Goal: Task Accomplishment & Management: Complete application form

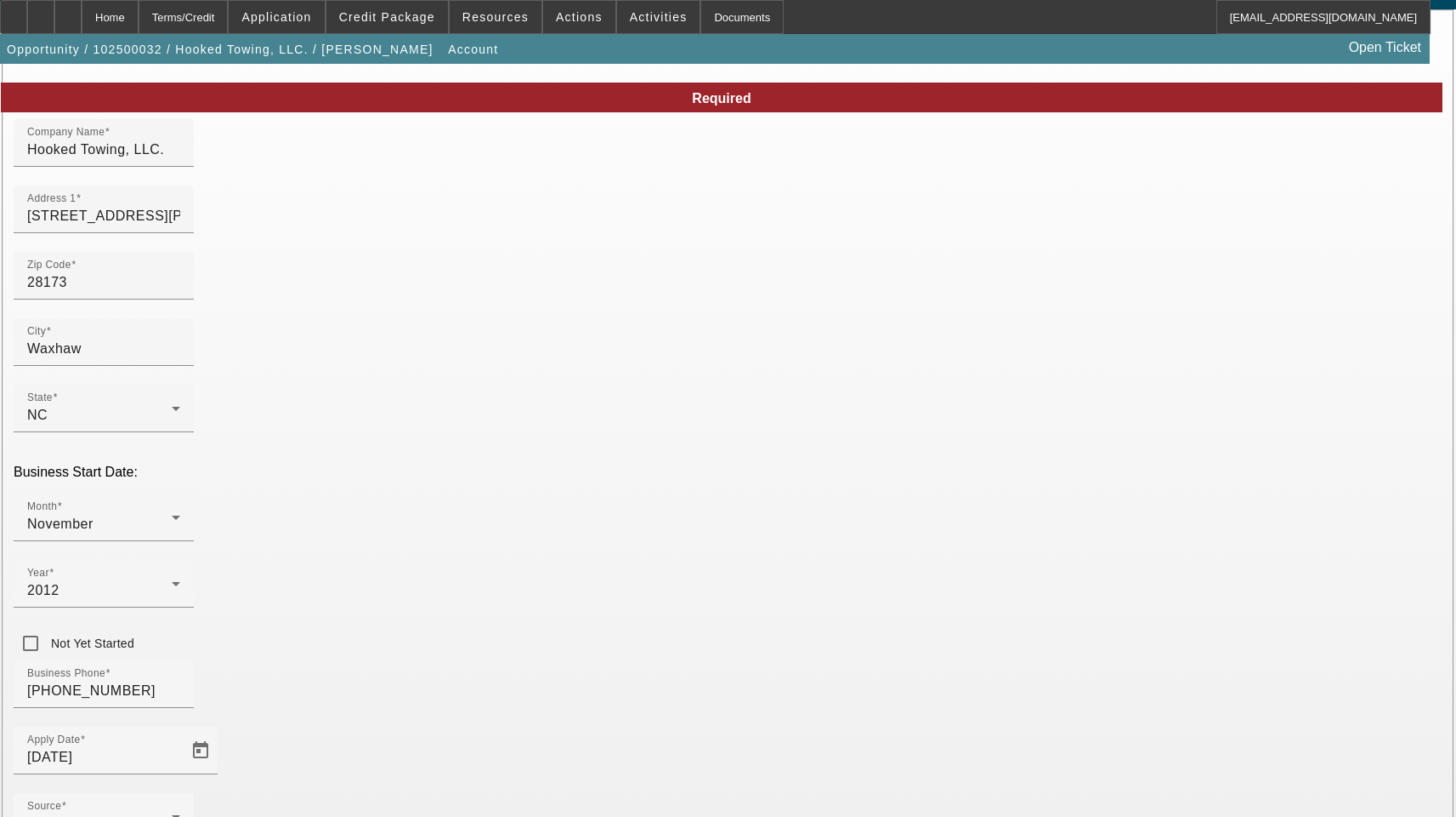
scroll to position [187, 0]
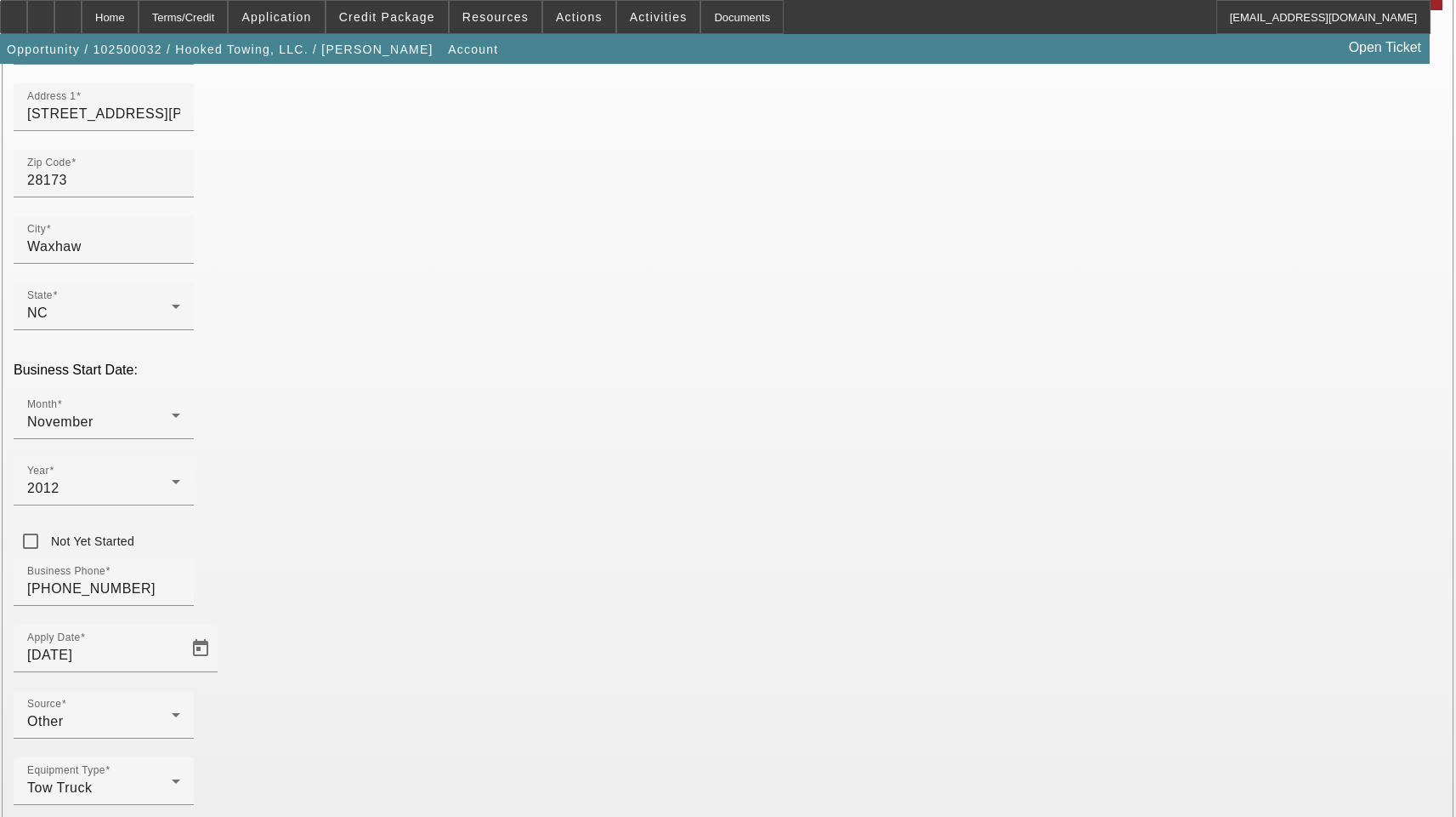
type input "Union"
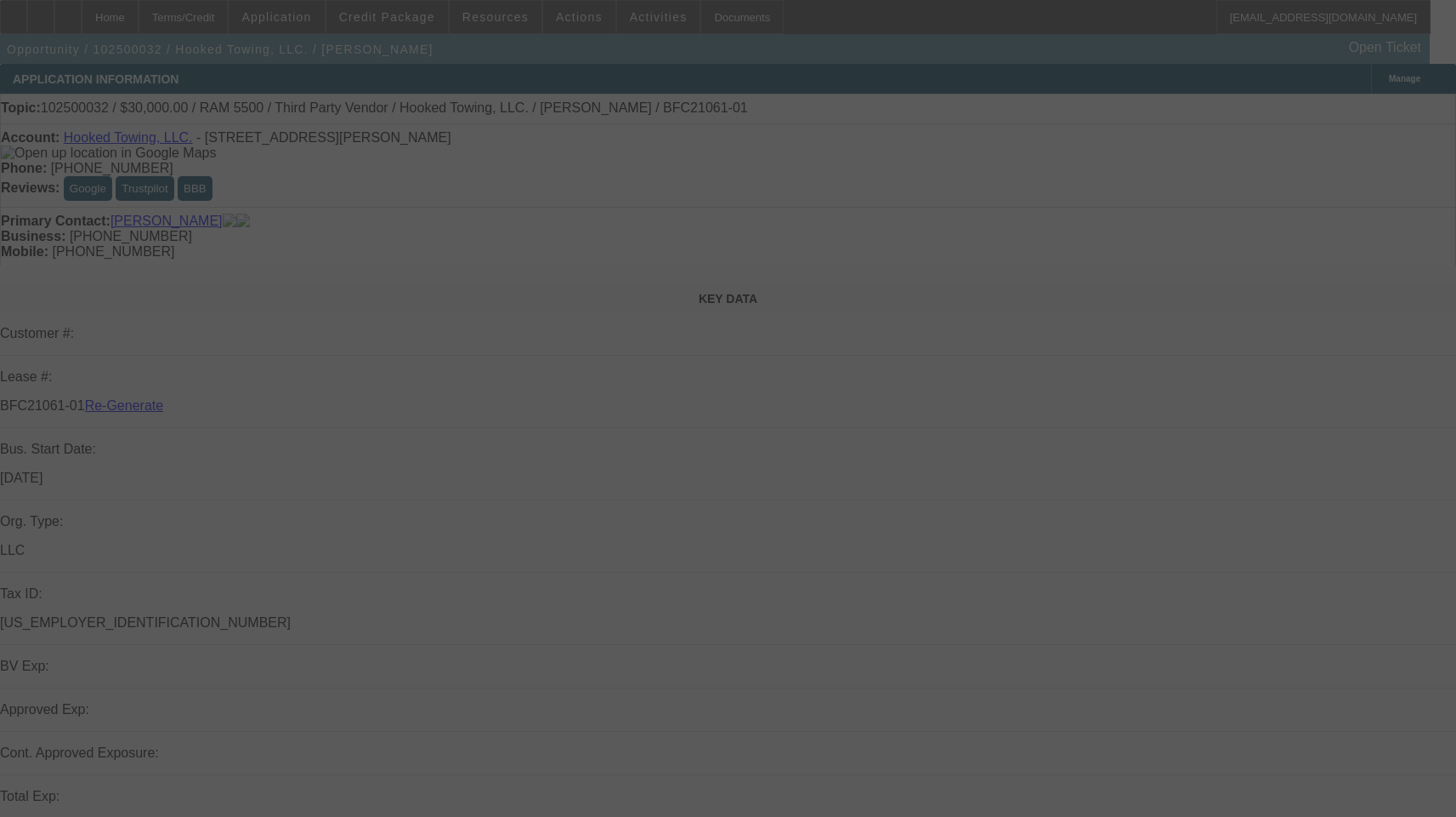
select select "3"
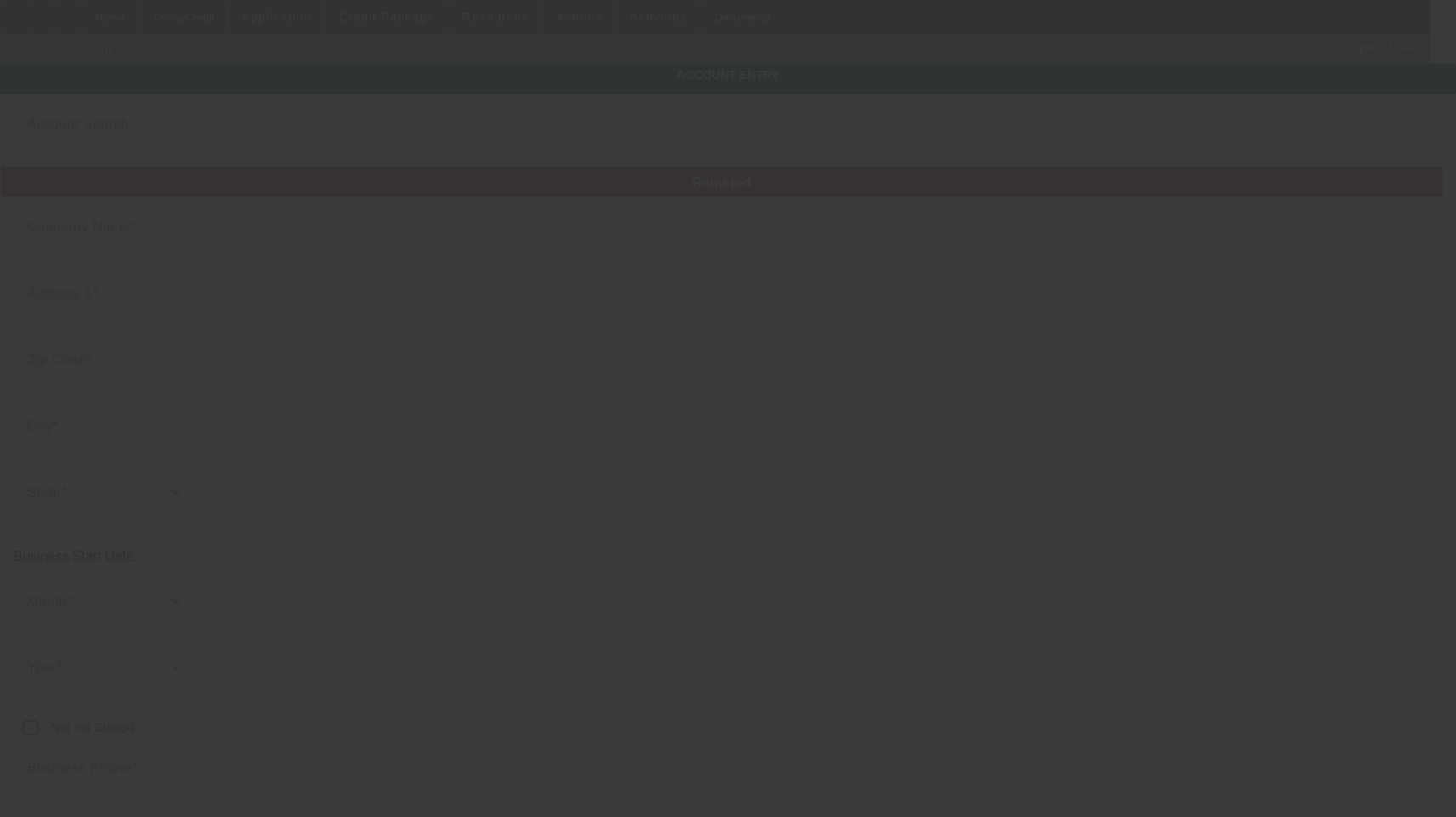
type input "Hooked Towing, LLC."
type input "[STREET_ADDRESS][PERSON_NAME]"
type input "28173"
type input "Waxhaw"
type input "[PHONE_NUMBER]"
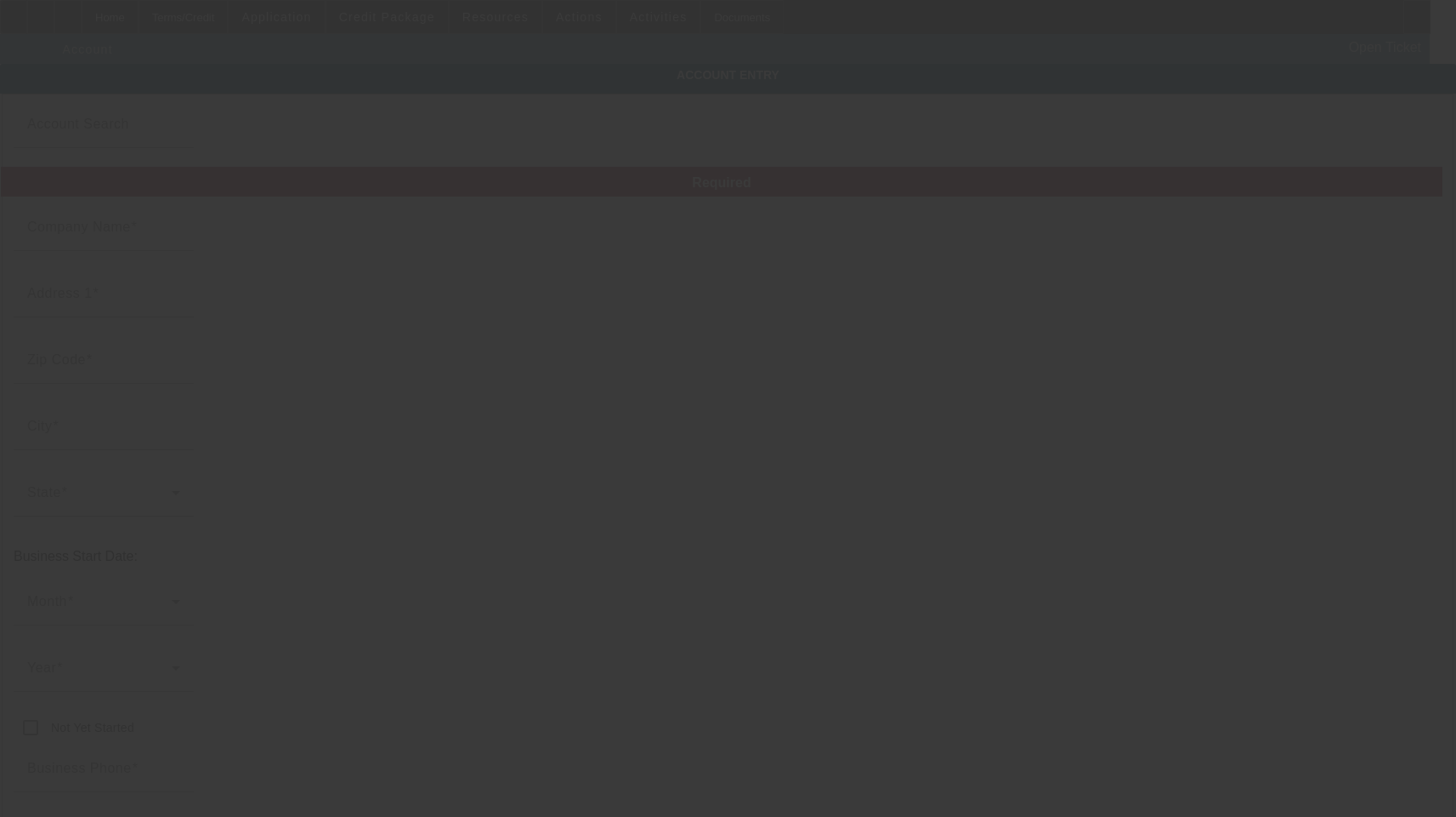
type input "hookedtow@gmail.com"
type input "Union"
type input "[US_EMPLOYER_IDENTIFICATION_NUMBER]"
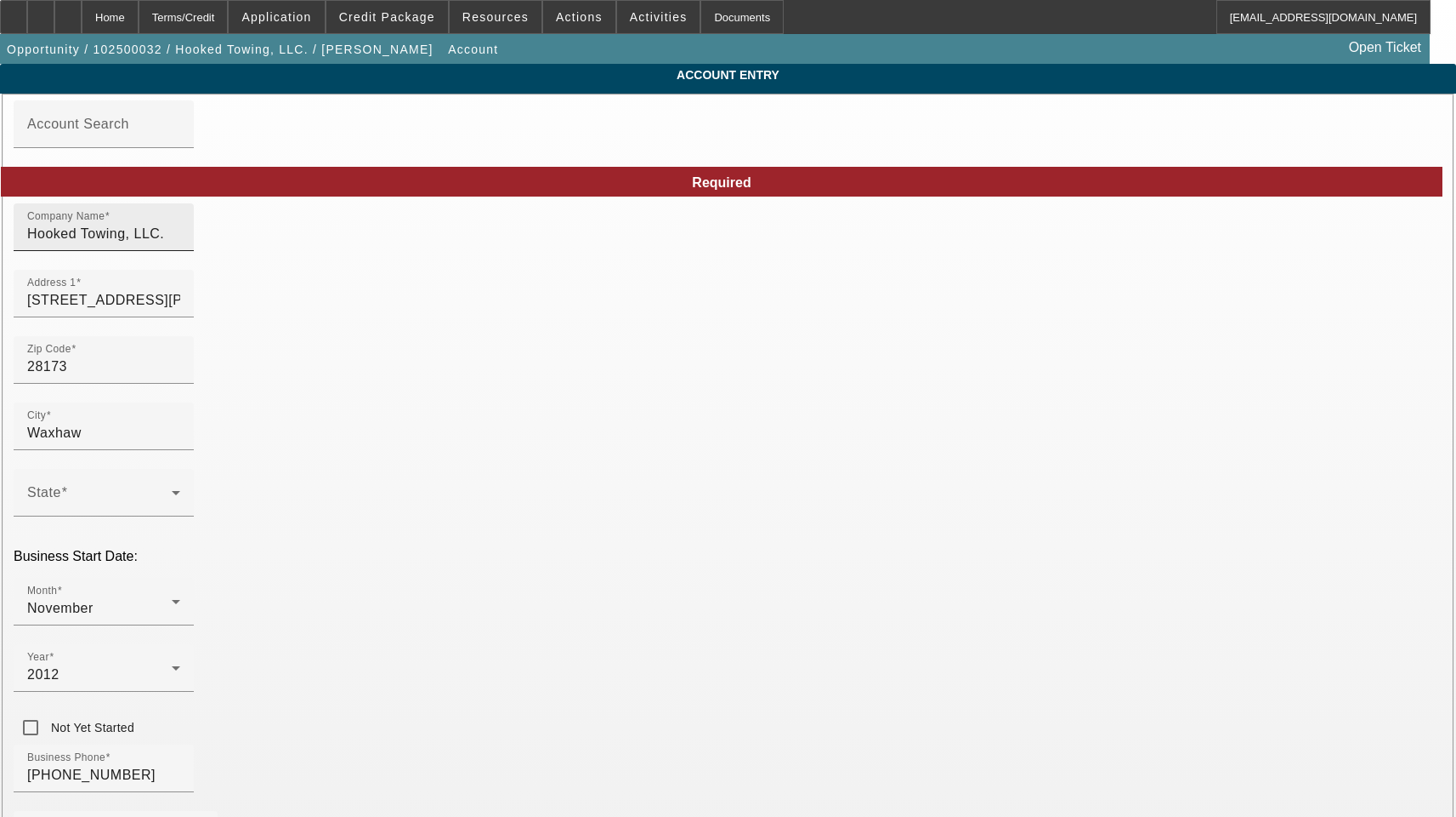
click at [180, 244] on input "Hooked Towing, LLC." at bounding box center [104, 234] width 153 height 21
type input "10/2/2025"
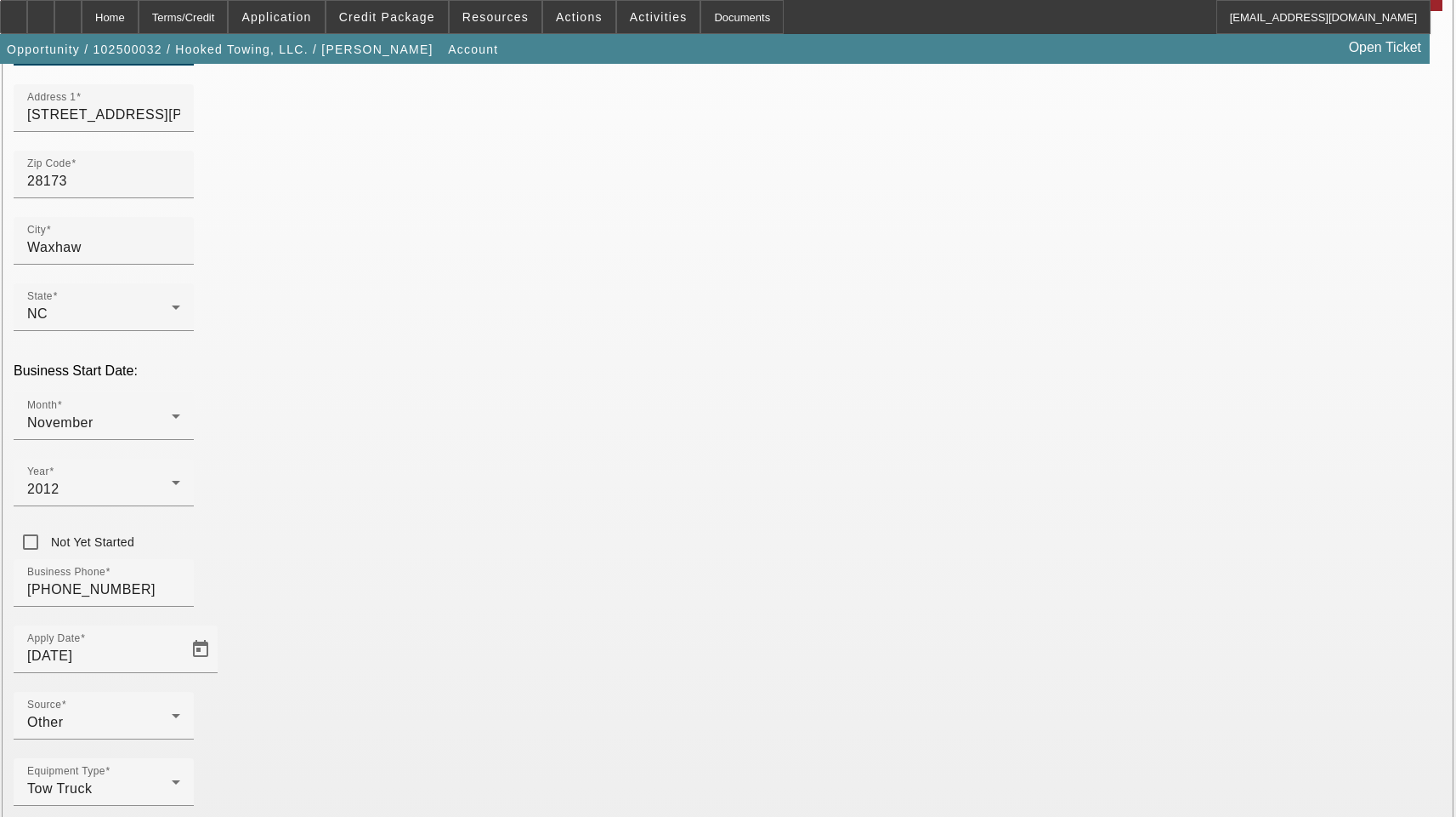
scroll to position [187, 0]
type input "Hooked Towing, LLC"
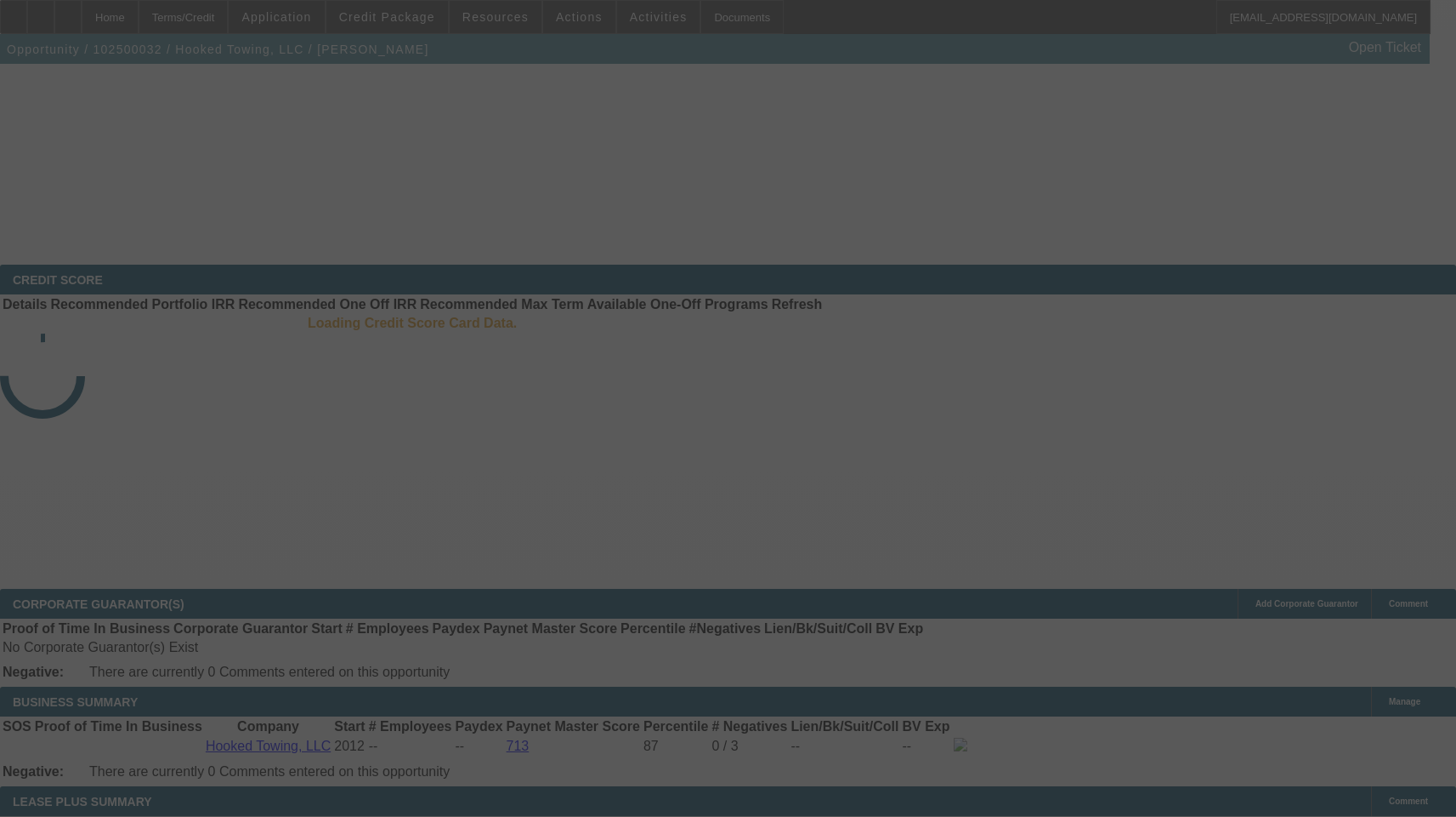
select select "3"
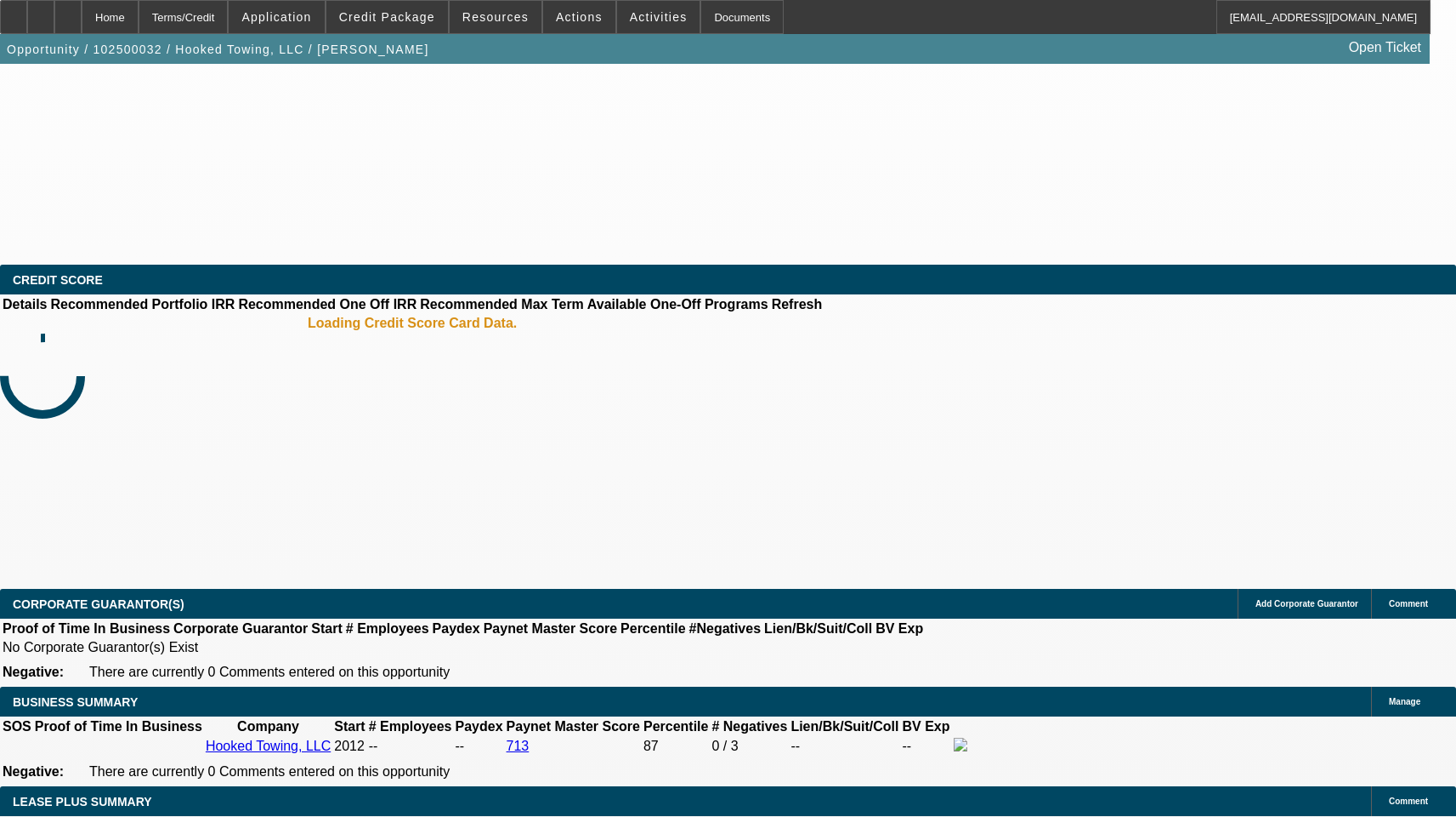
select select "0"
select select "0.1"
select select "4"
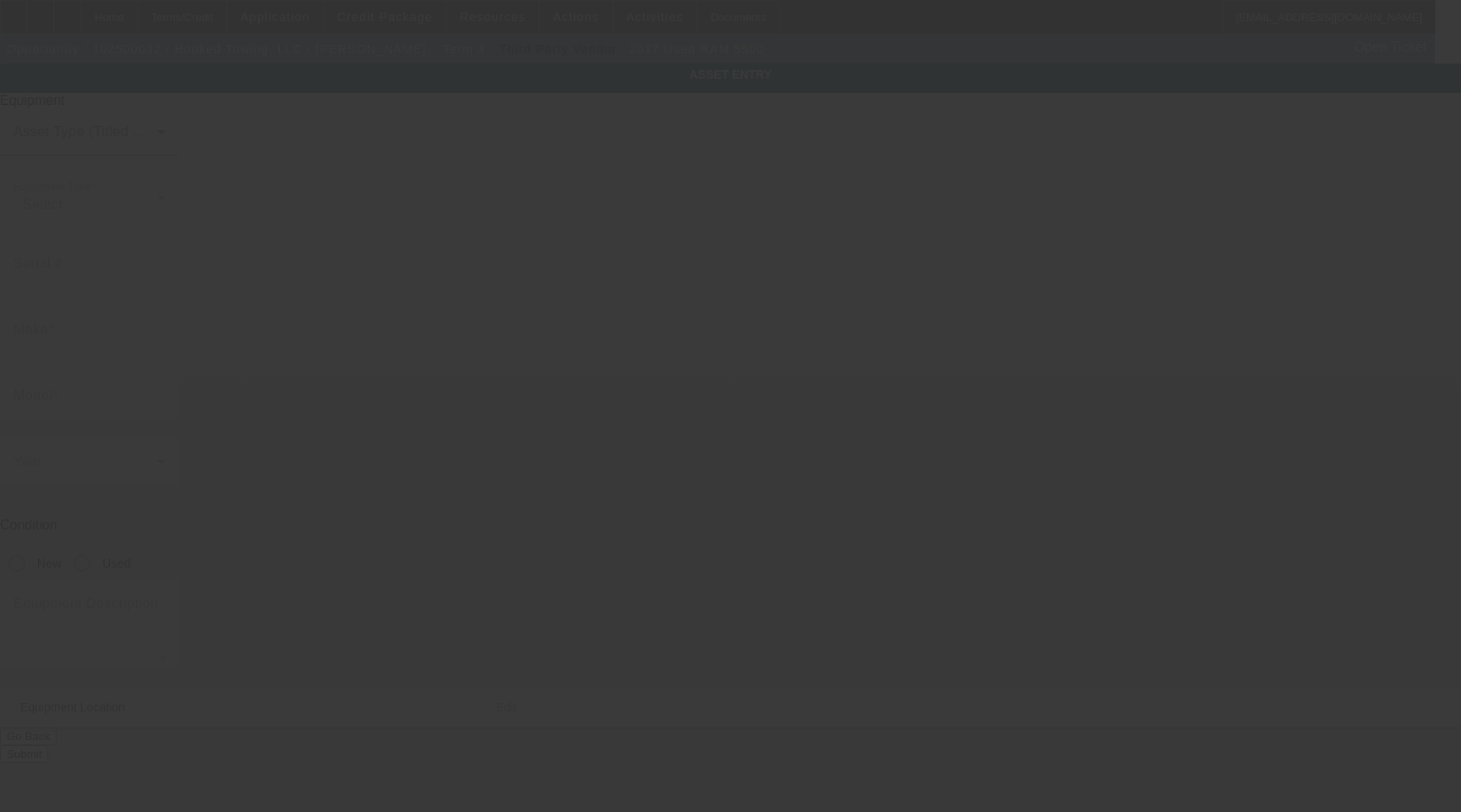
type input "3C7WRMDL8HG636817"
type input "Ram"
type input "5500"
radio input "true"
type input "4521 Helms Road"
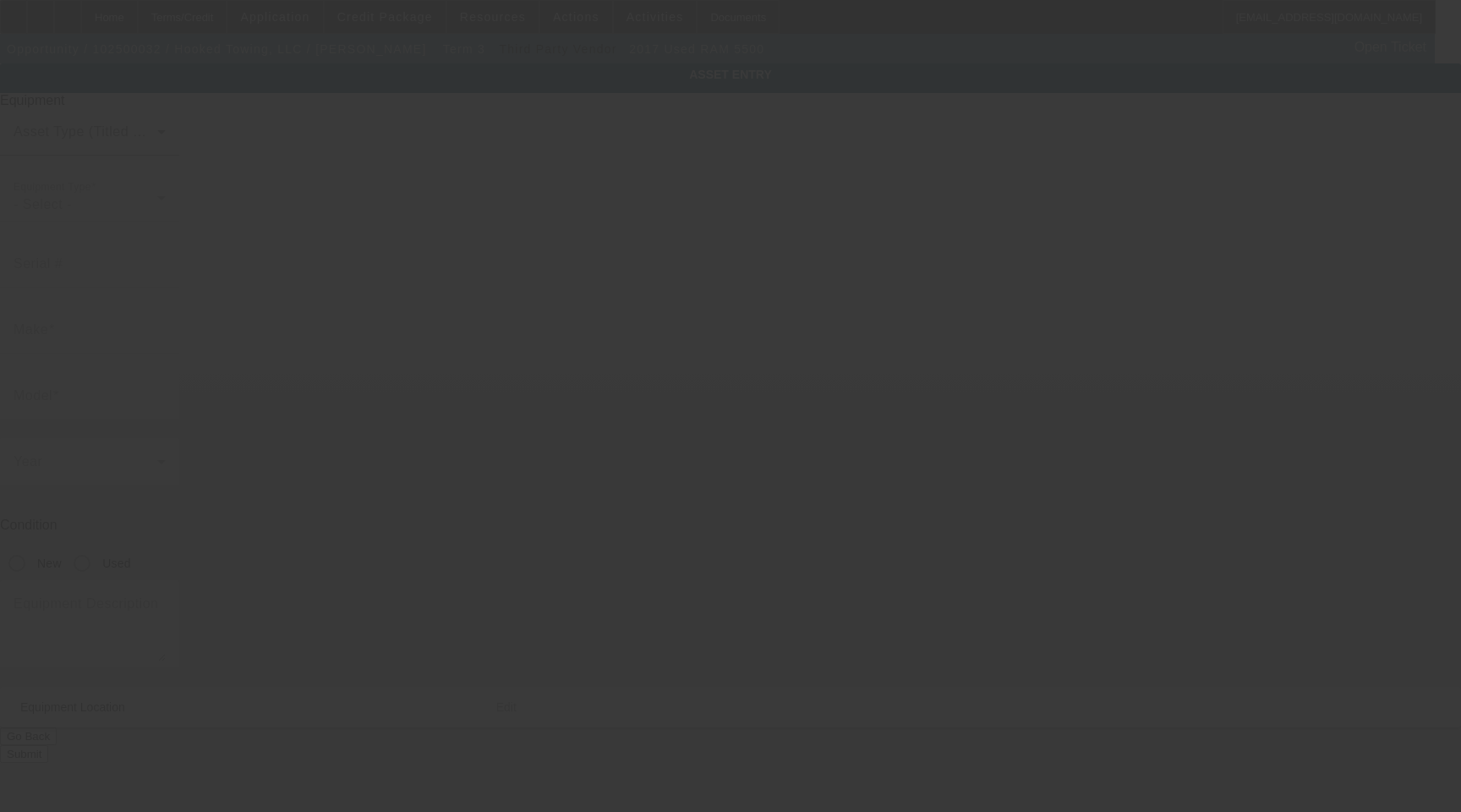
type input "Waxhaw"
type input "28173"
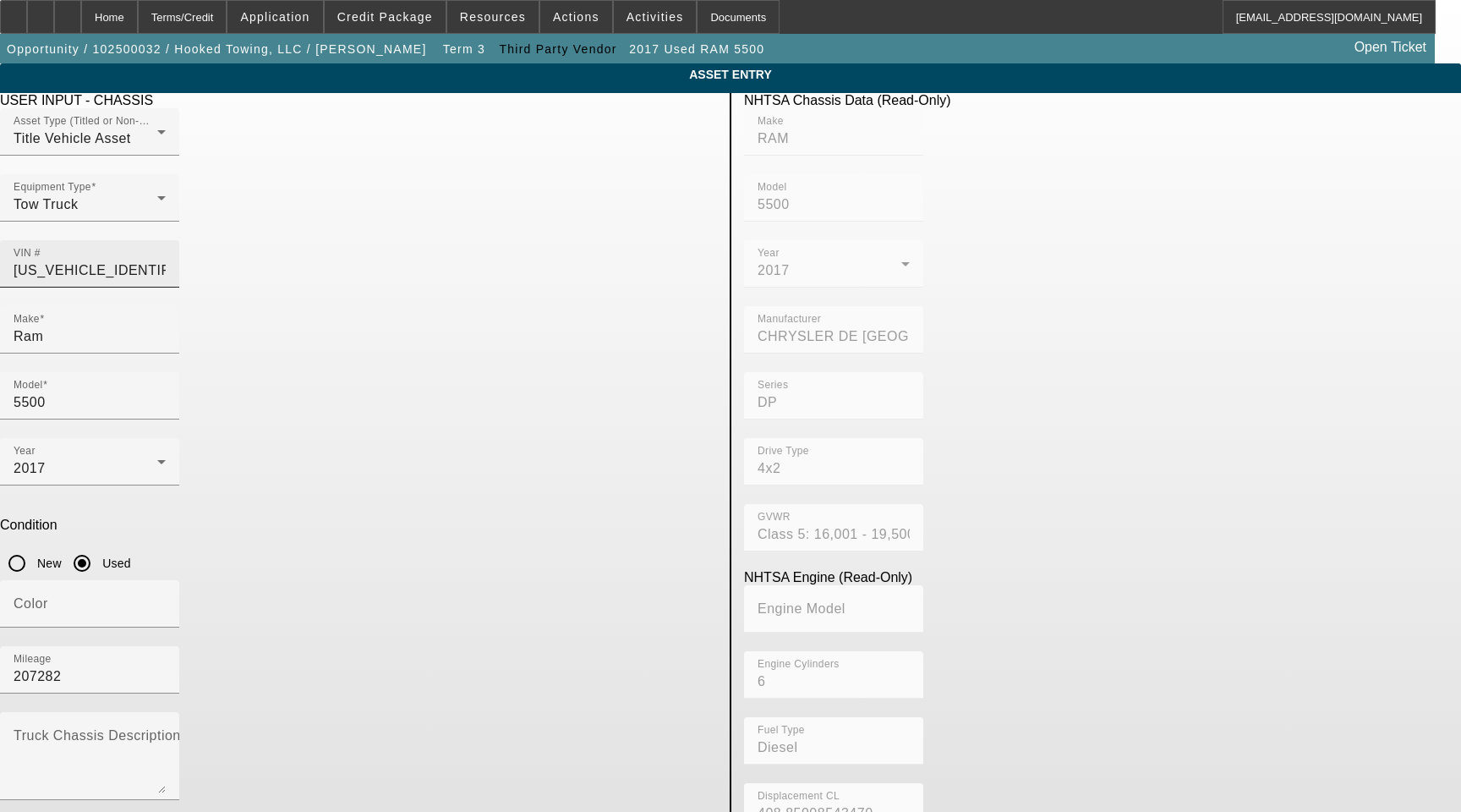
click at [166, 248] on div "VIN # 3C7WRMDL8HG636817" at bounding box center [89, 263] width 152 height 48
paste input "3C7WRMDL8HG636817"
type input "3C7WRMDL8HG6368173C7WRMDL8HG636817"
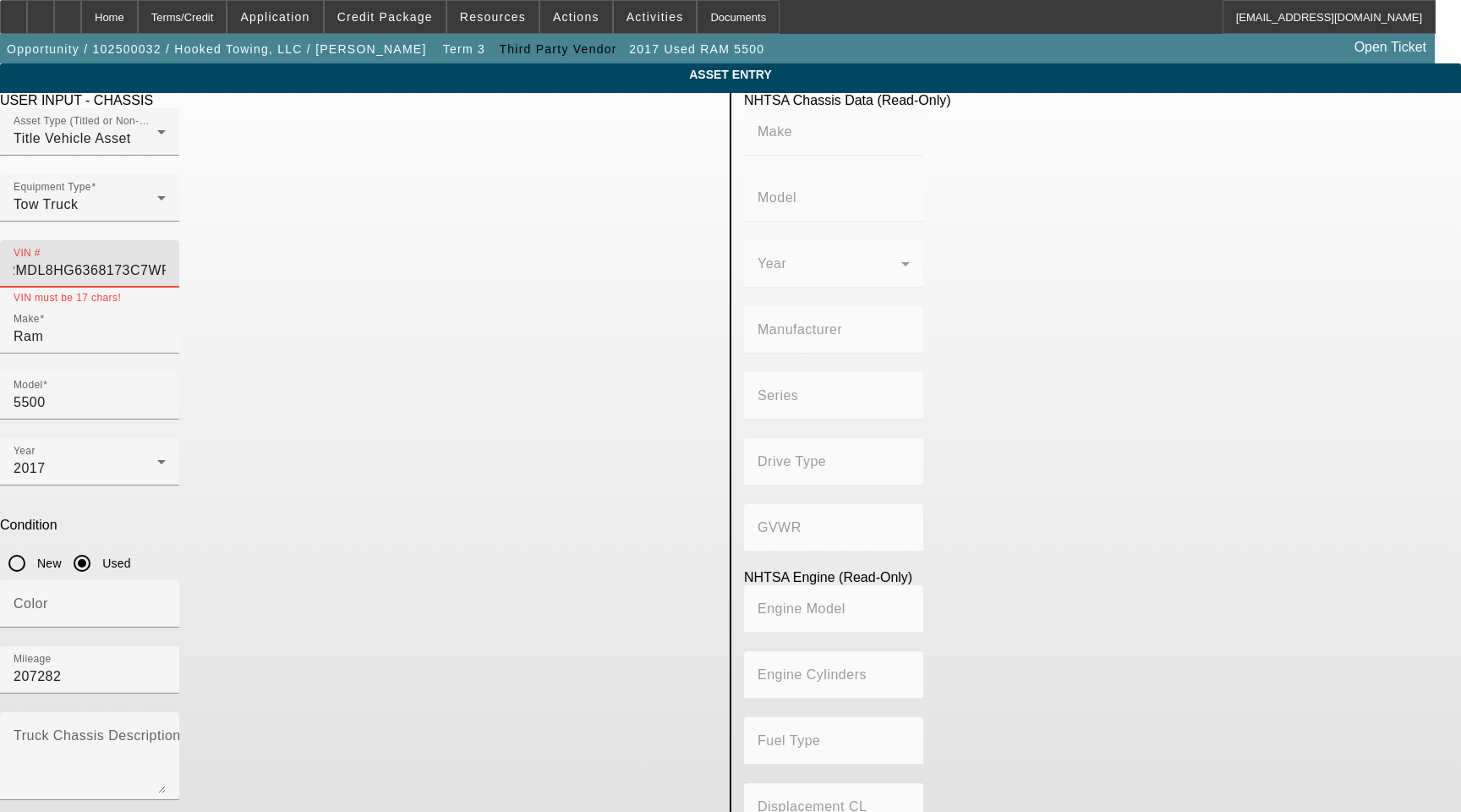
paste input
type input "3C7WRMDL8HG636817"
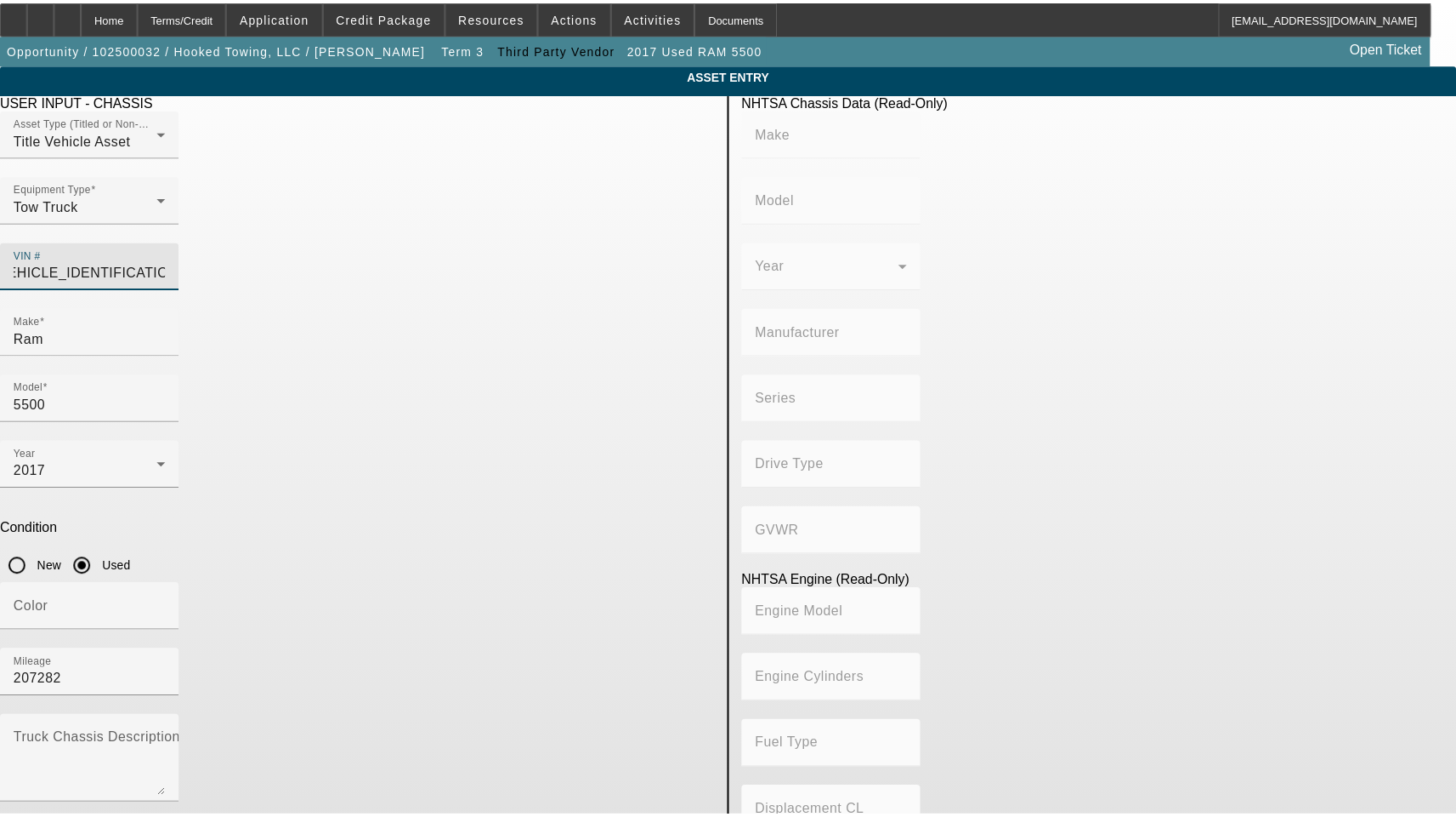
scroll to position [0, 0]
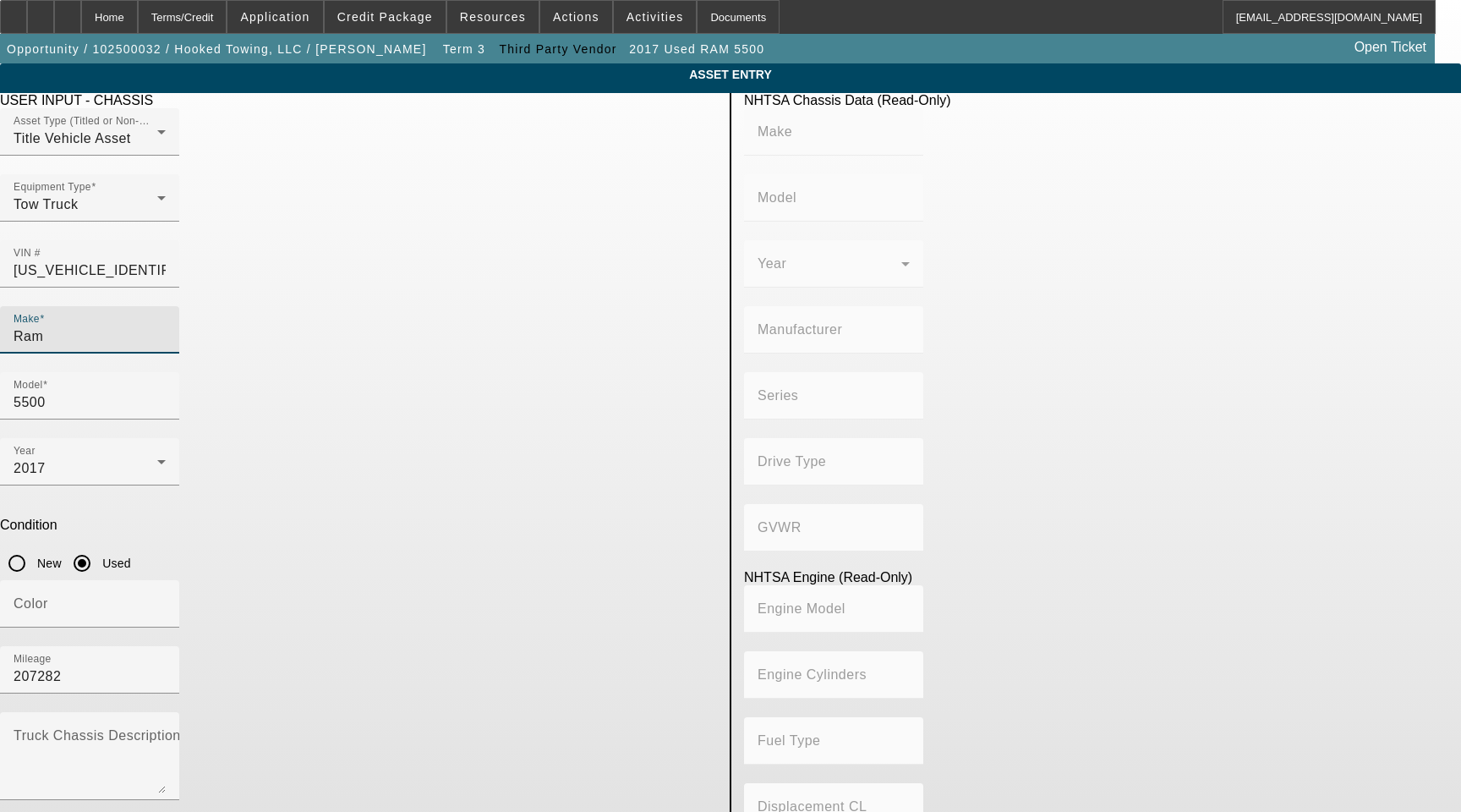
type input "RAM"
type input "5500"
type input "CHRYSLER DE MEXICO TOLUCA"
type input "DP"
type input "4x2"
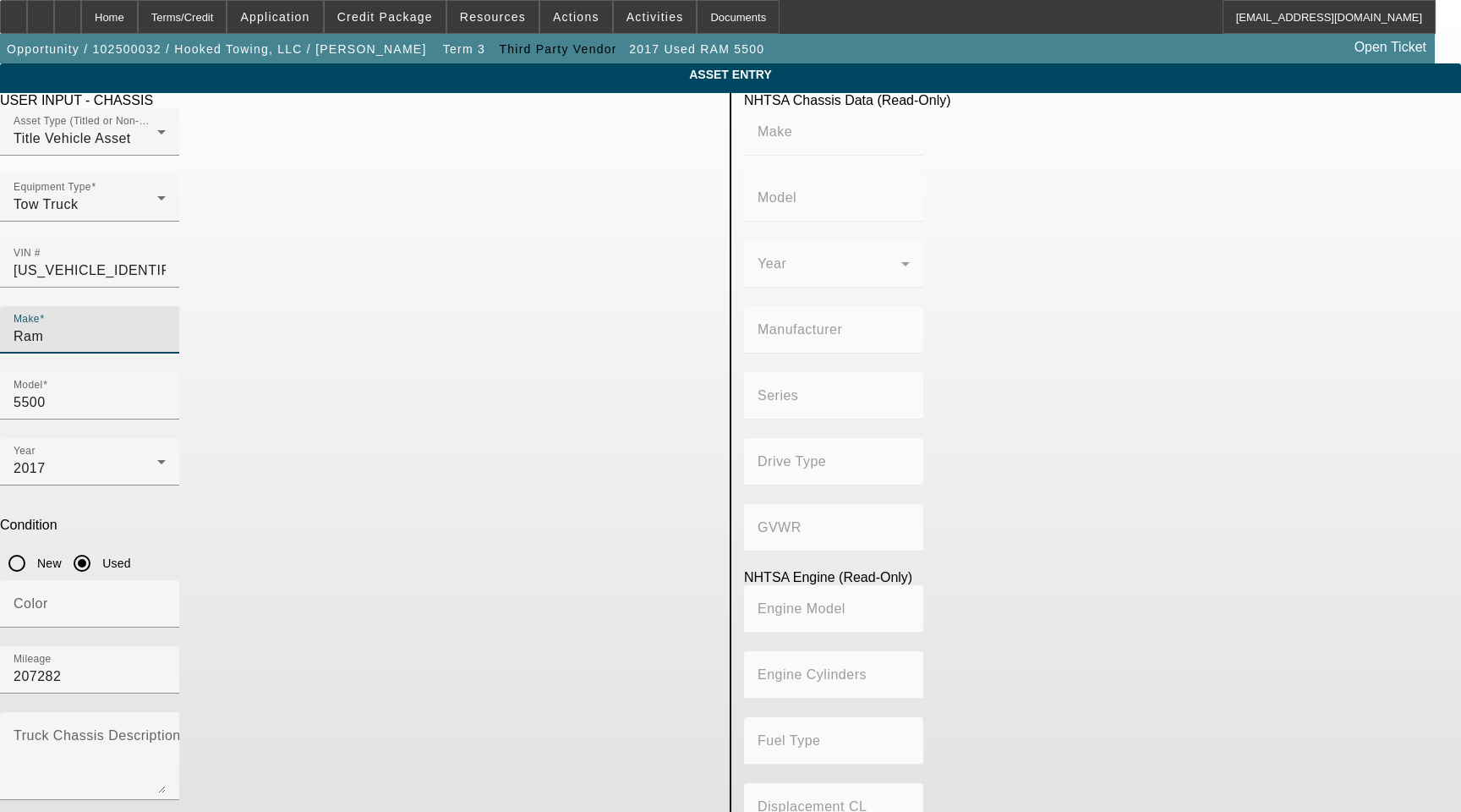
type input "Class 5: 16,001 - 19,500 lb (7,258 - 8,845 kg)"
type input "6"
type input "Diesel"
type input "408.85908543470"
type input "6.7"
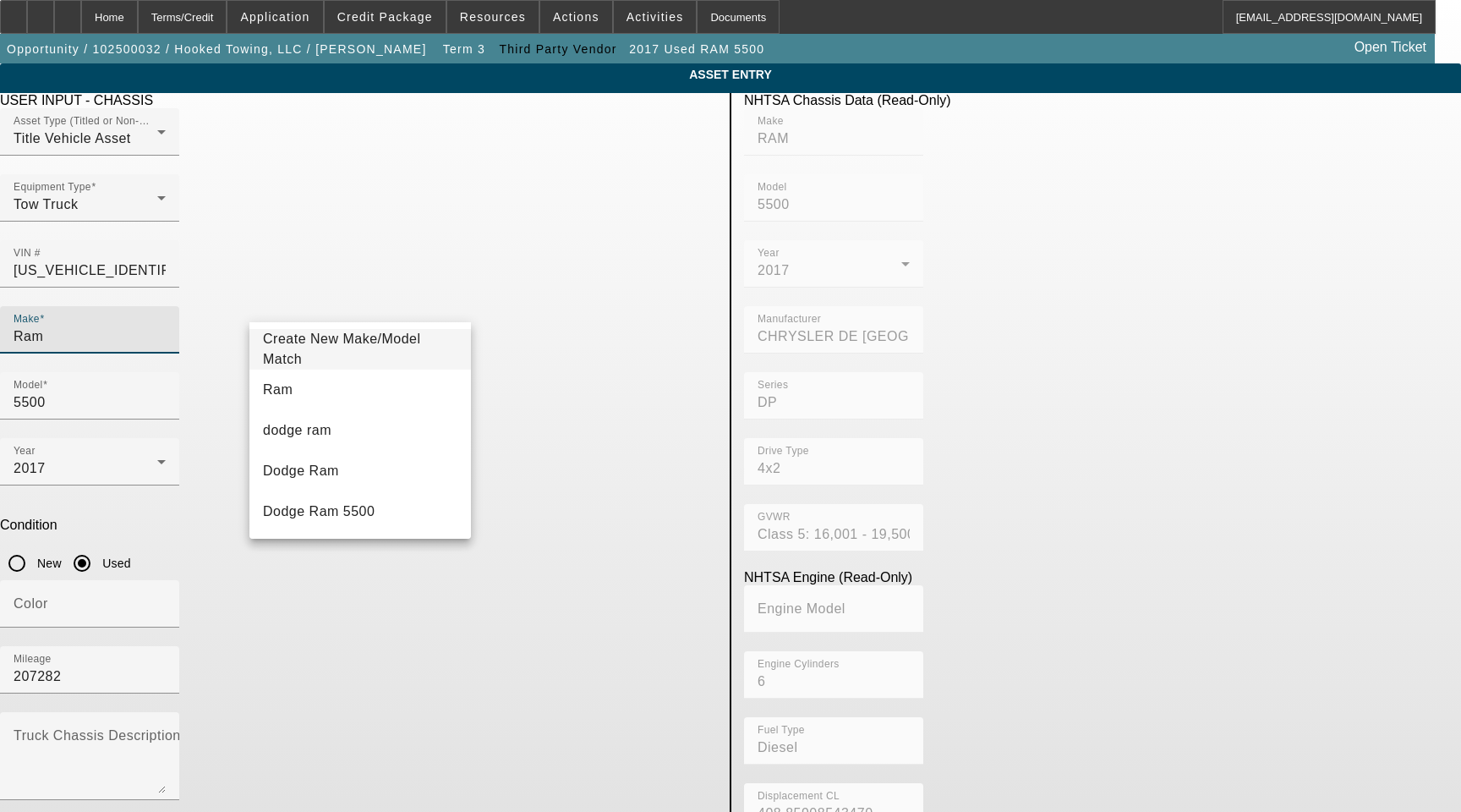
click at [166, 326] on input "Ram" at bounding box center [89, 336] width 152 height 21
click at [303, 391] on mat-option "Ram" at bounding box center [360, 389] width 221 height 40
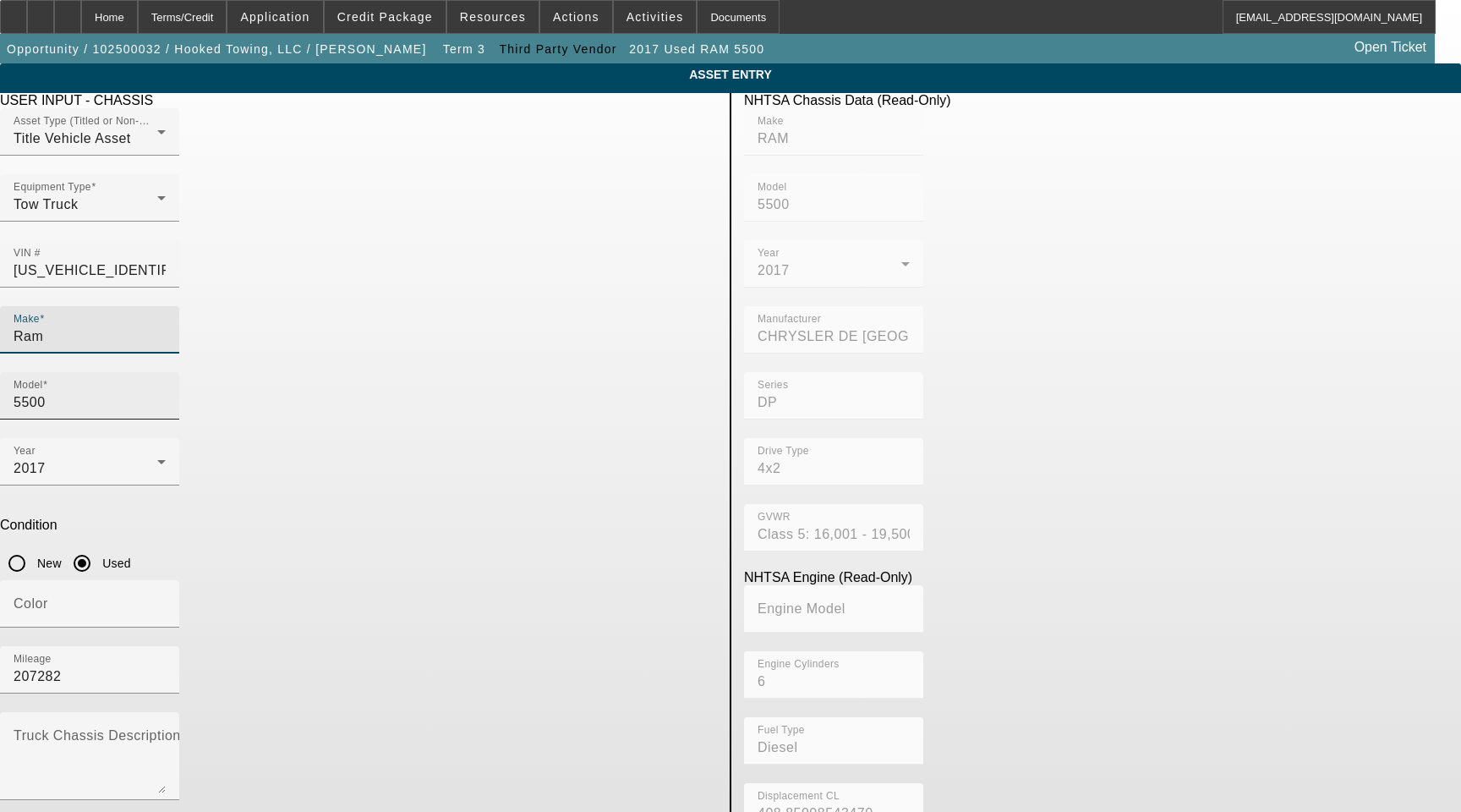
click at [166, 392] on input "5500" at bounding box center [89, 403] width 152 height 21
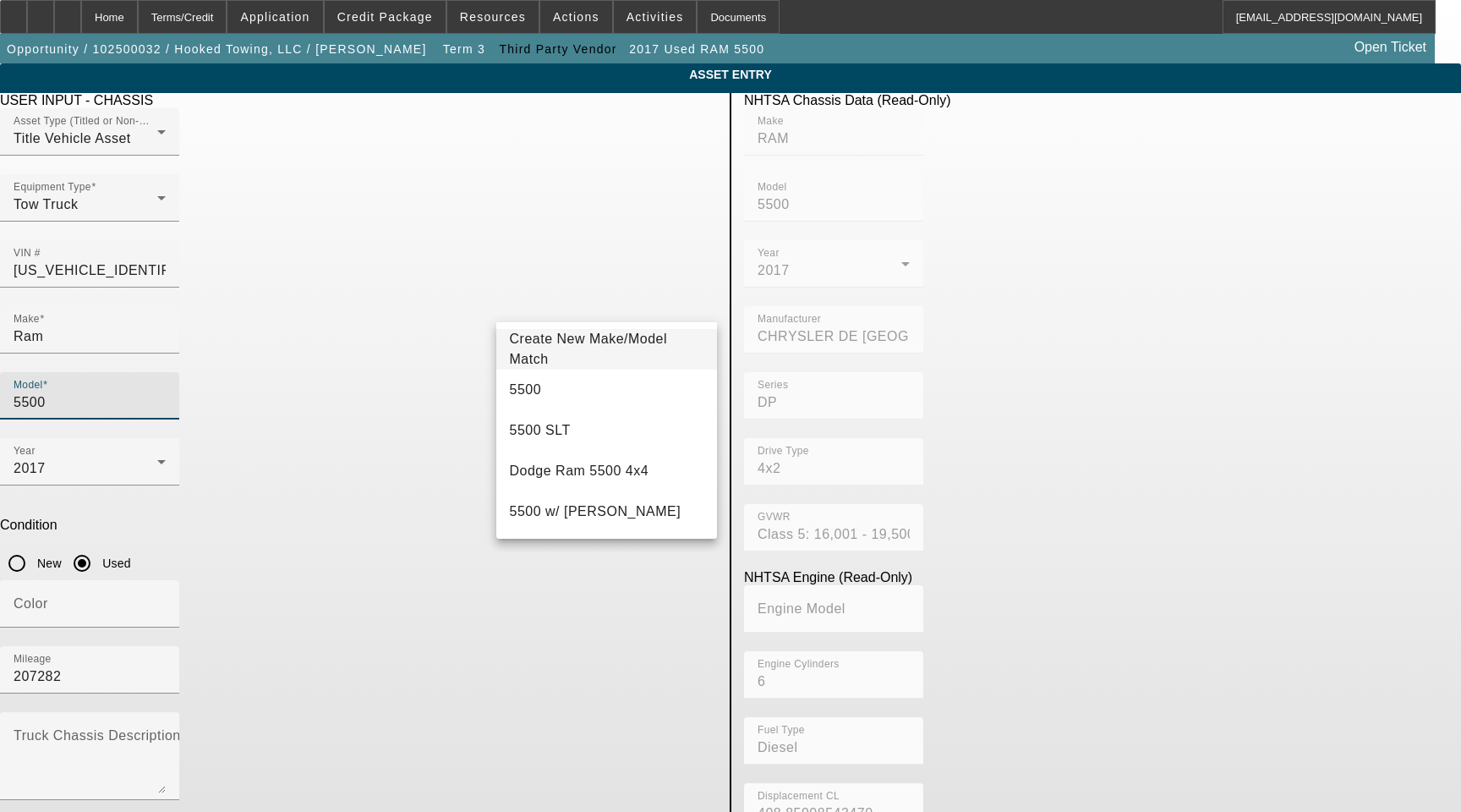
click at [559, 391] on mat-option "5500" at bounding box center [607, 389] width 221 height 40
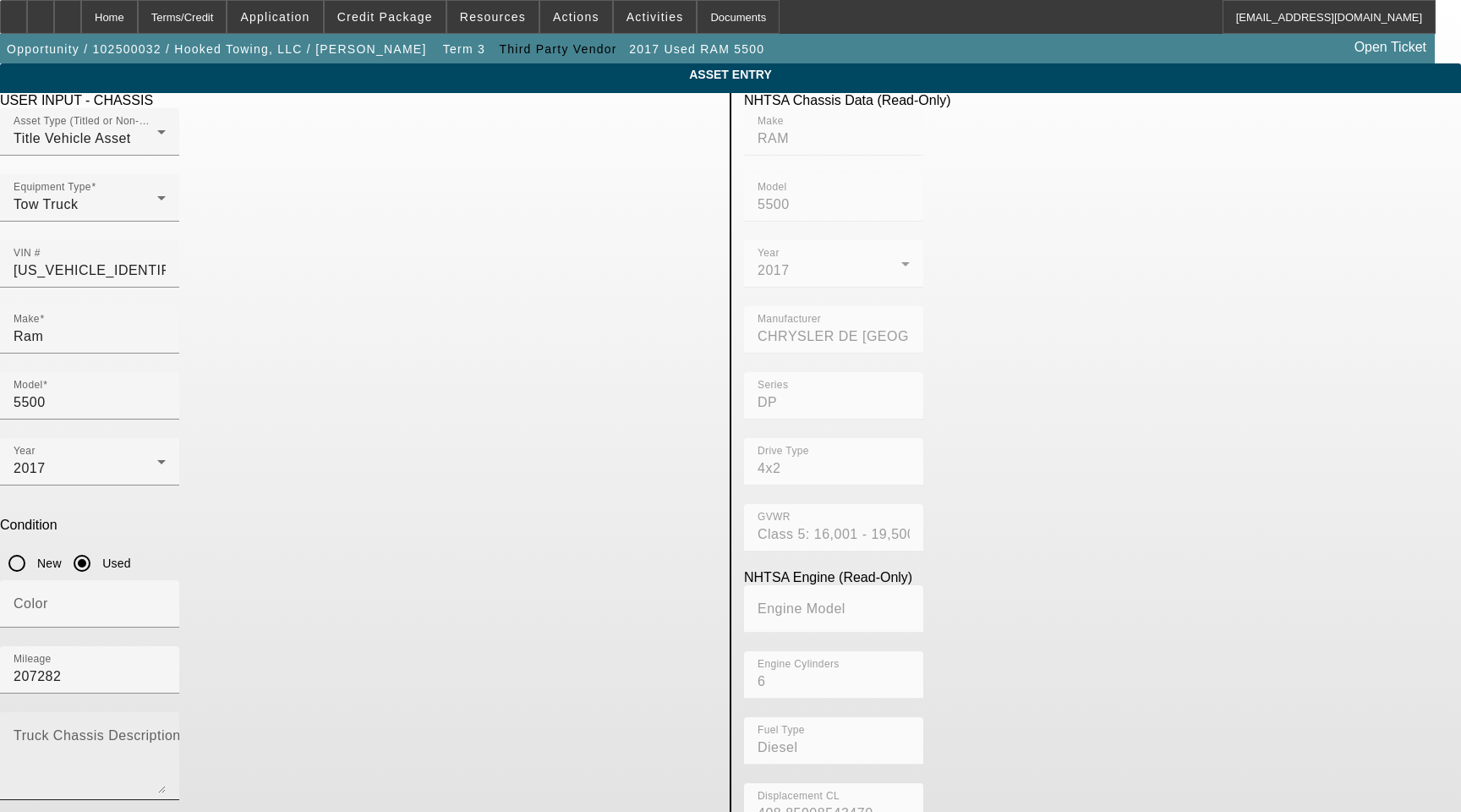
click at [394, 728] on mat-label "Truck Chassis Description (Describe the truck chassis only)" at bounding box center [203, 734] width 380 height 14
click at [166, 732] on textarea "Truck Chassis Description (Describe the truck chassis only)" at bounding box center [89, 762] width 152 height 61
type textarea "with"
click at [228, 811] on label "Add Attached Equipment Details" at bounding box center [128, 827] width 197 height 15
click at [30, 811] on button "Add Attached Equipment Details" at bounding box center [15, 826] width 30 height 12
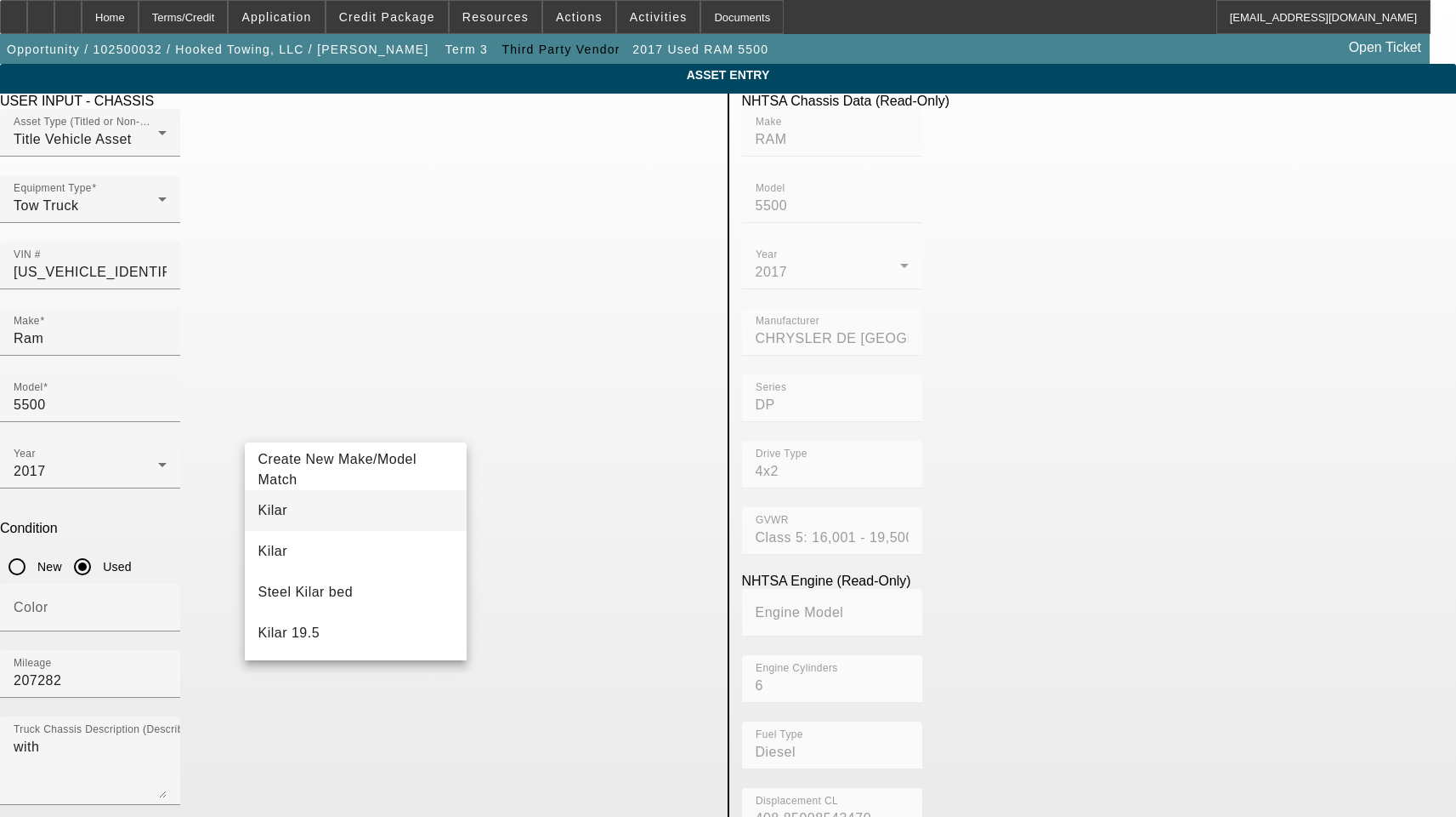
type input "Kilar"
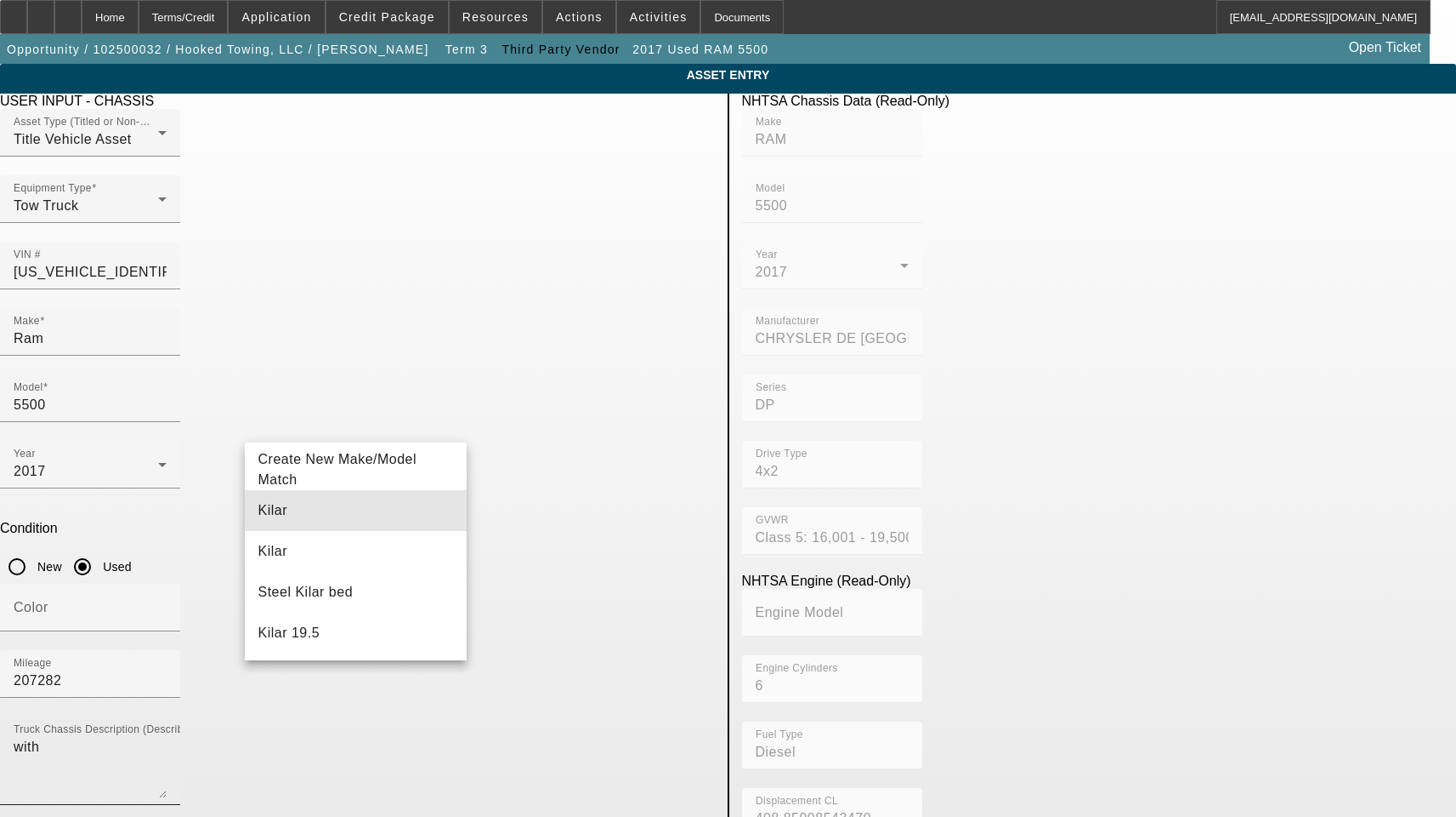
click at [337, 518] on mat-option "Kilar" at bounding box center [356, 510] width 222 height 41
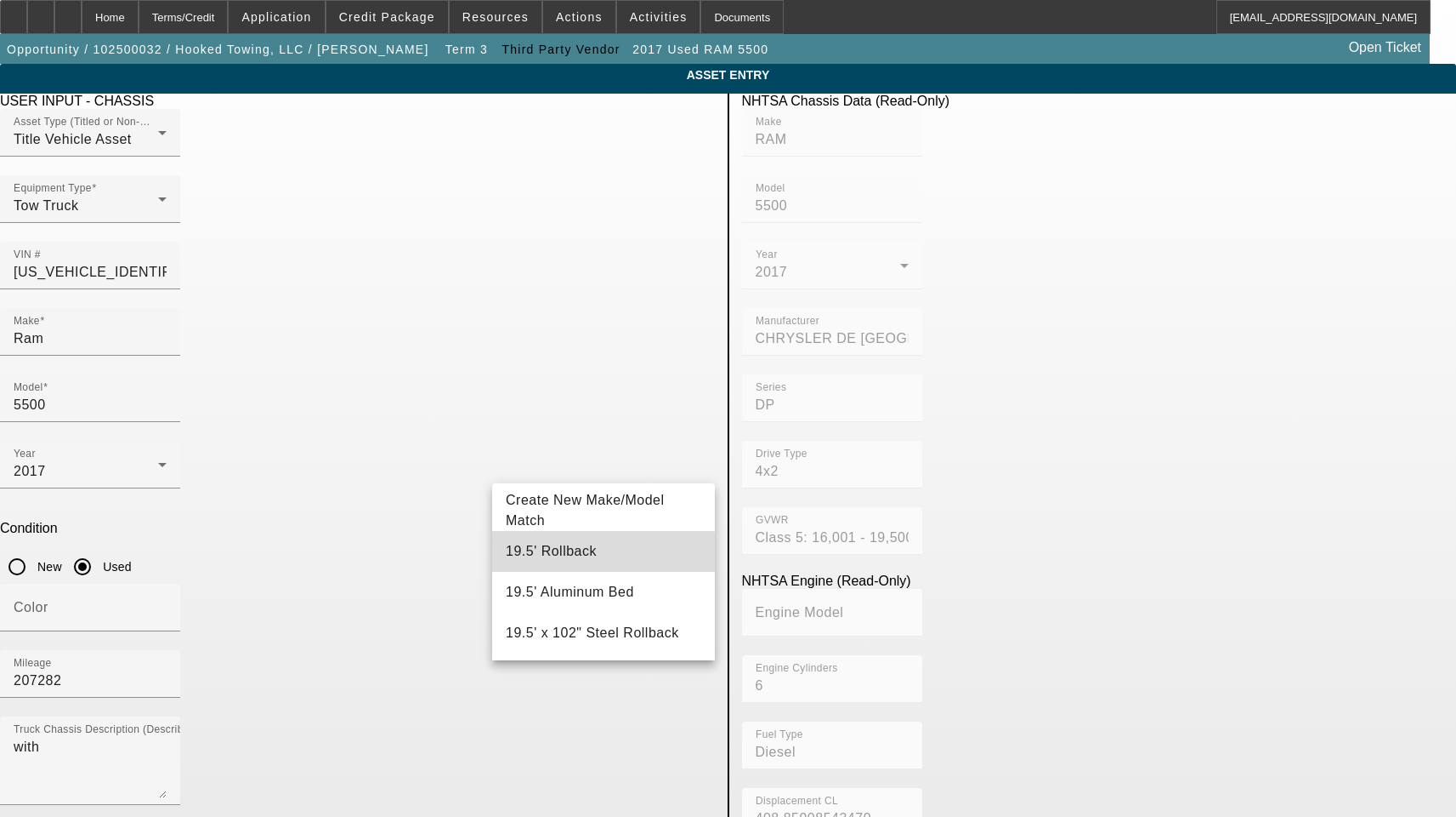
click at [584, 554] on mat-option "19.5' Rollback" at bounding box center [604, 550] width 222 height 41
type input "19.5' Rollback"
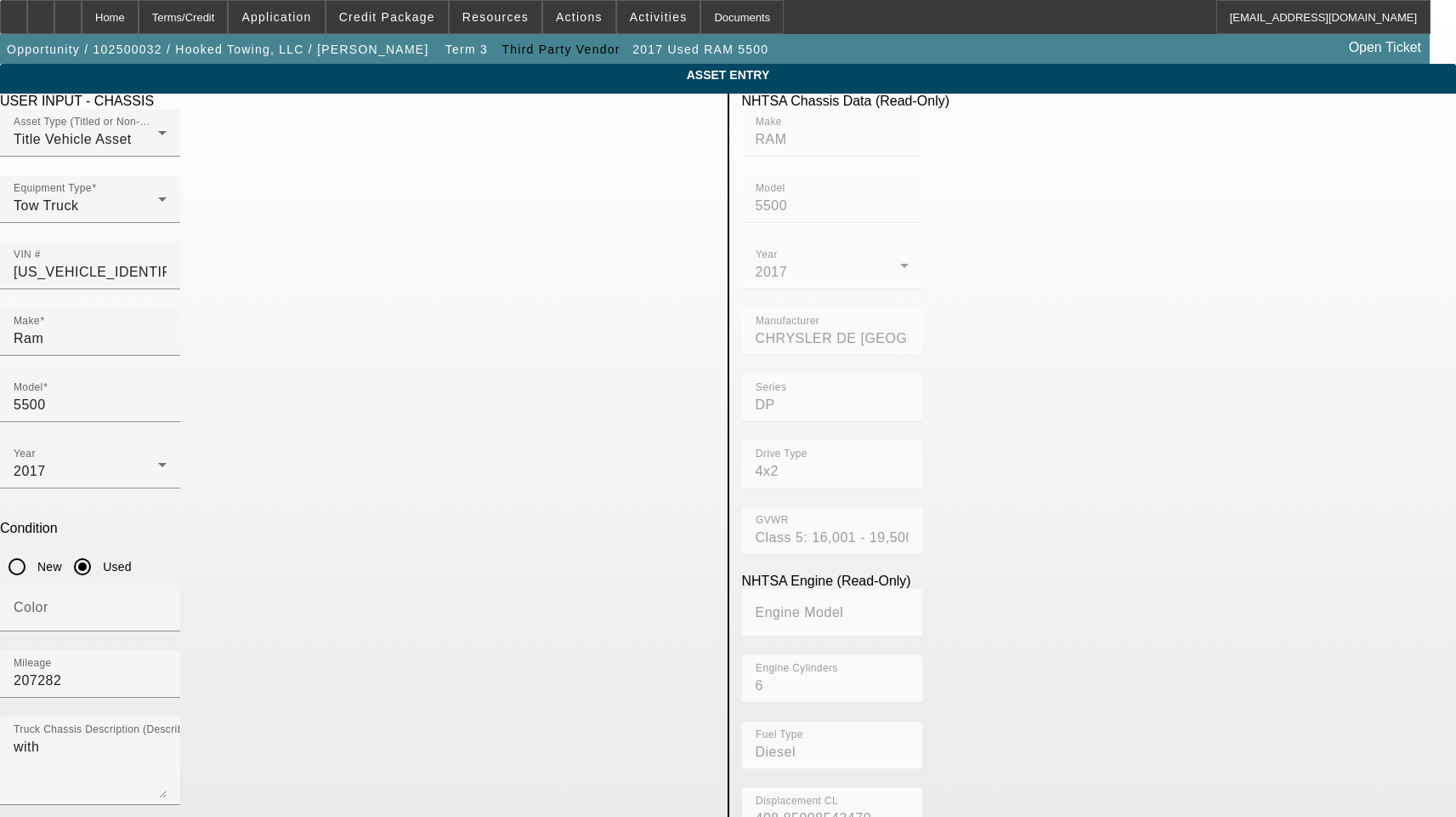
radio input "true"
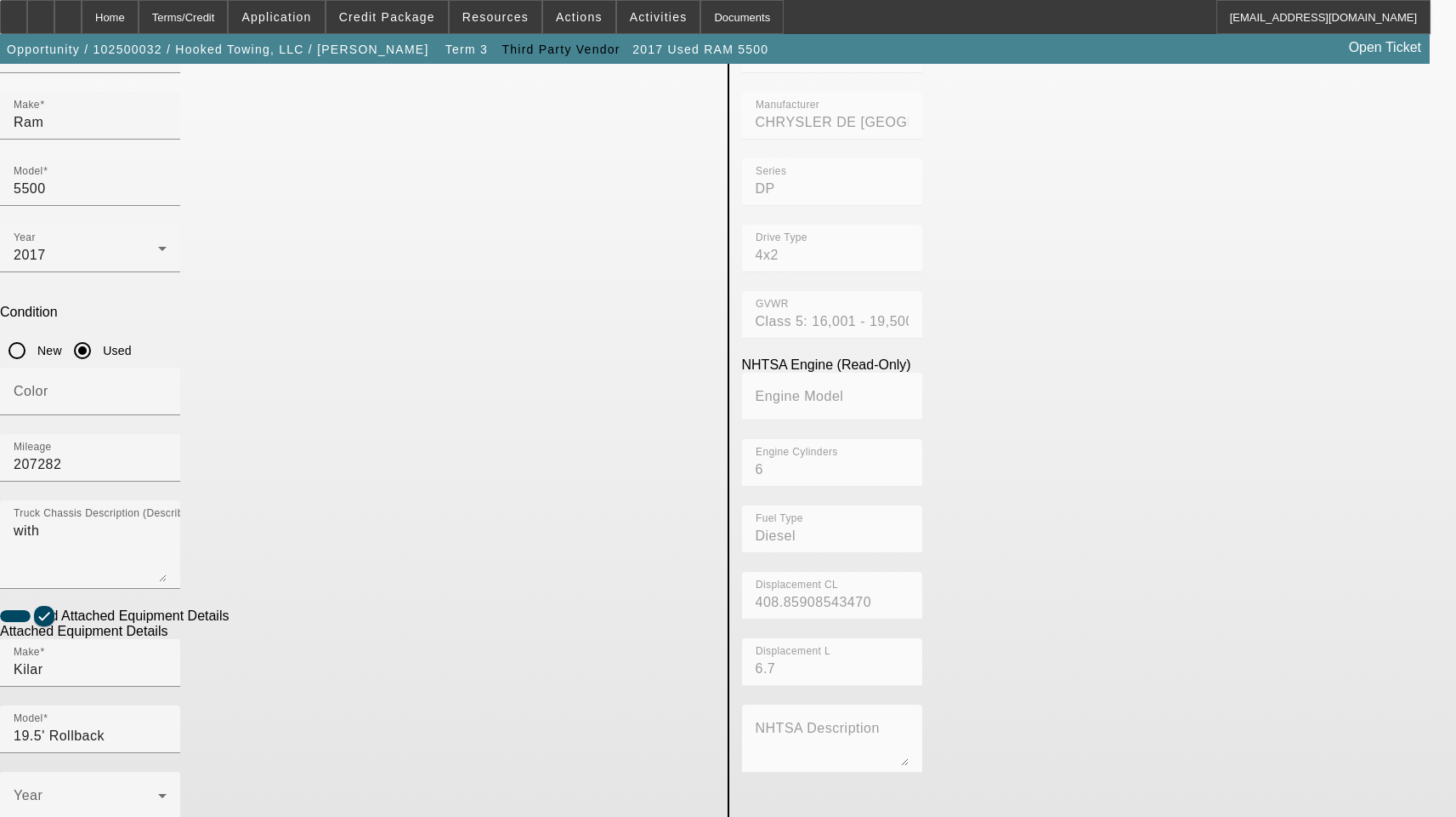
scroll to position [255, 0]
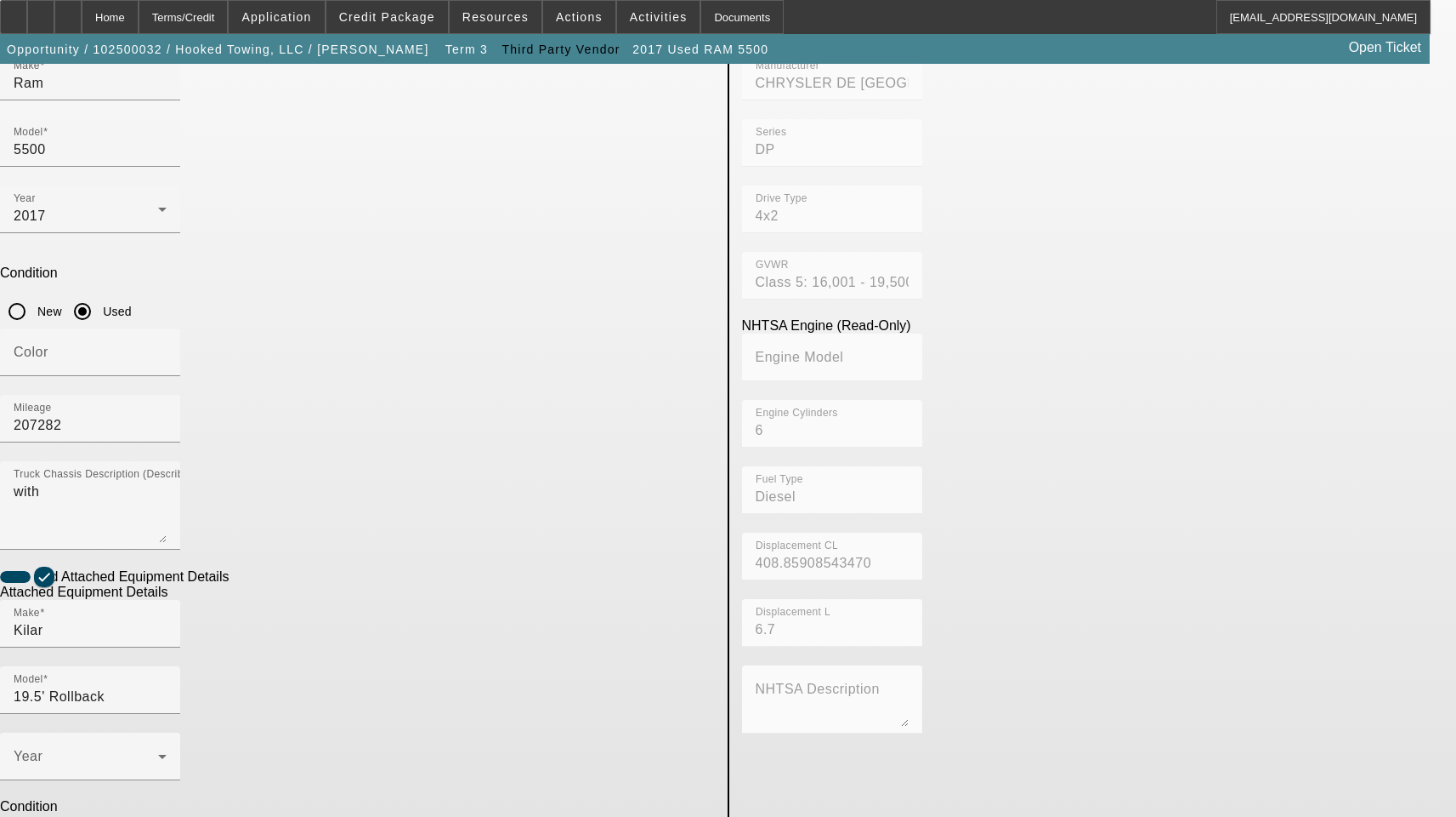
type textarea "Includes All Accessories, Attachments and Options"
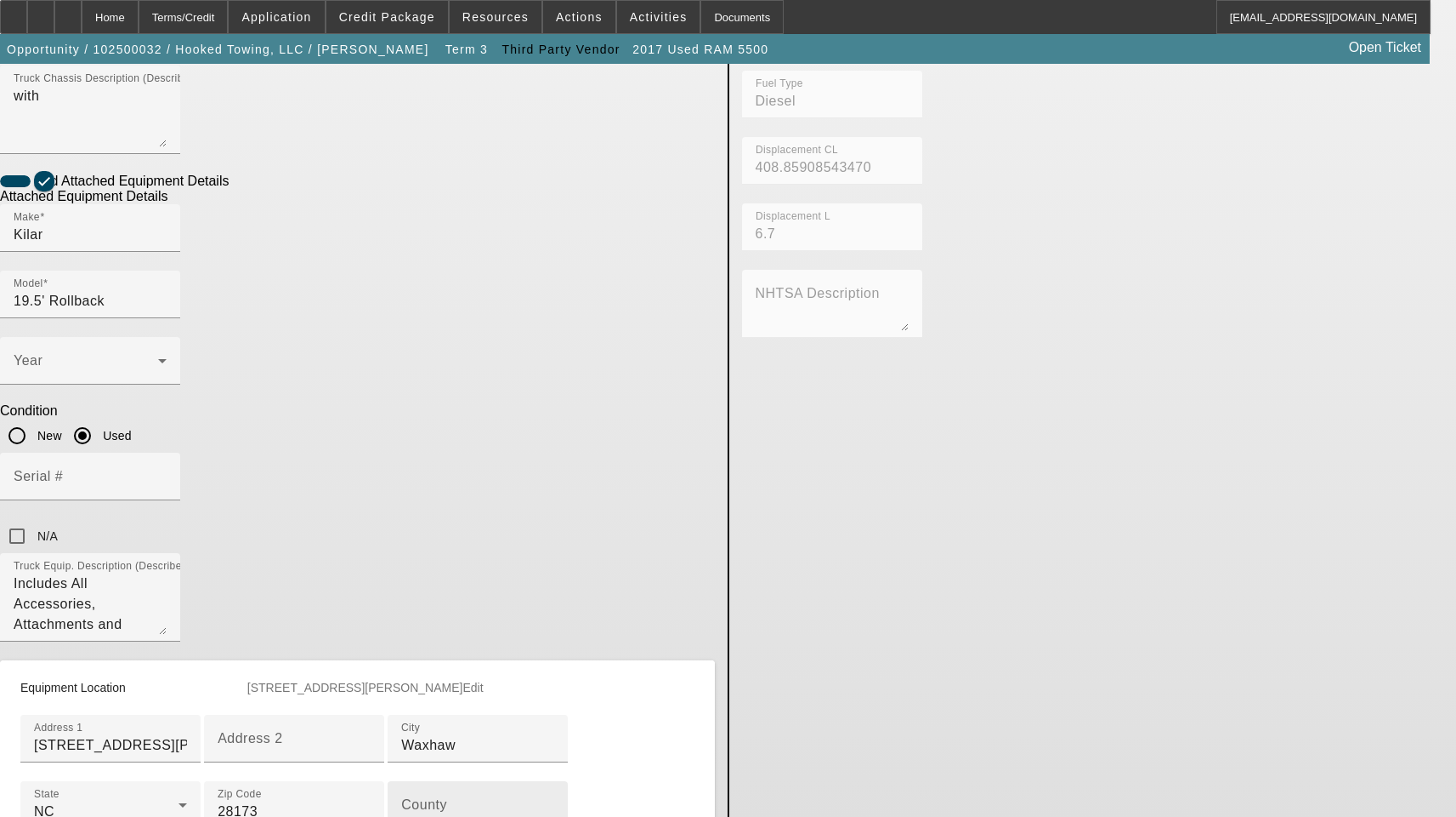
scroll to position [680, 0]
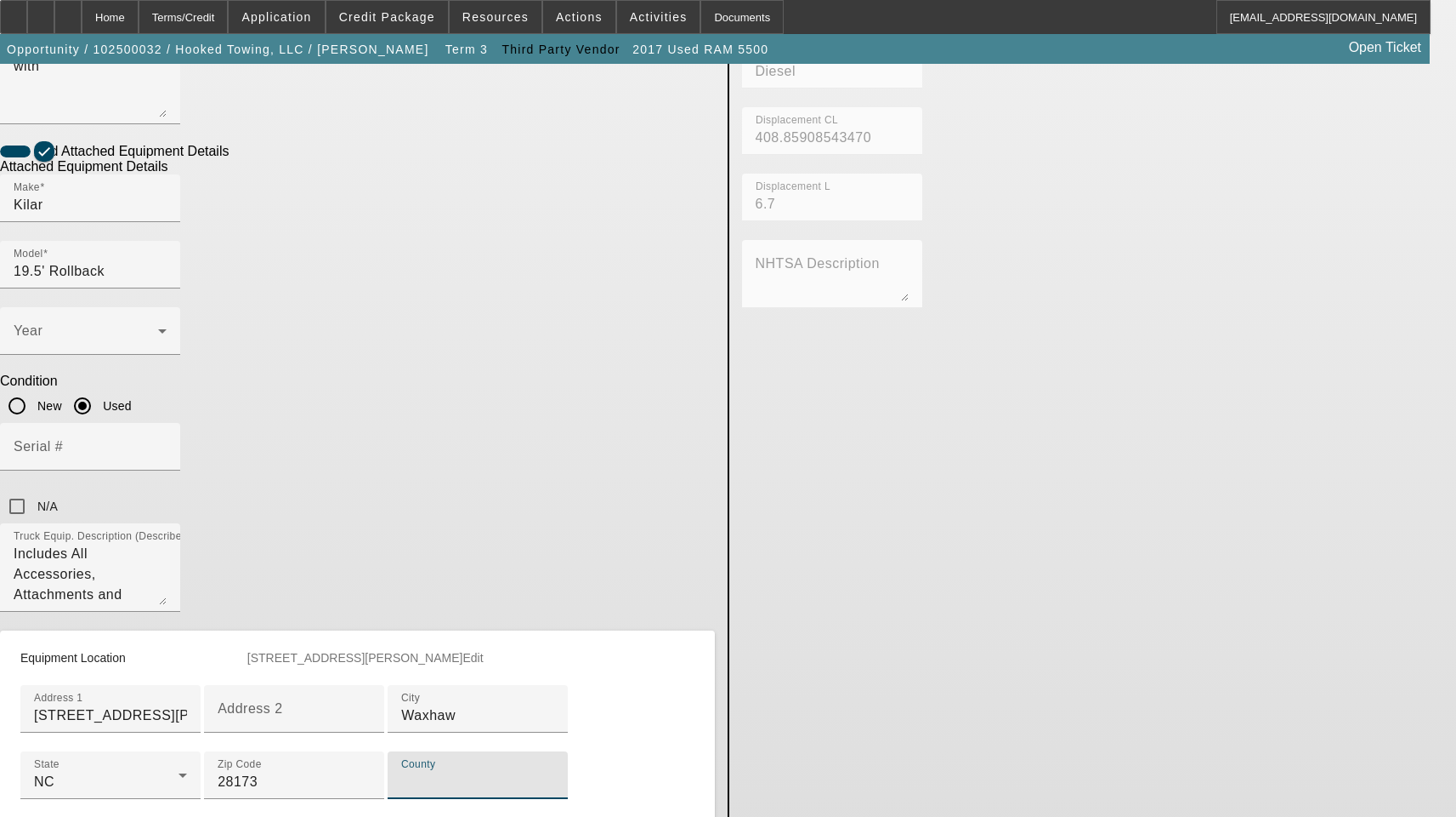
click at [401, 772] on input "County" at bounding box center [477, 782] width 153 height 21
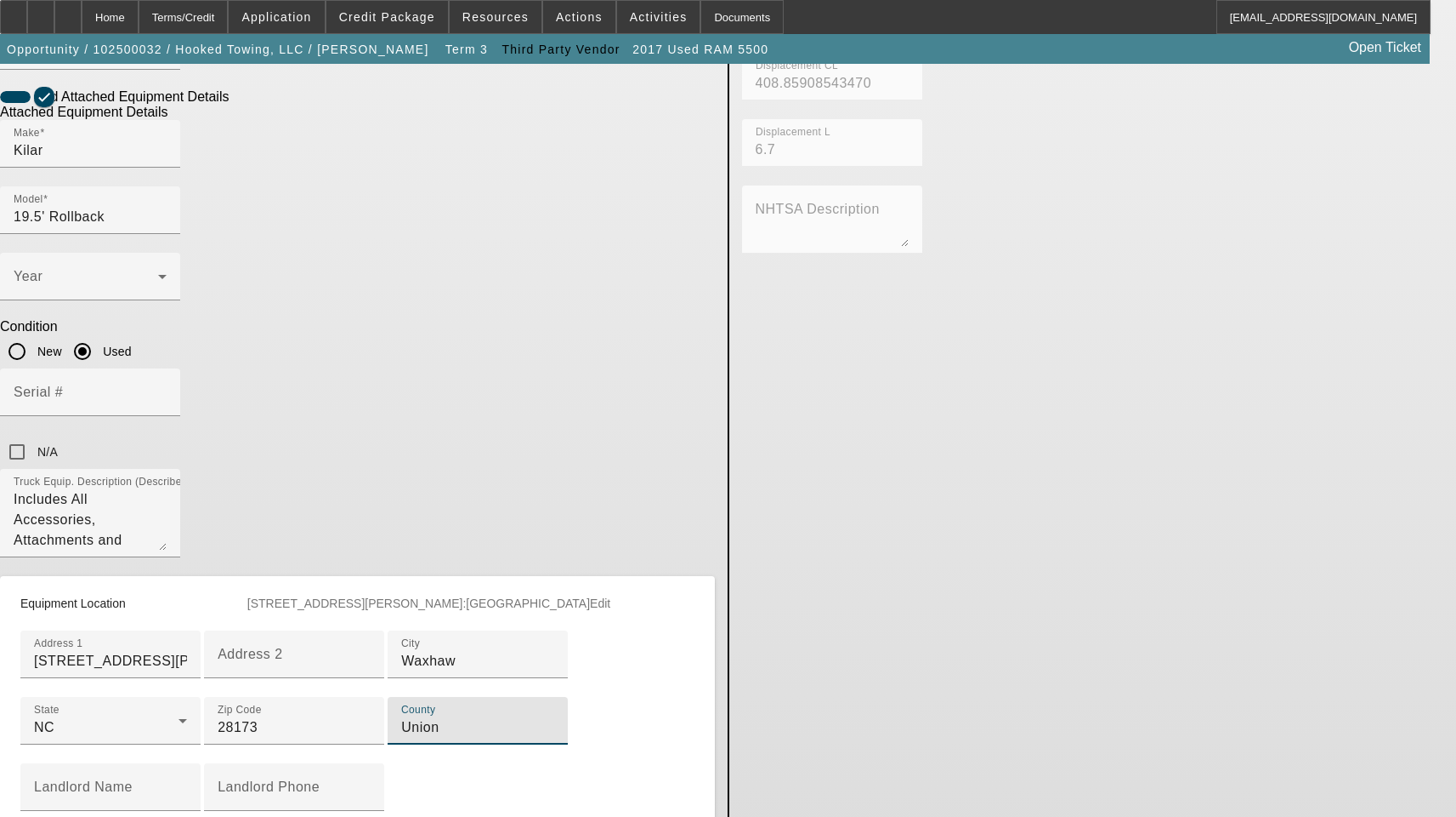
scroll to position [860, 0]
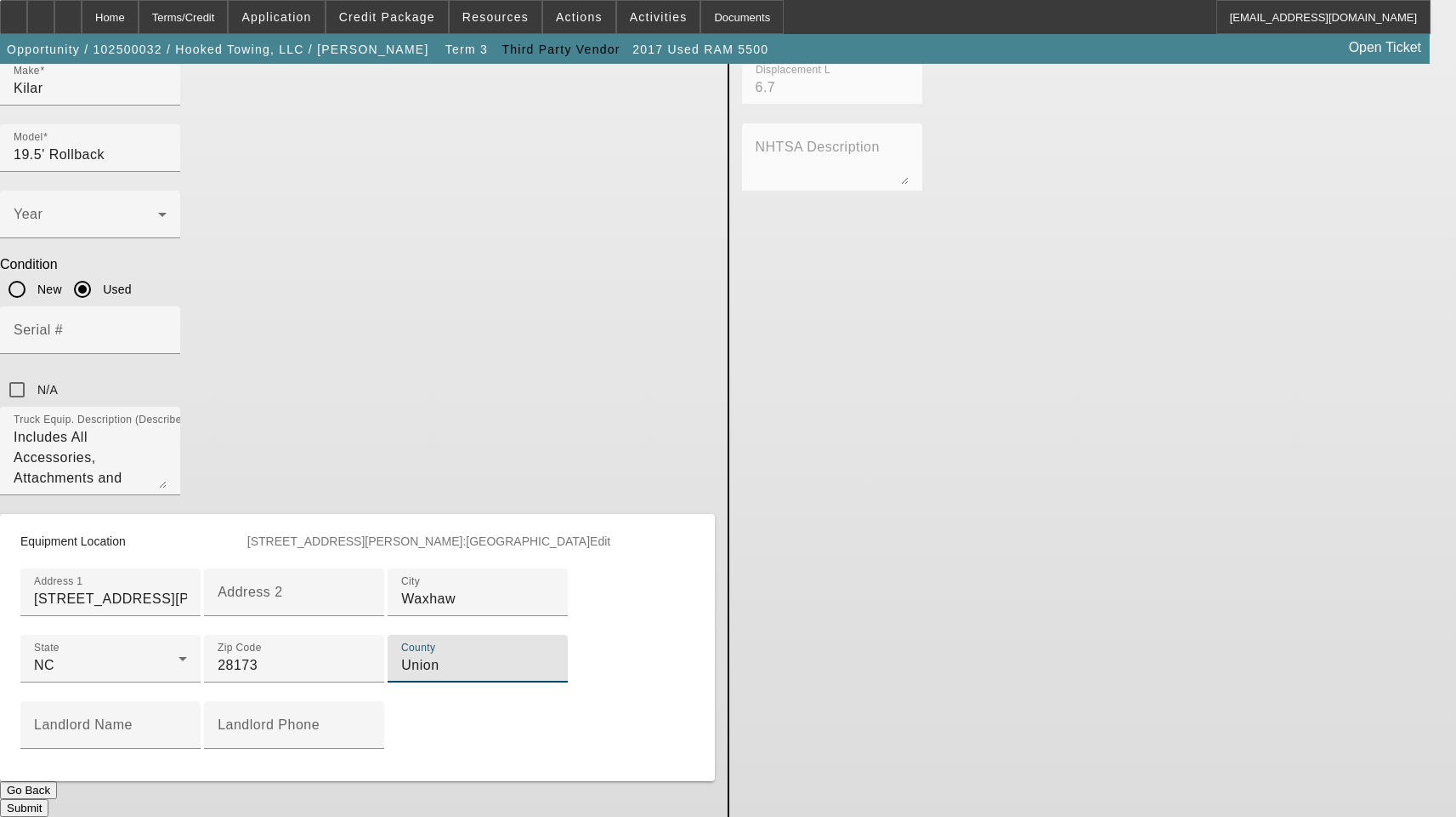
type input "Union"
click at [48, 799] on button "Submit" at bounding box center [24, 808] width 48 height 18
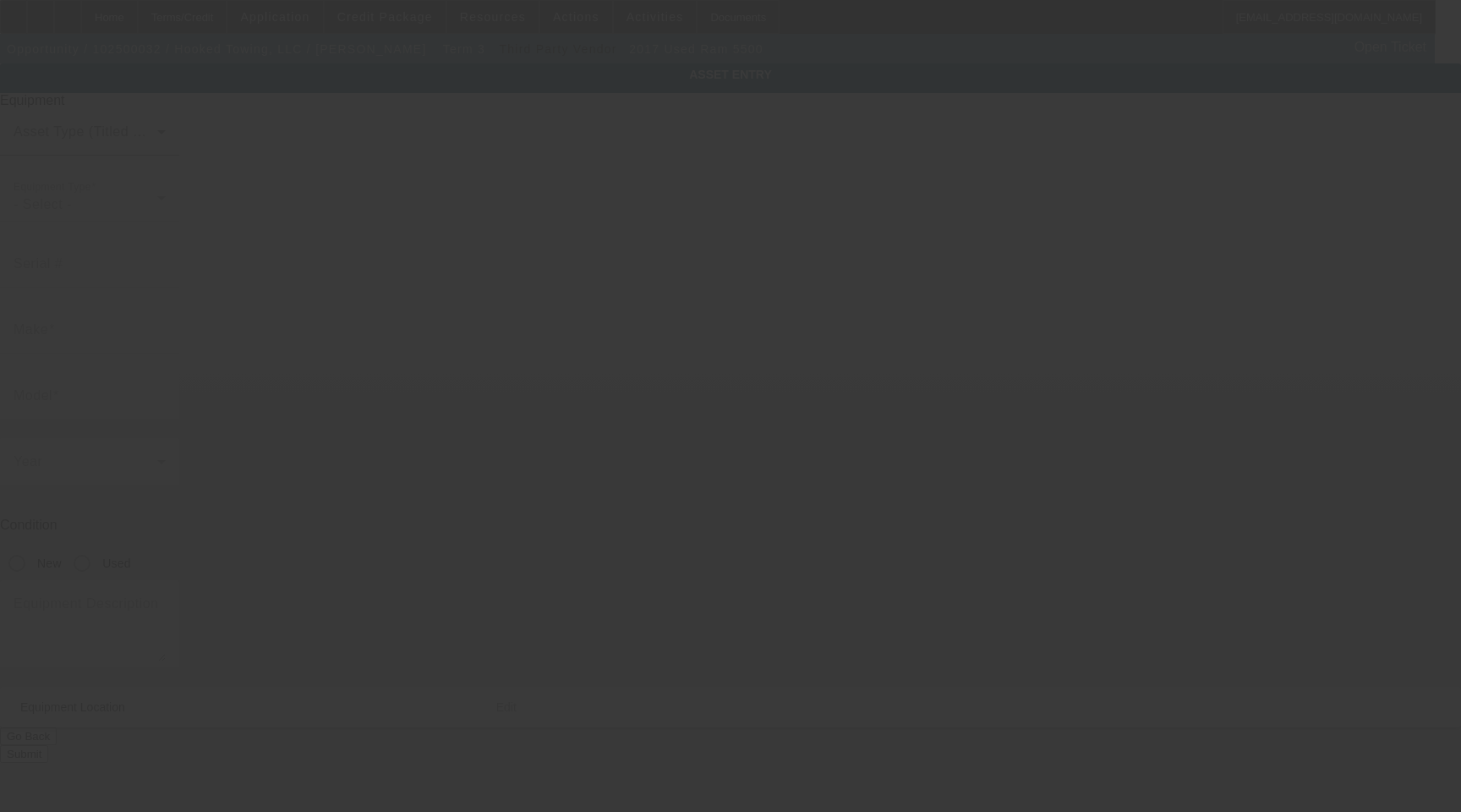
type input "[US_VEHICLE_IDENTIFICATION_NUMBER]"
type input "Ram"
type input "5500"
radio input "true"
type textarea "with"
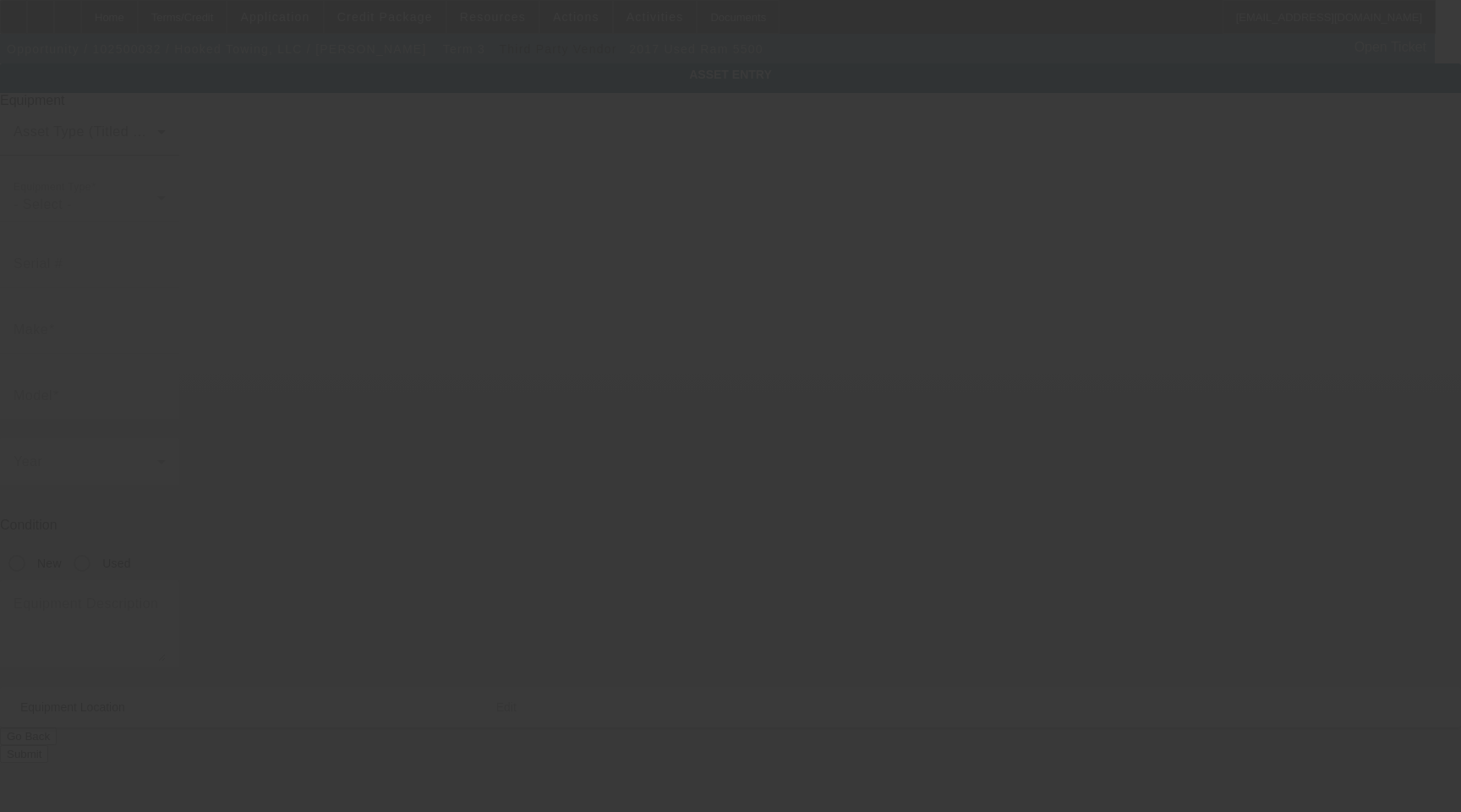
type input "[STREET_ADDRESS][PERSON_NAME]"
type input "Waxhaw"
type input "28173"
type input "Union"
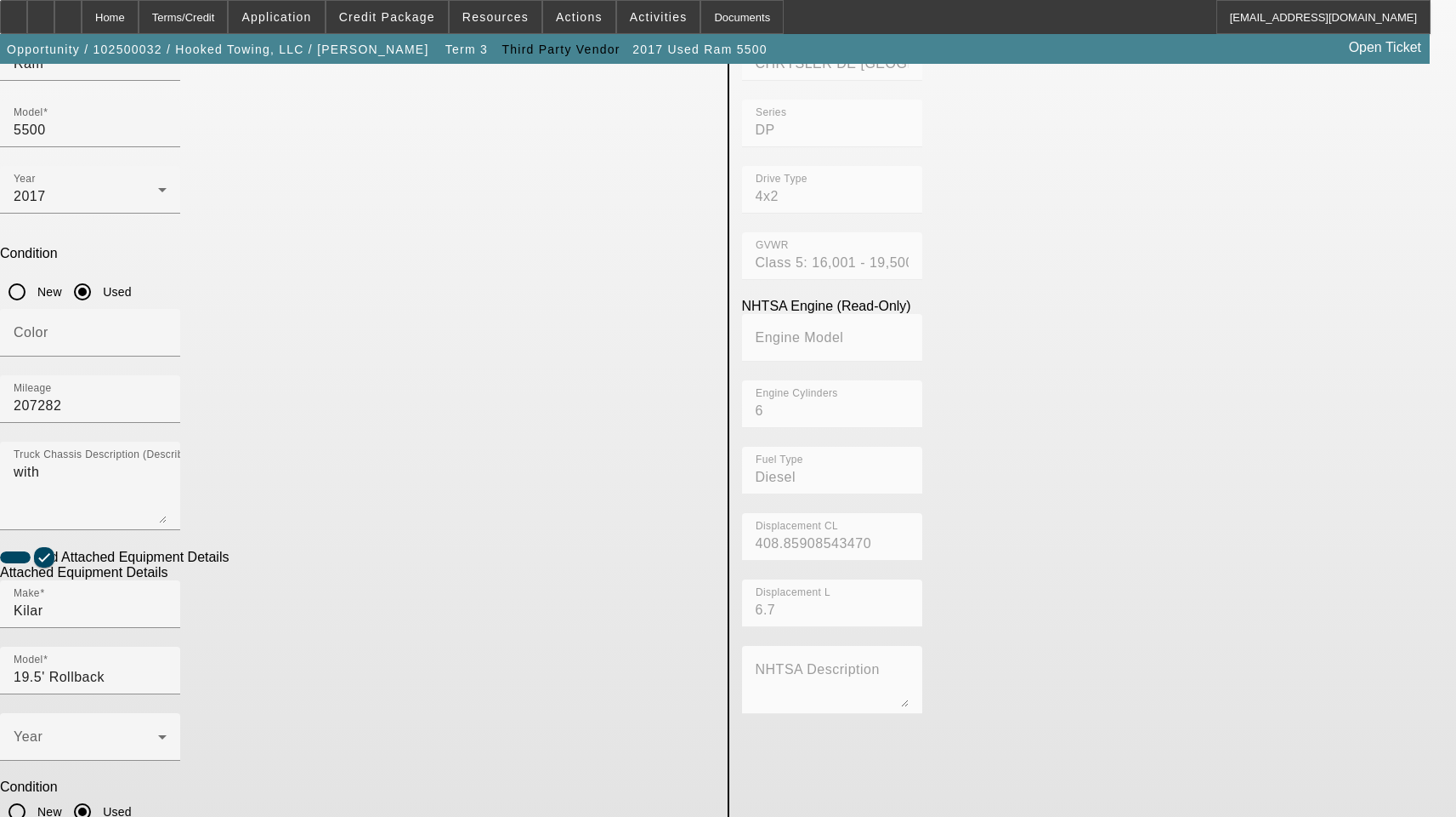
scroll to position [279, 0]
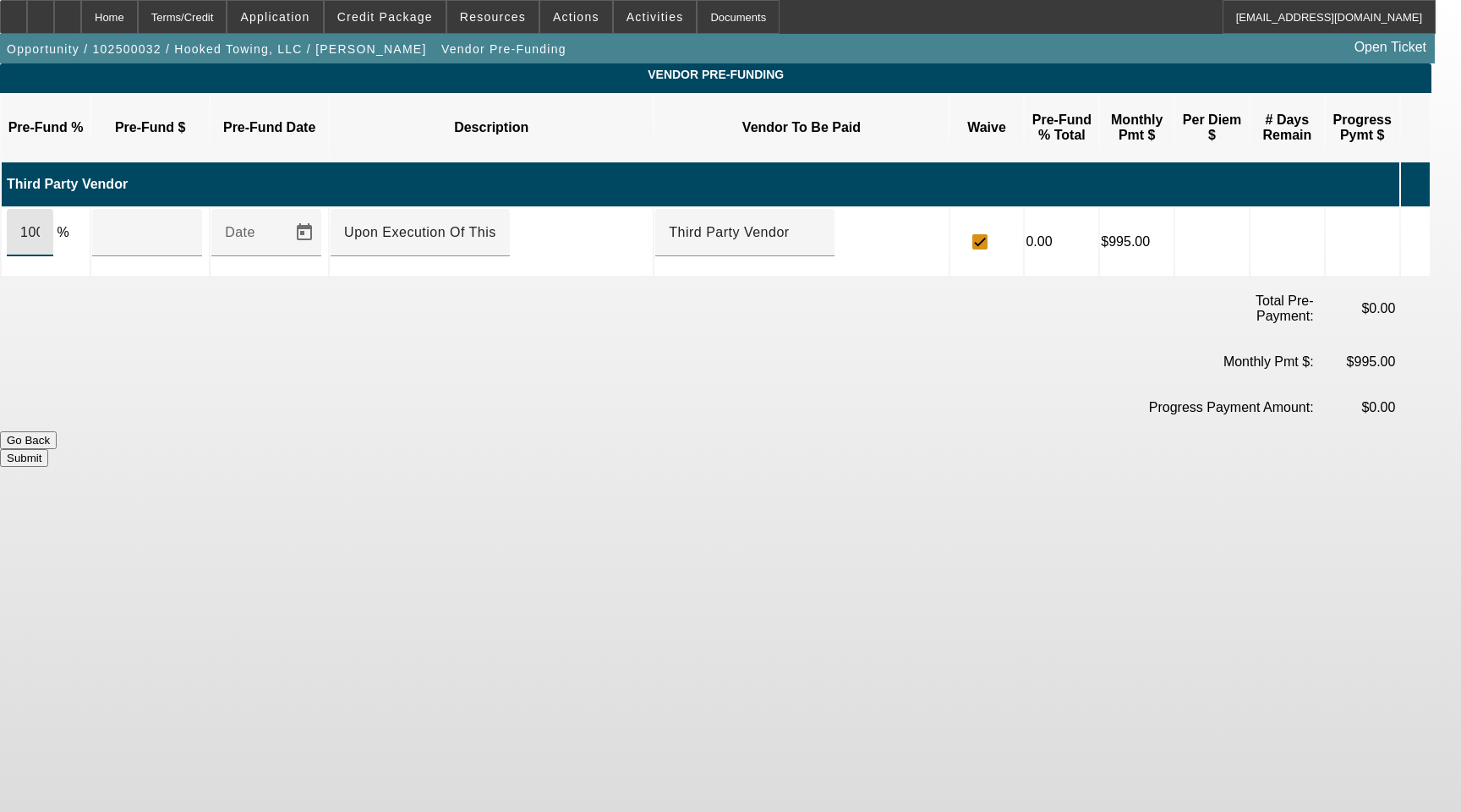
click at [39, 222] on input "100" at bounding box center [30, 232] width 20 height 21
type input "$30,000.00"
click at [48, 449] on button "Submit" at bounding box center [23, 457] width 48 height 18
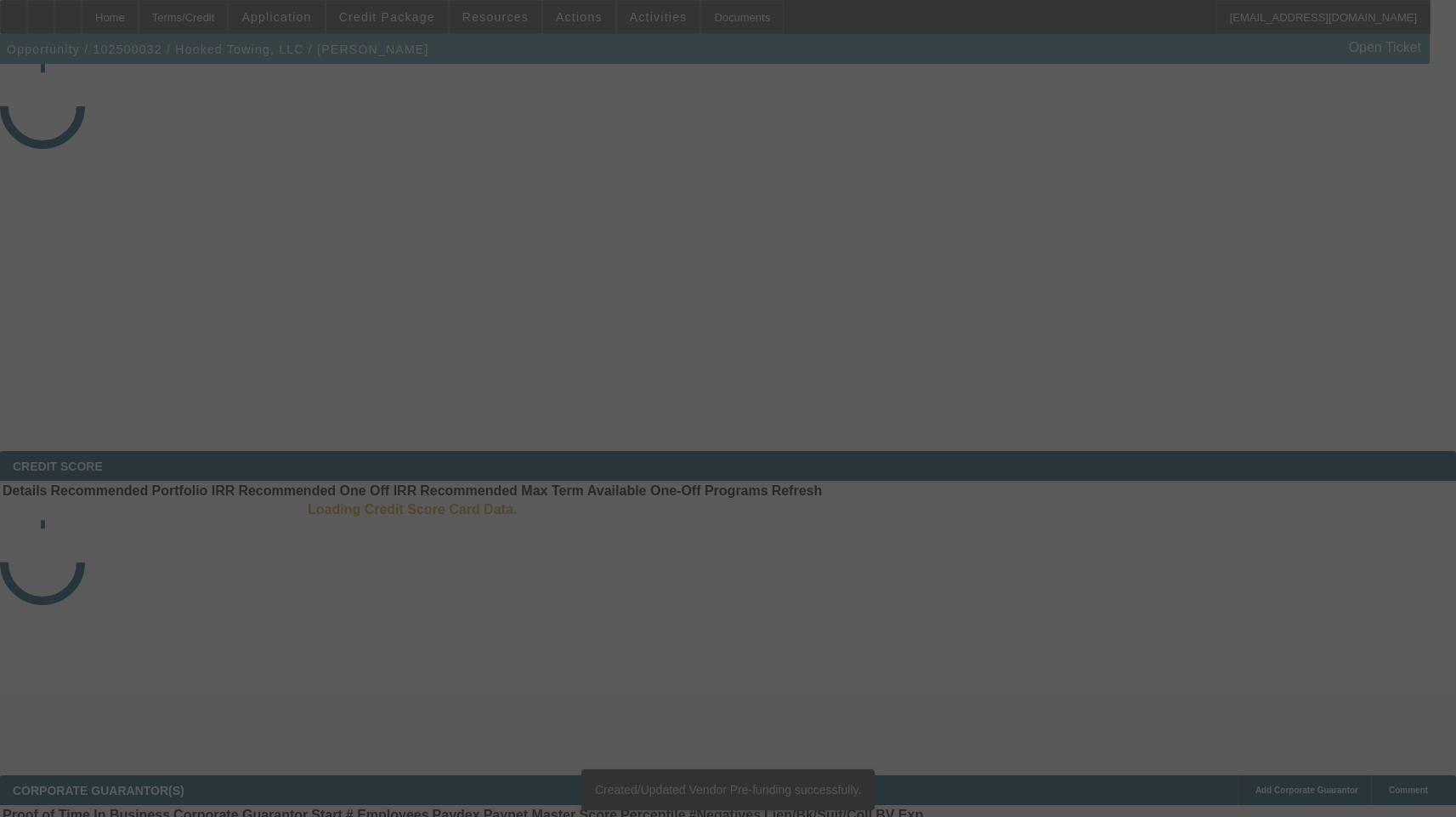
select select "3"
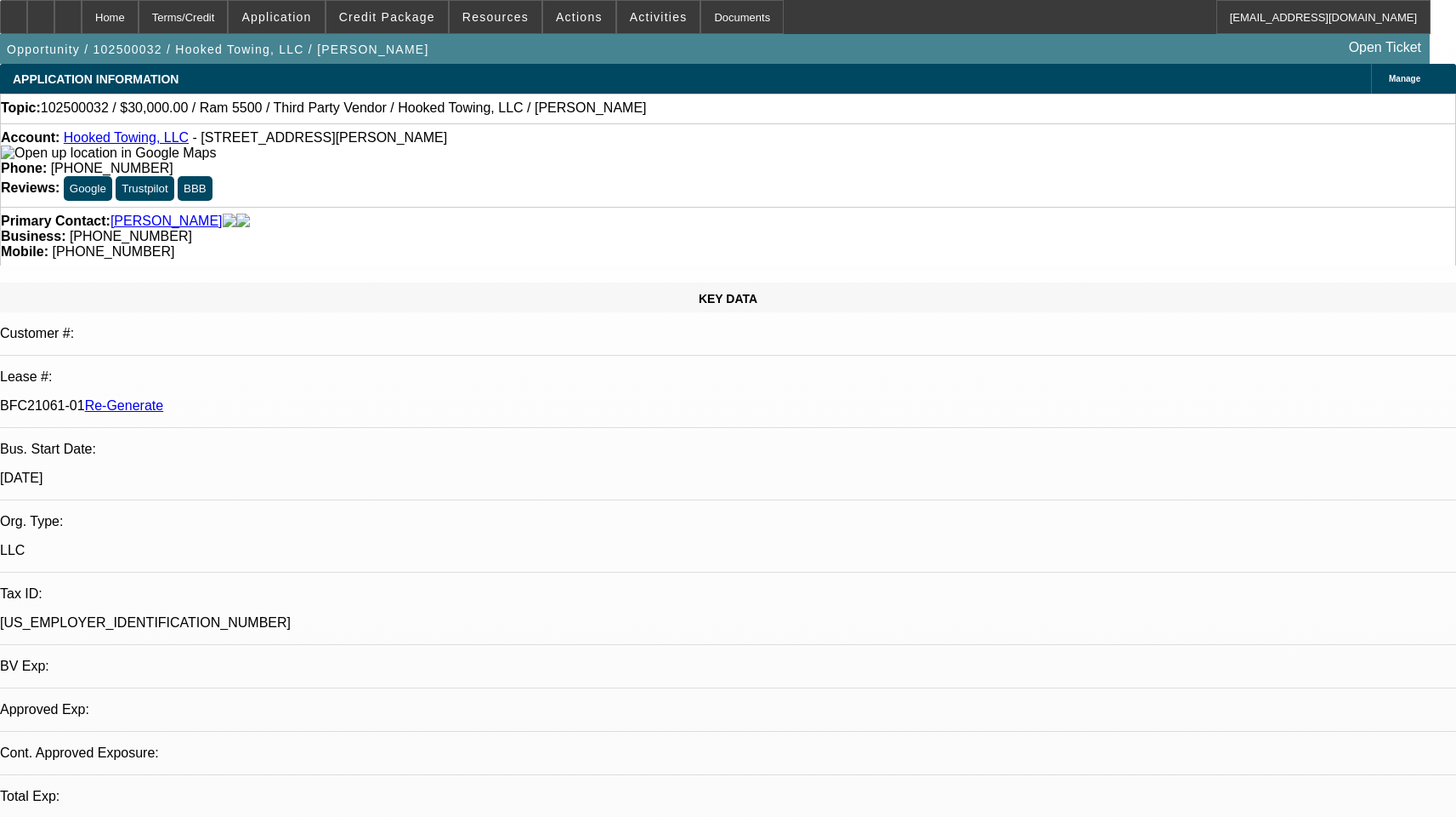
select select "0"
select select "0.1"
select select "4"
select select "1"
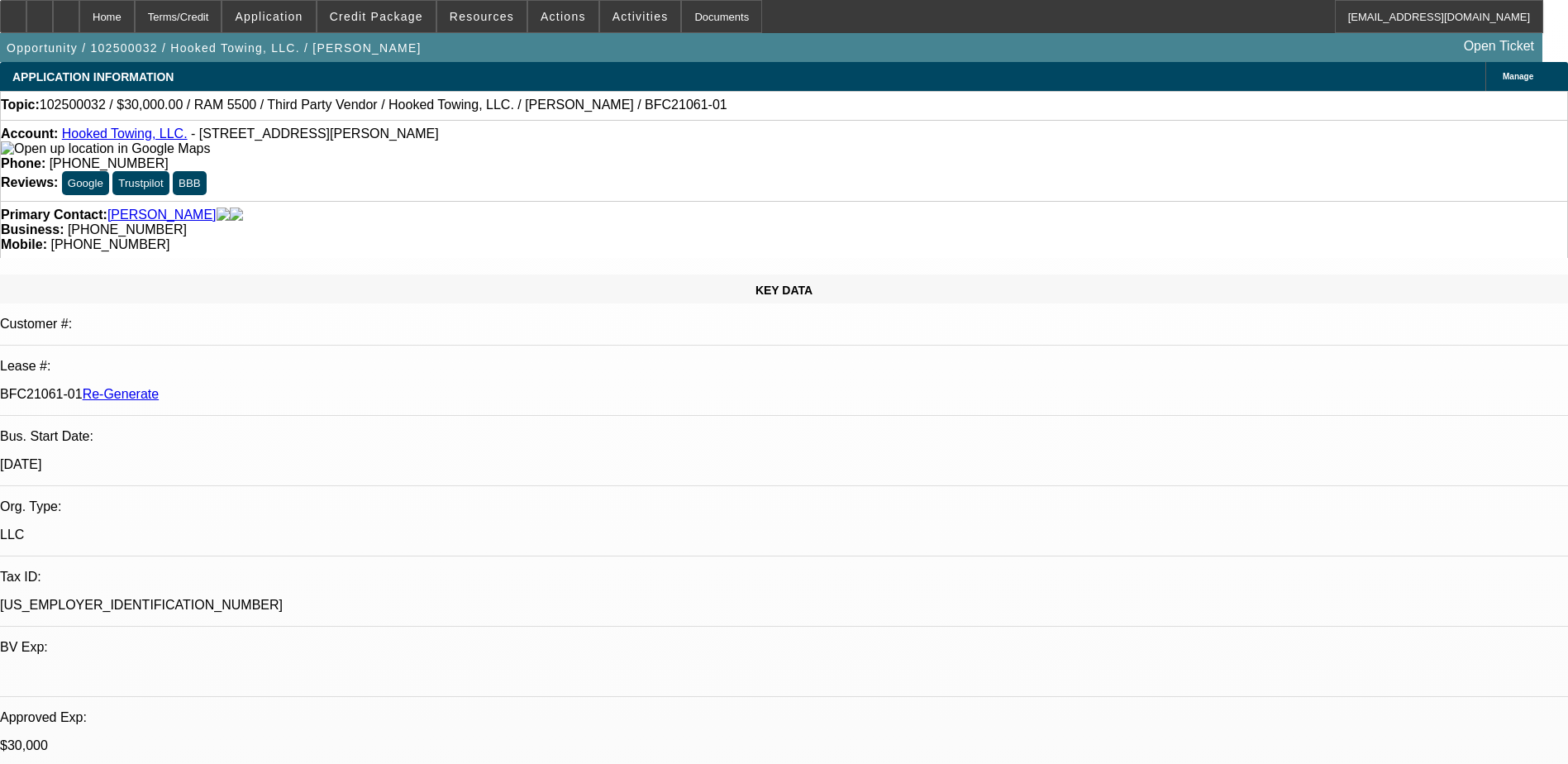
select select "3"
select select "0"
select select "0.1"
select select "4"
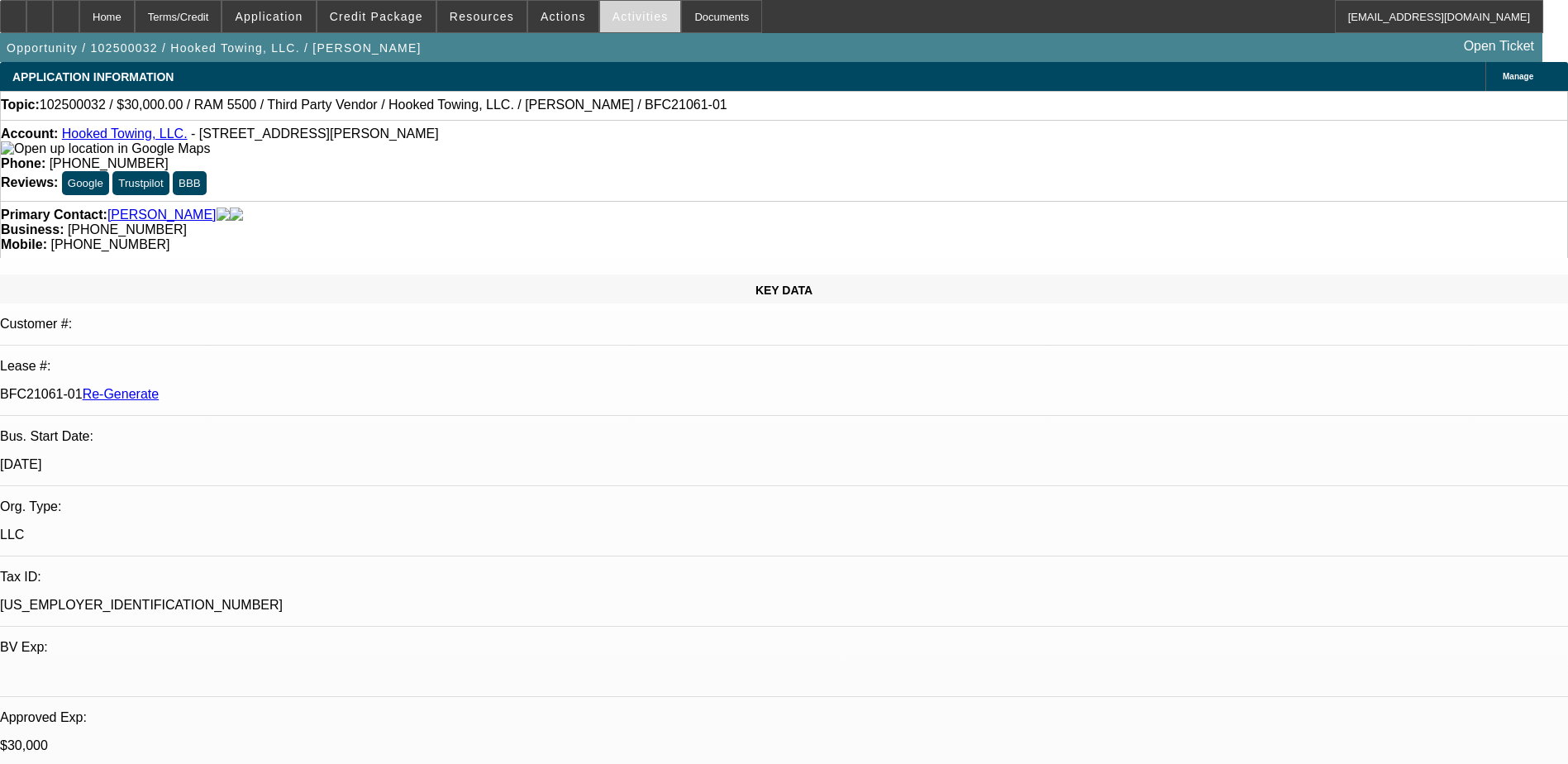
click at [604, 8] on span at bounding box center [640, 16] width 81 height 39
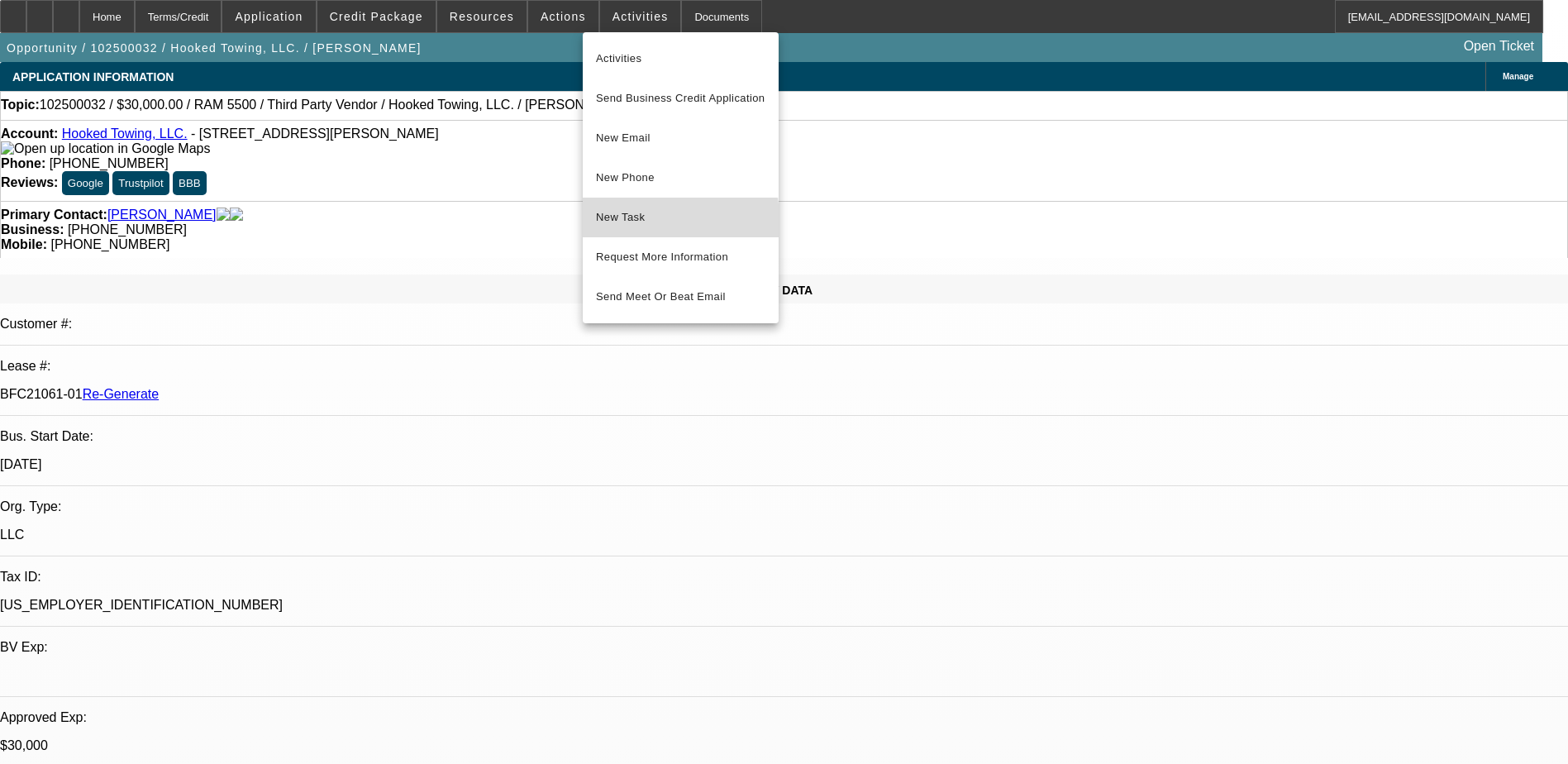
click at [647, 224] on span "New Task" at bounding box center [681, 218] width 169 height 20
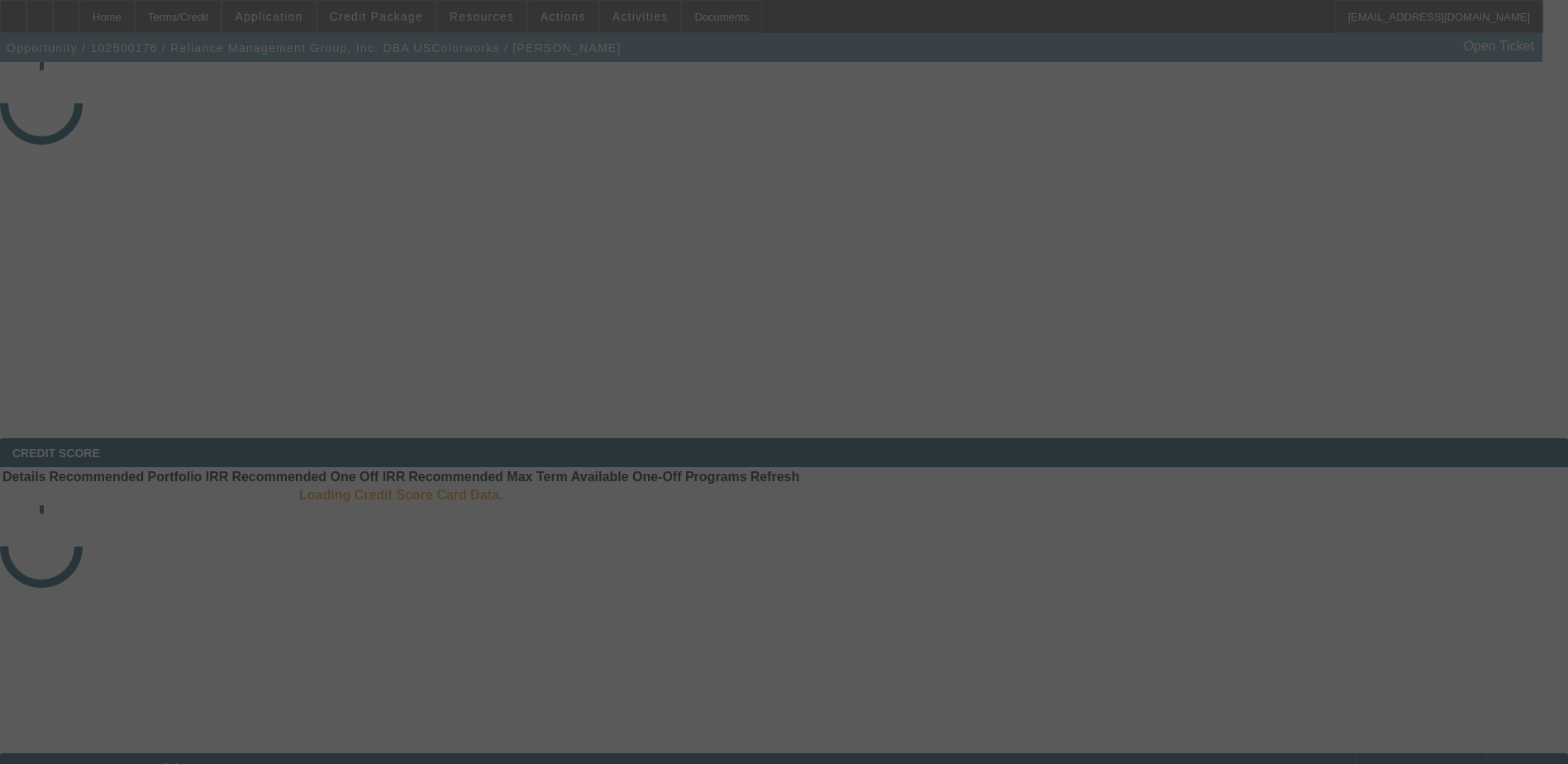
select select "3"
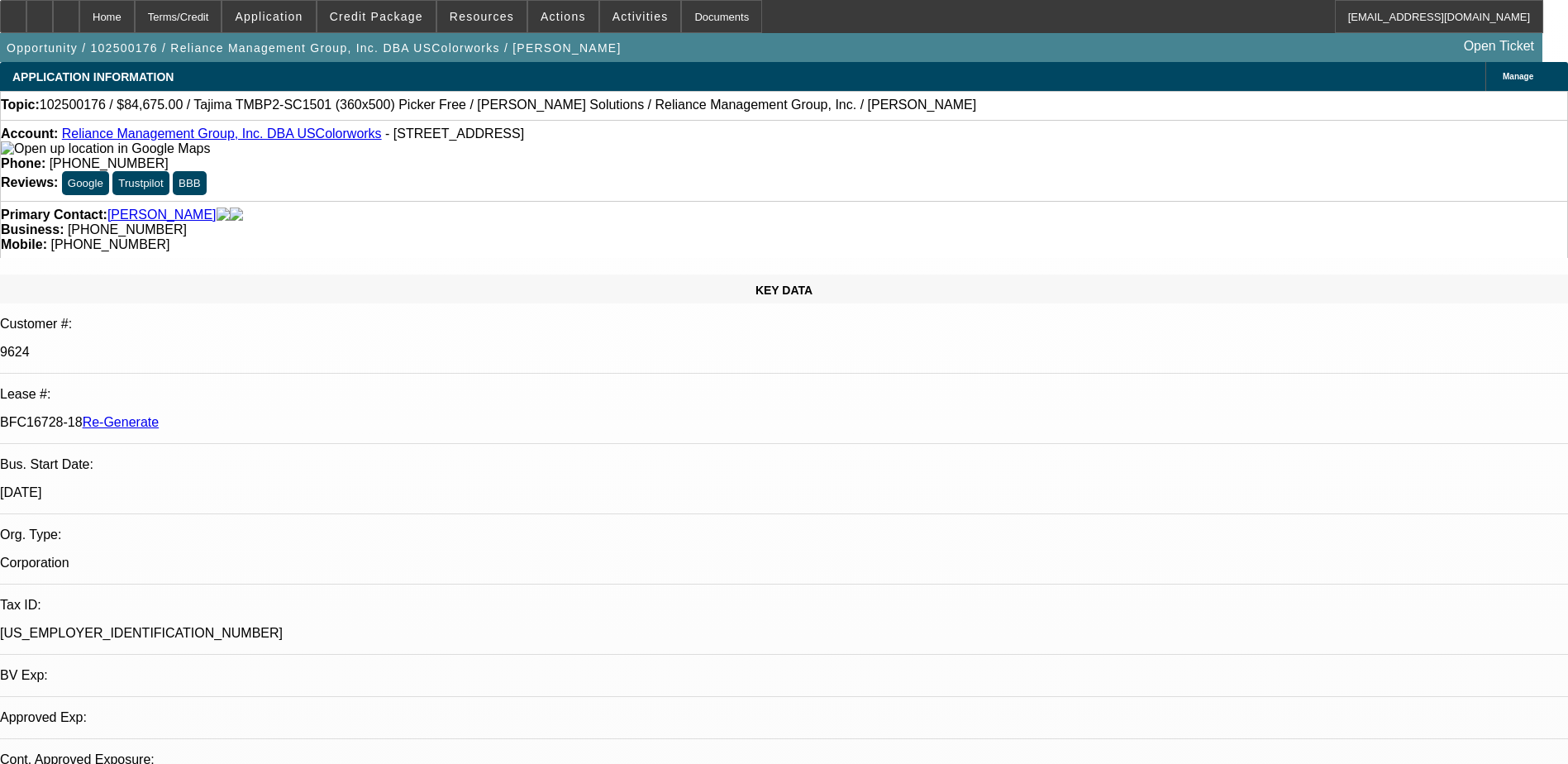
select select "0"
select select "2"
select select "0"
select select "2"
select select "6"
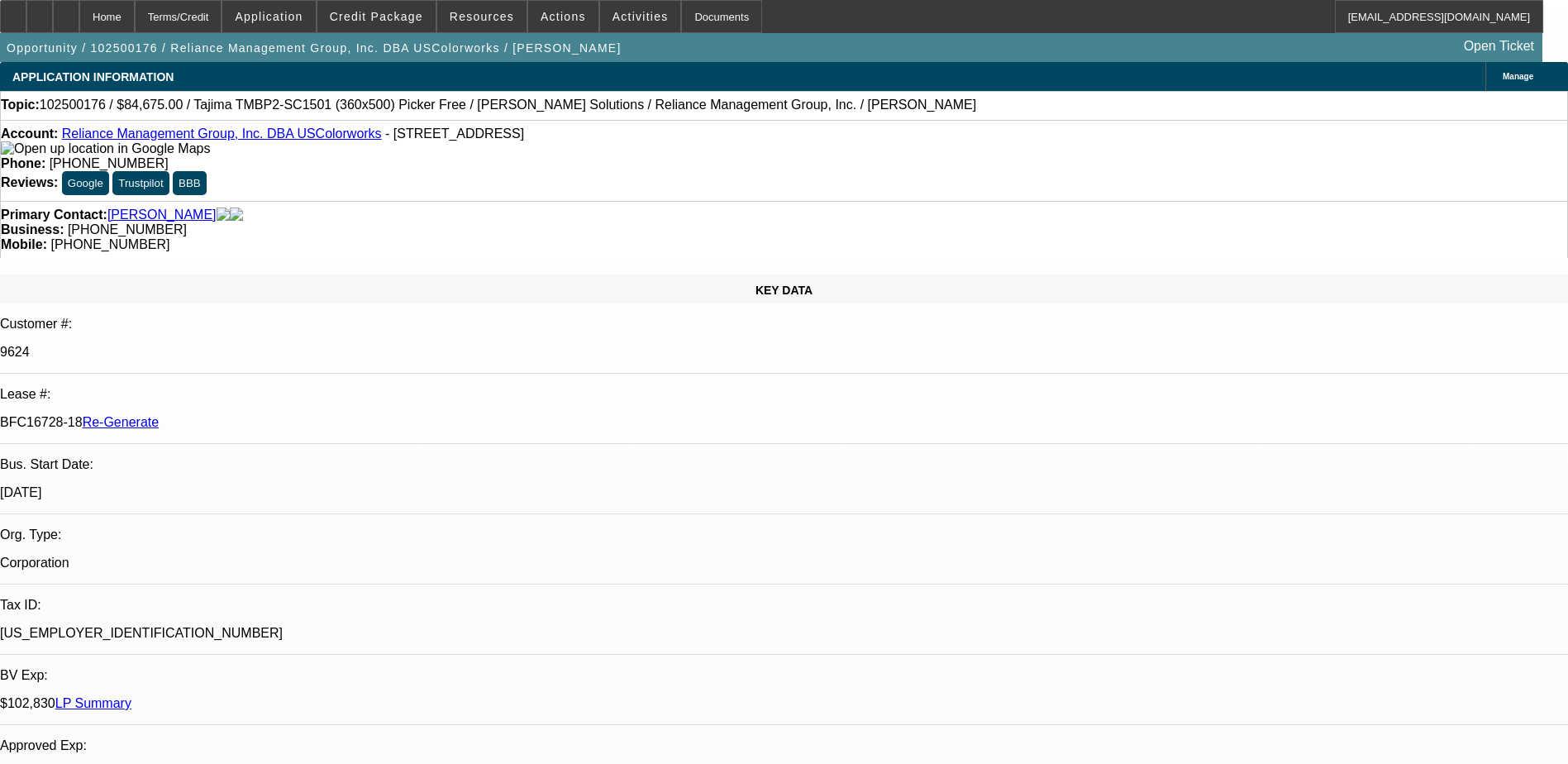
select select "1"
click at [613, 14] on span "Activities" at bounding box center [640, 16] width 56 height 13
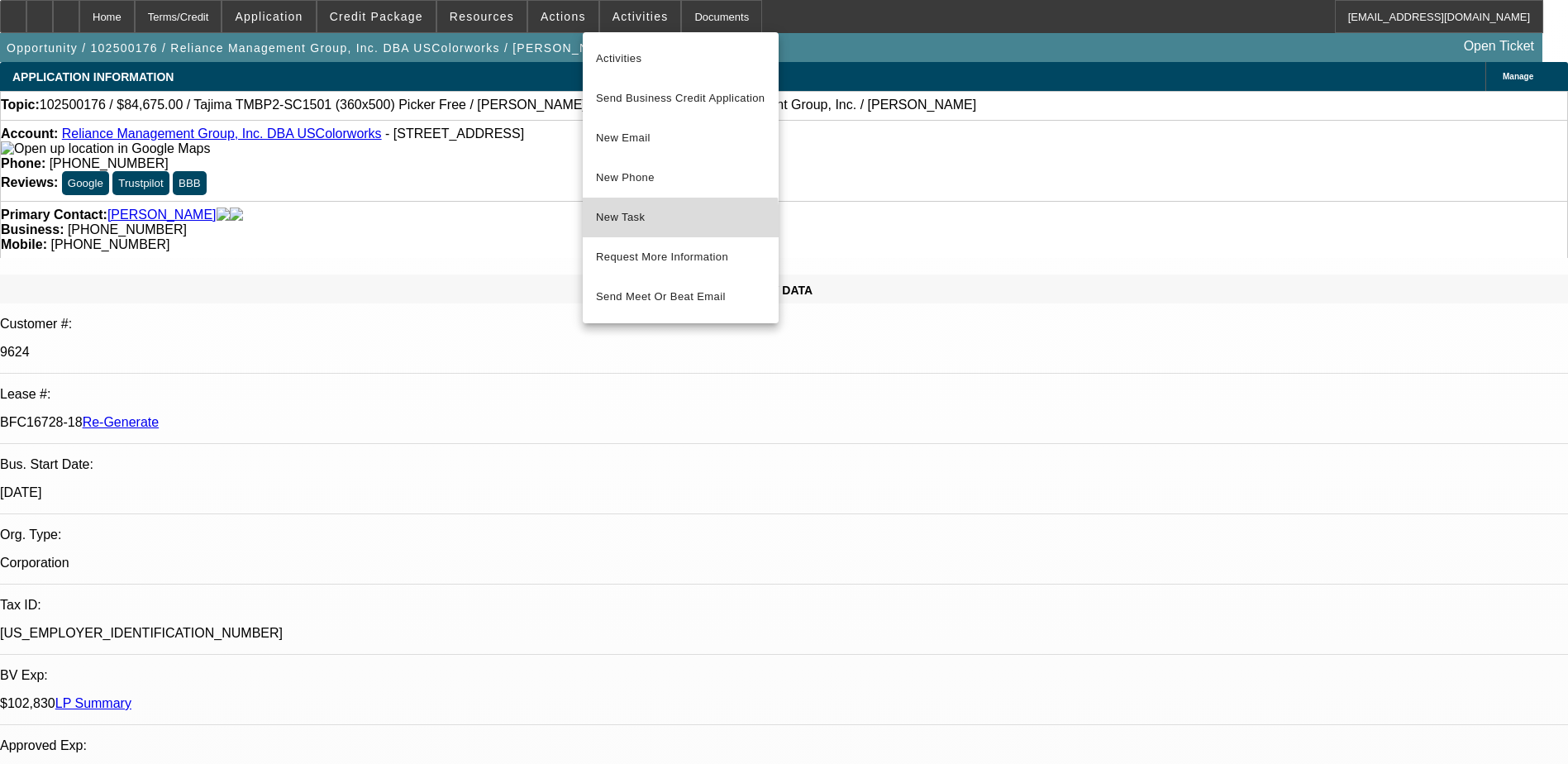
click at [650, 225] on span "New Task" at bounding box center [681, 218] width 169 height 20
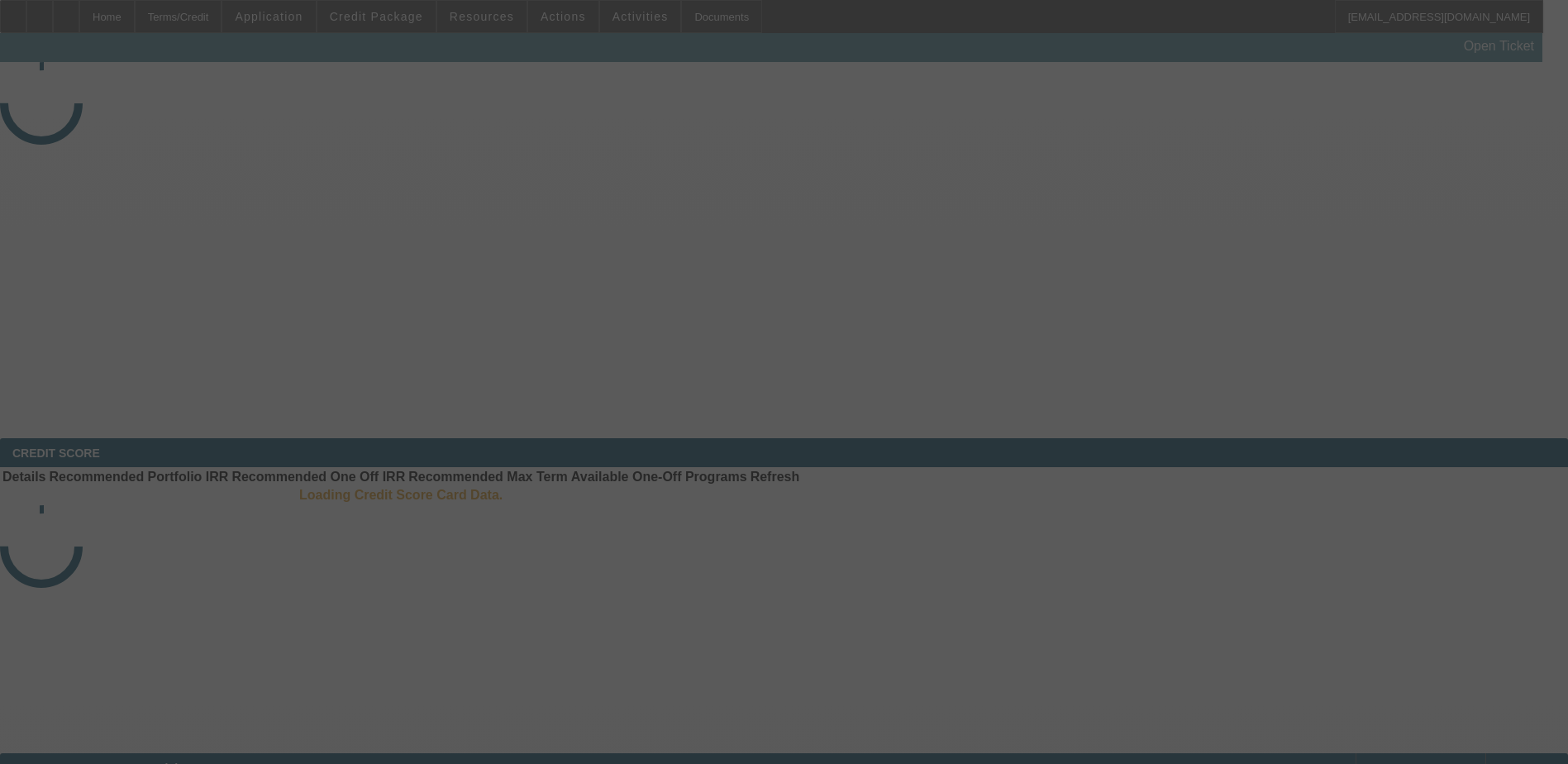
select select "3"
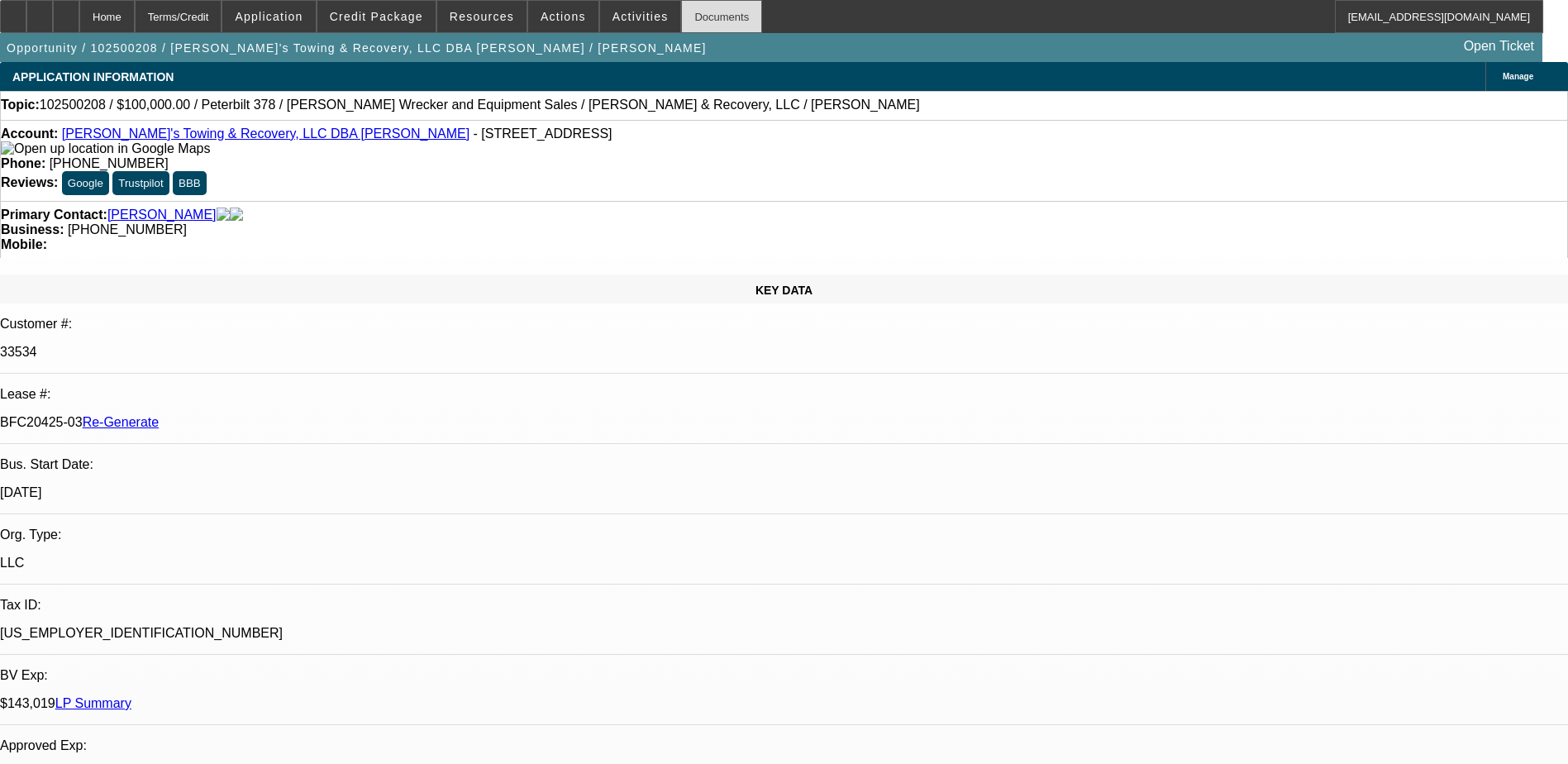
select select "0.2"
select select "2"
select select "0"
select select "6"
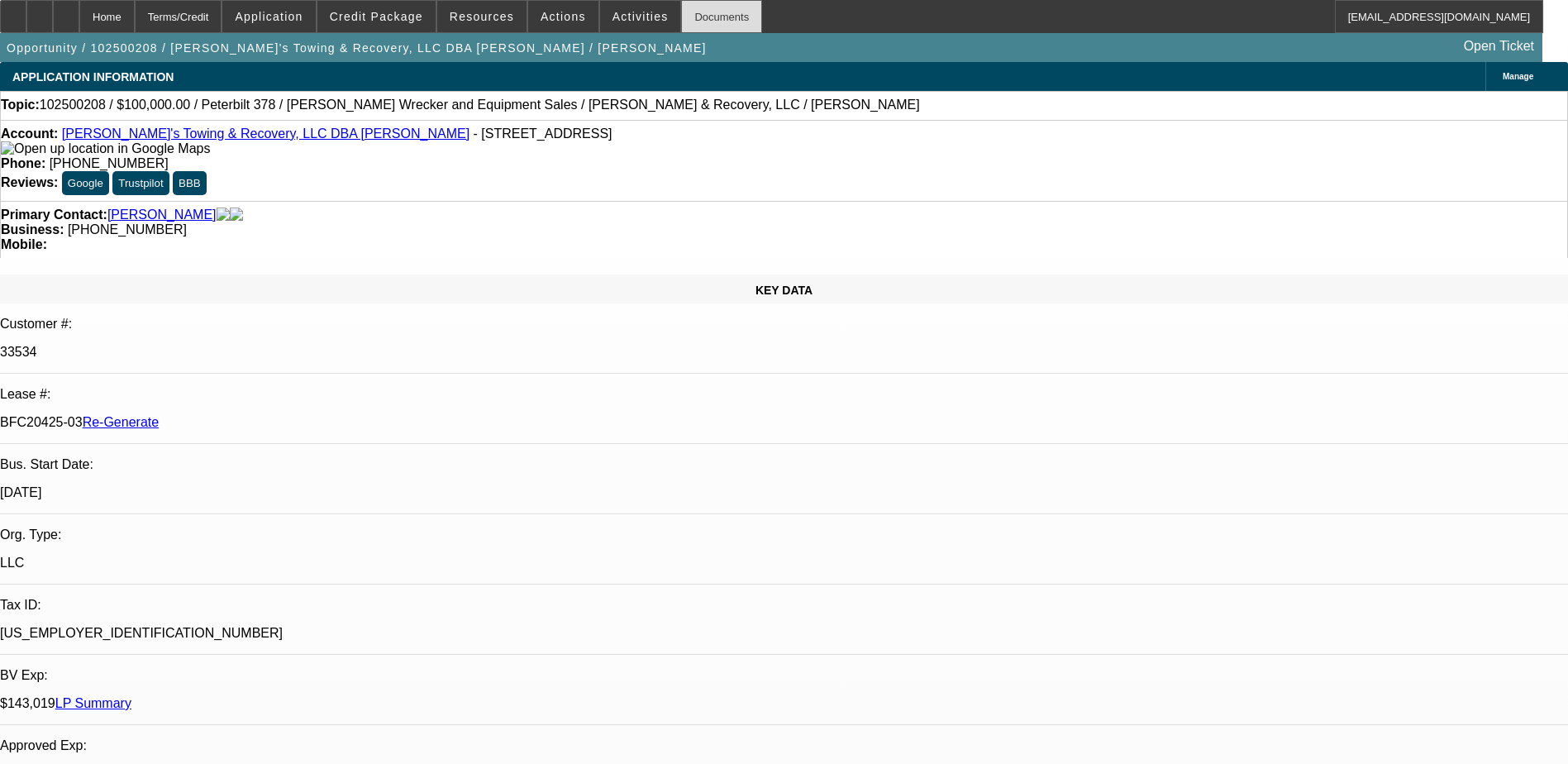
click at [698, 17] on div "Documents" at bounding box center [722, 16] width 81 height 33
click at [624, 13] on span "Activities" at bounding box center [640, 16] width 56 height 13
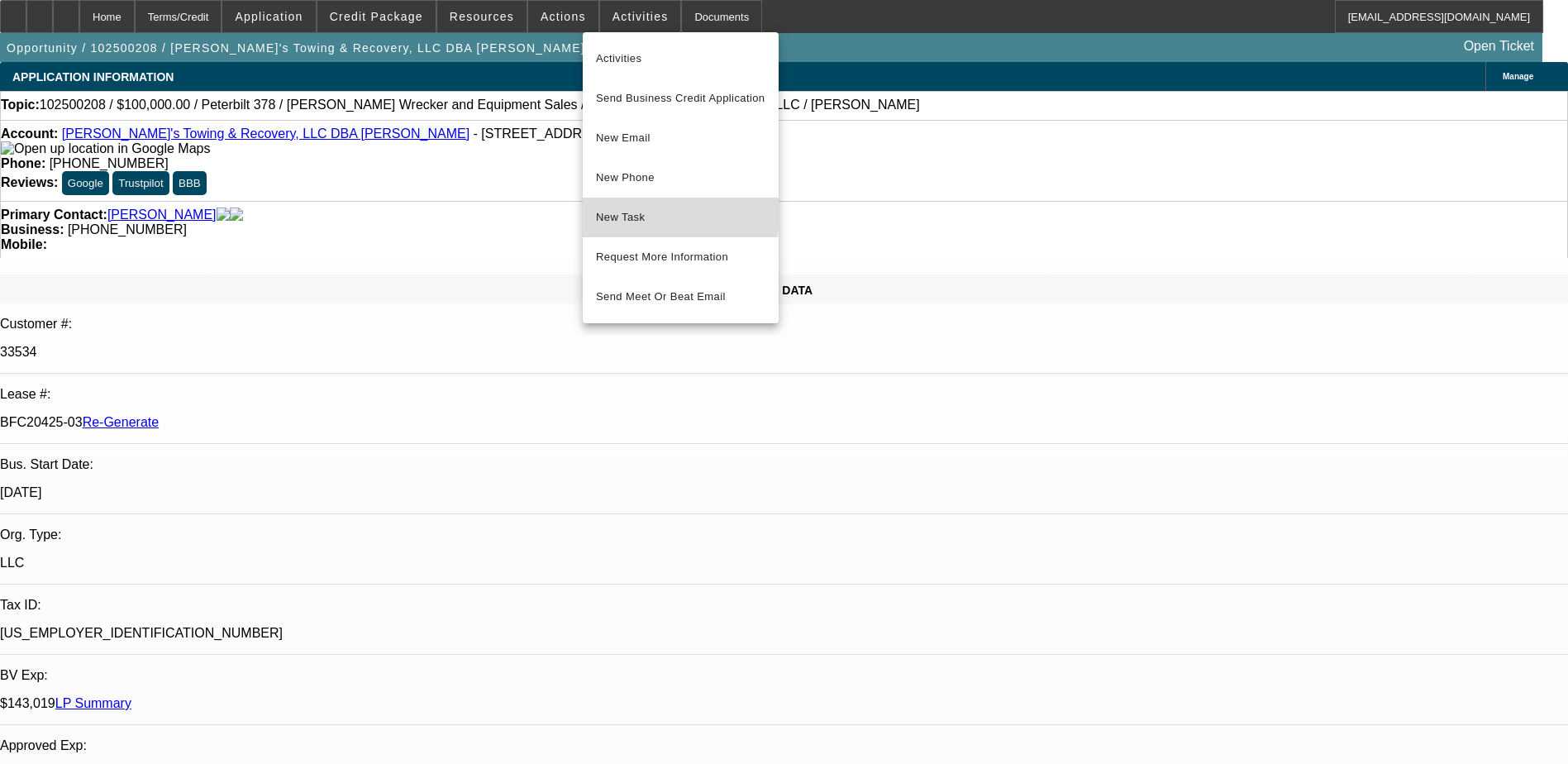
click at [638, 214] on span "New Task" at bounding box center [681, 218] width 169 height 20
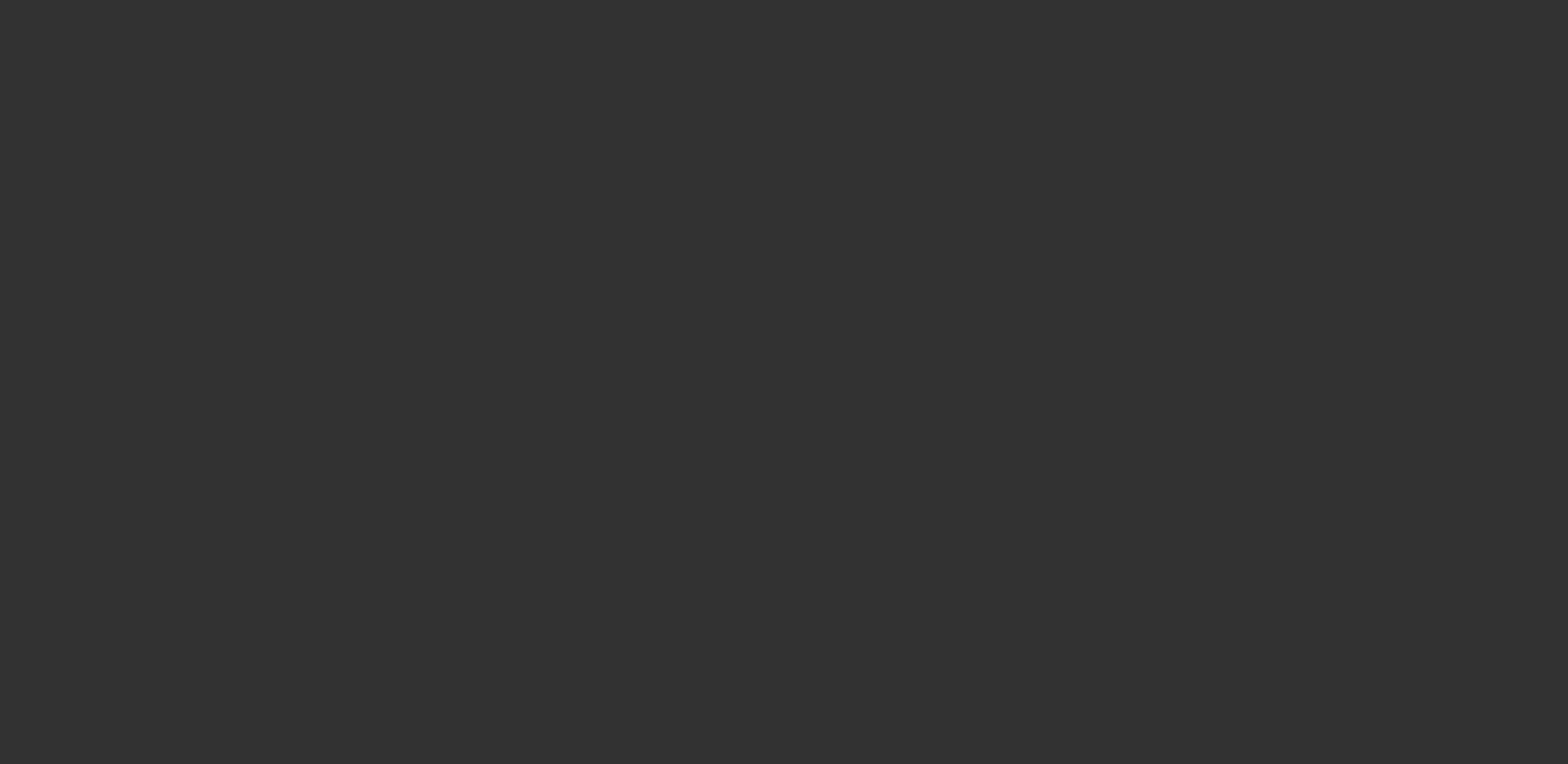
select select "4"
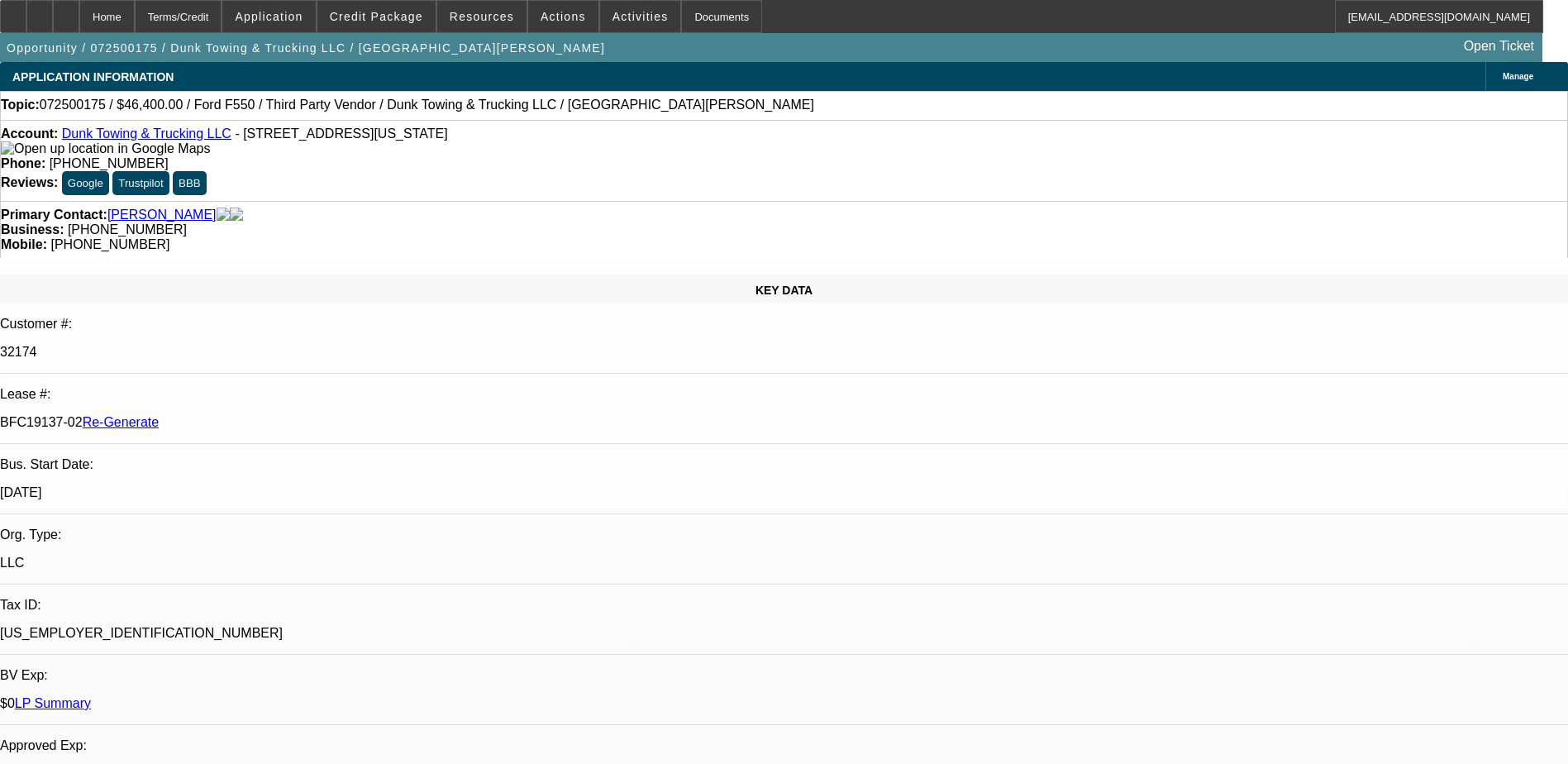
select select "0"
select select "1"
select select "3"
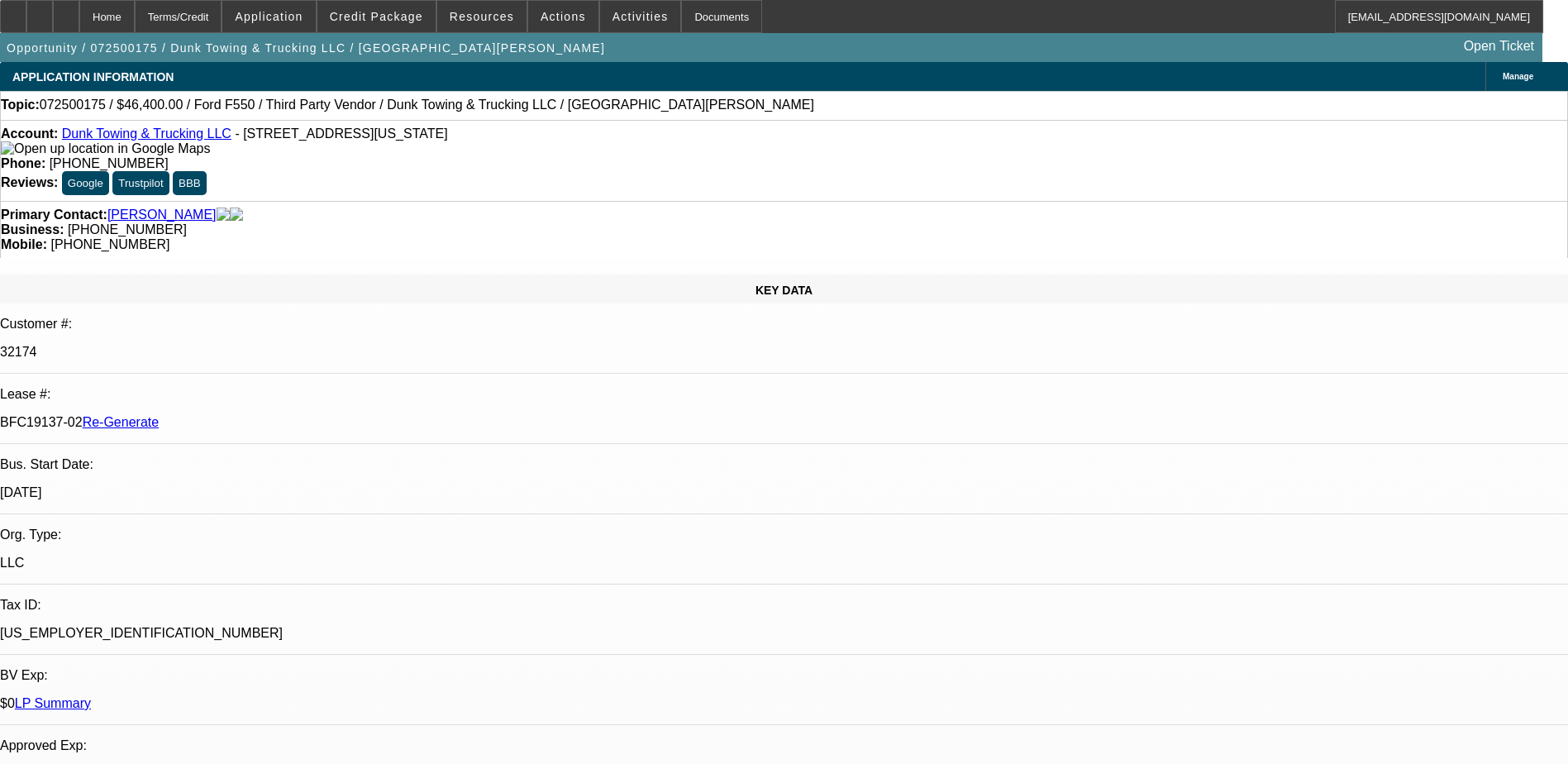
select select "6"
click at [208, 10] on div "Terms/Credit" at bounding box center [179, 16] width 88 height 33
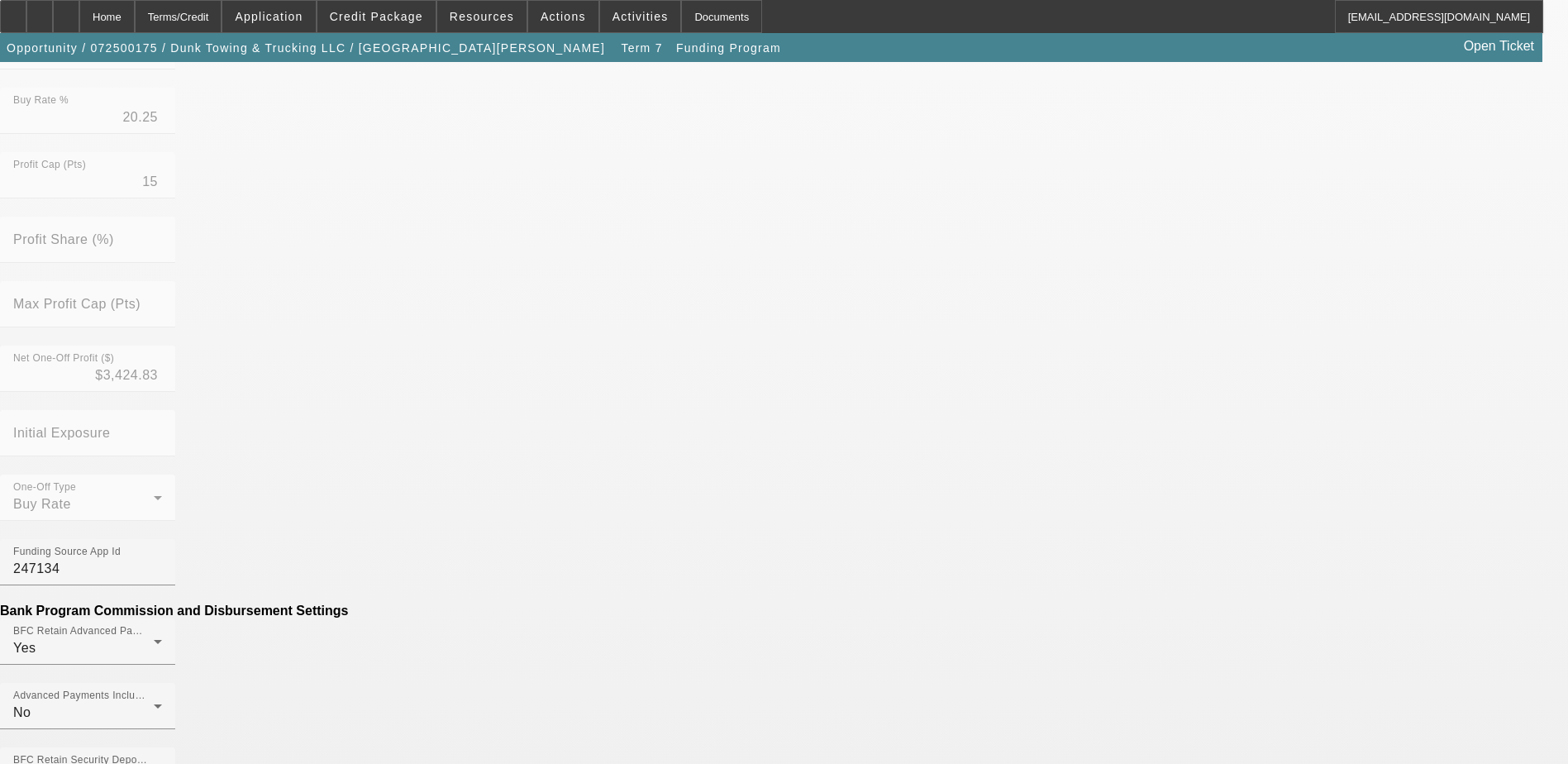
scroll to position [540, 0]
click at [604, 465] on mat-option "No" at bounding box center [664, 470] width 216 height 39
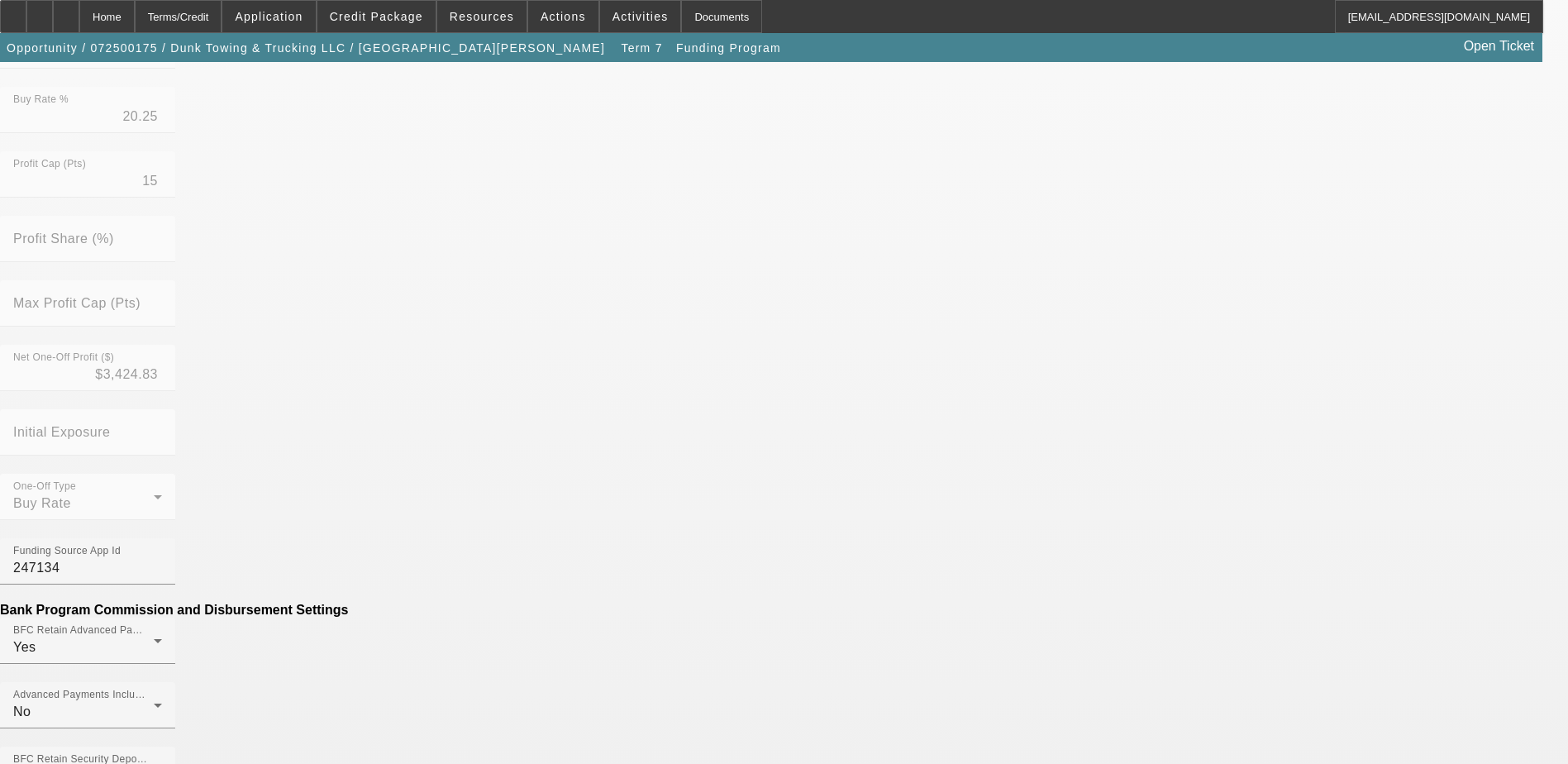
type input "$250.00"
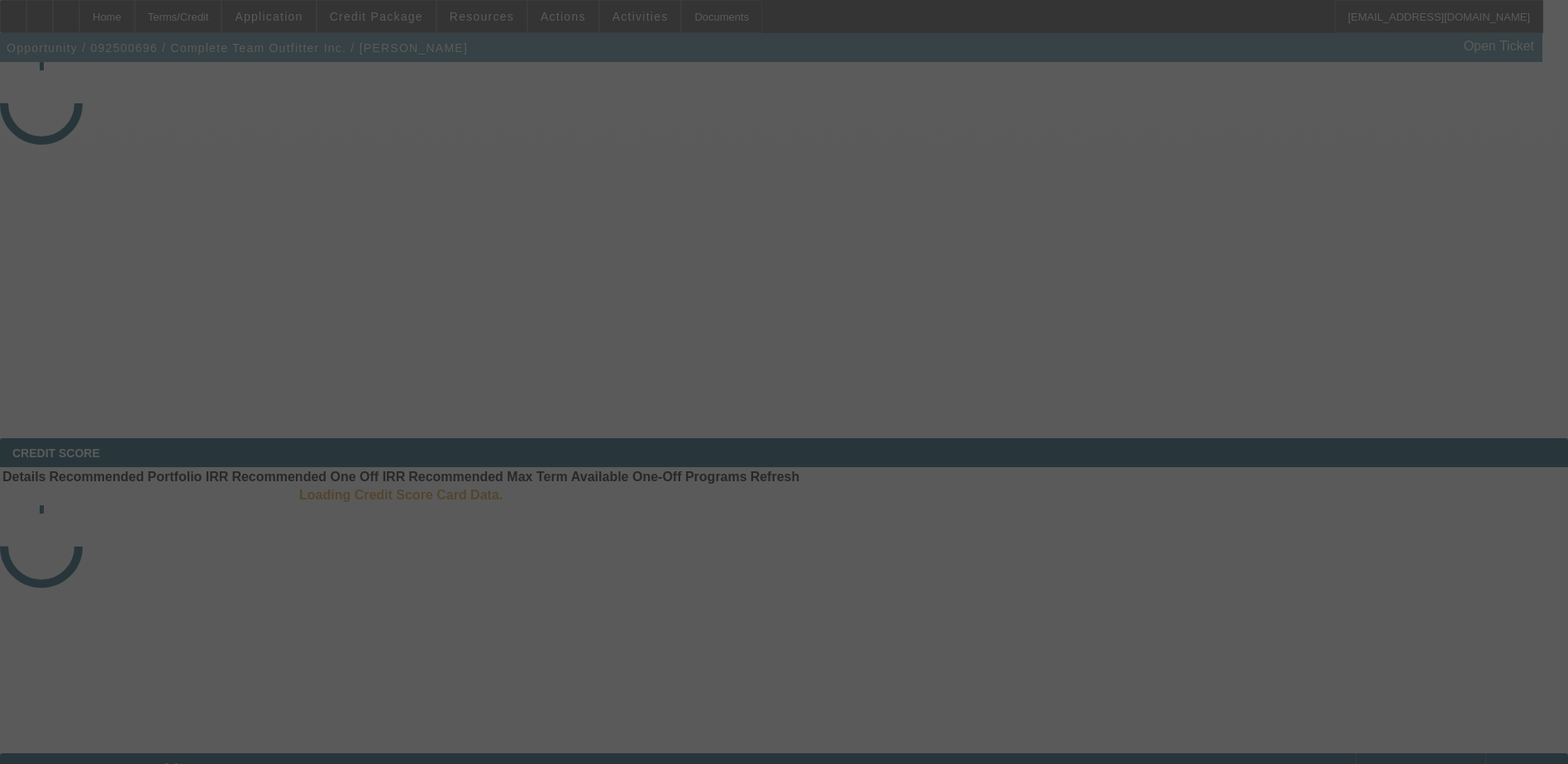
select select "3"
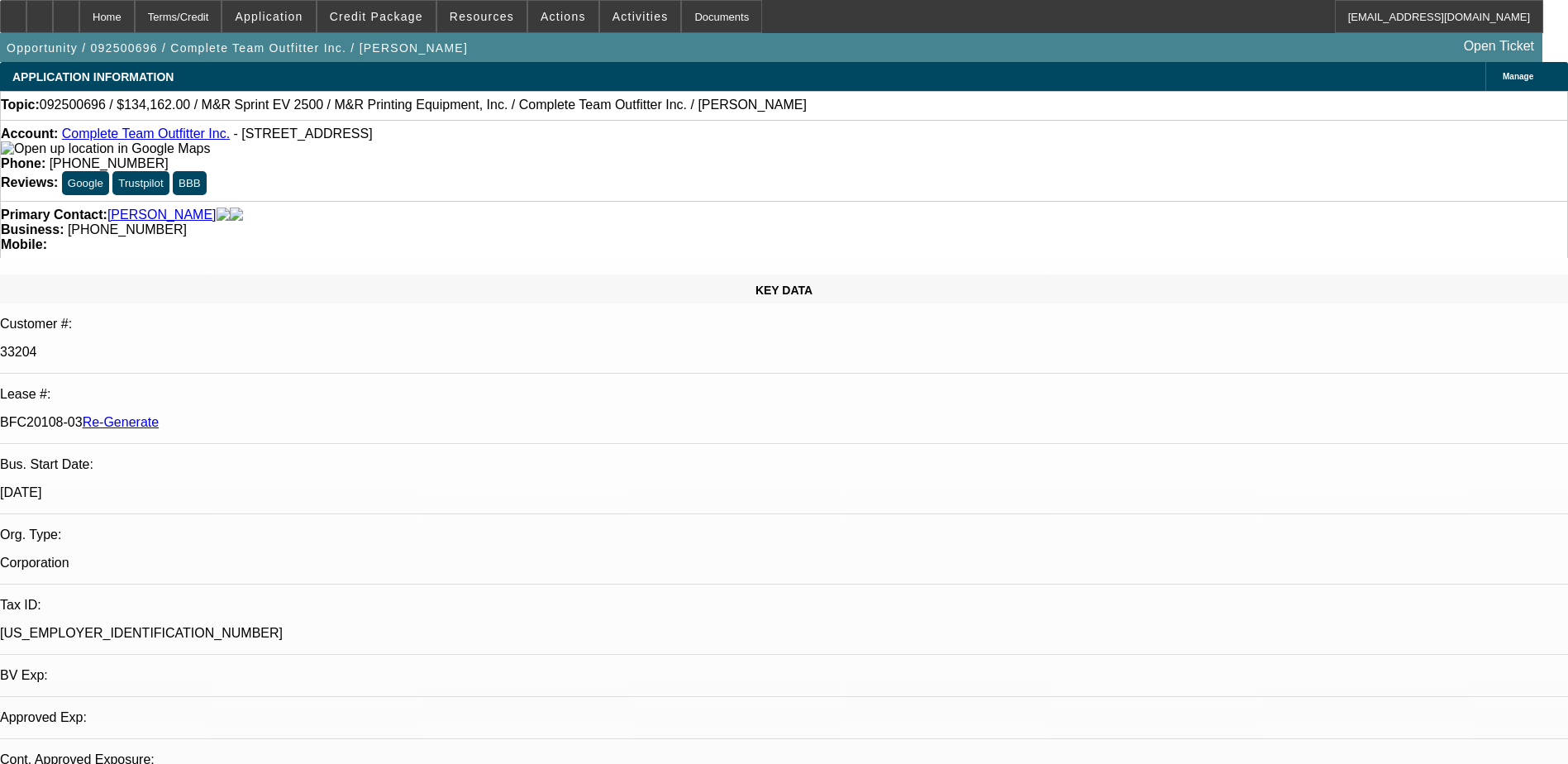
select select "0"
select select "2"
select select "0"
select select "6"
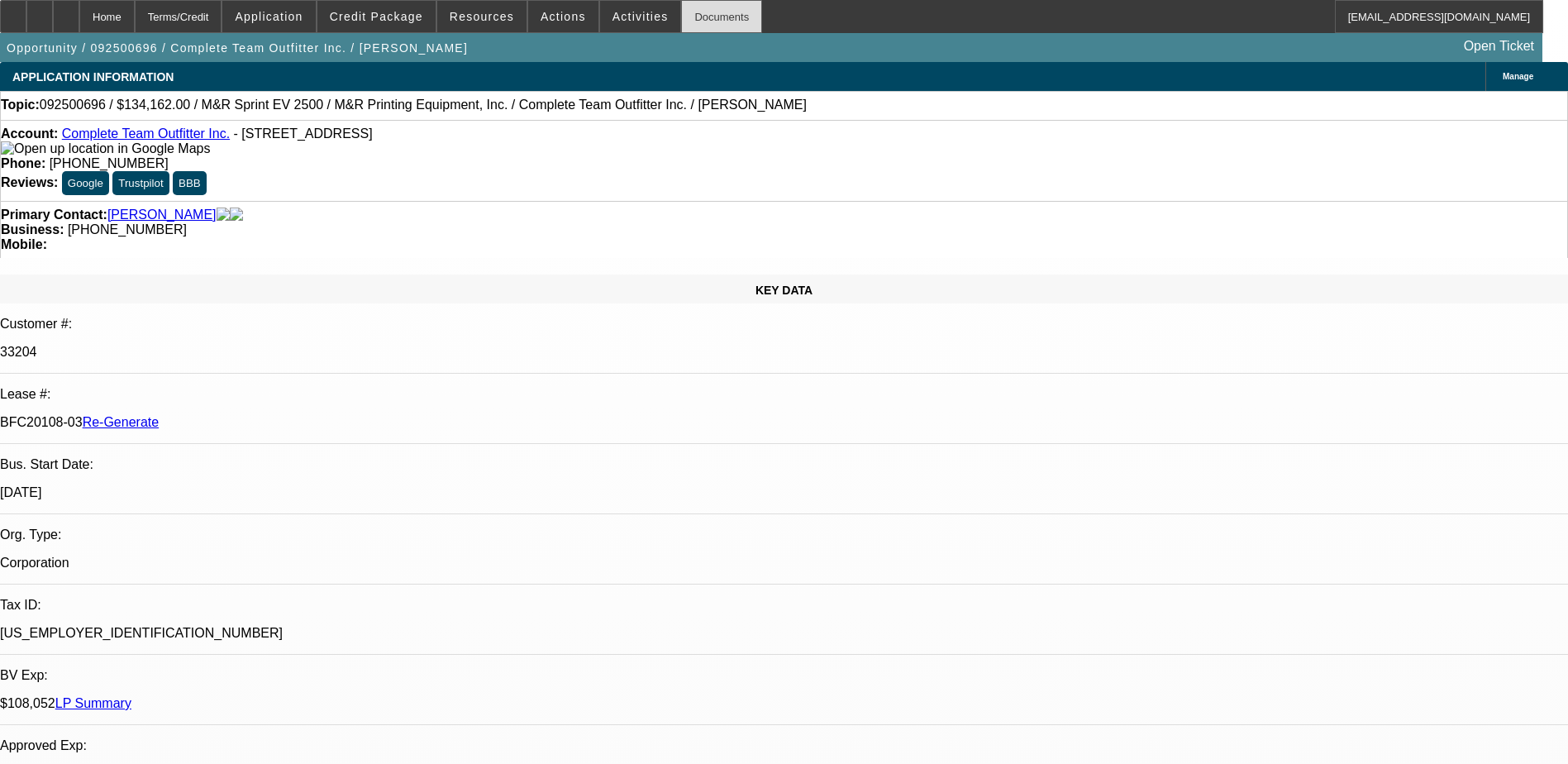
click at [686, 14] on div "Documents" at bounding box center [722, 16] width 81 height 33
click at [624, 8] on span at bounding box center [640, 16] width 81 height 39
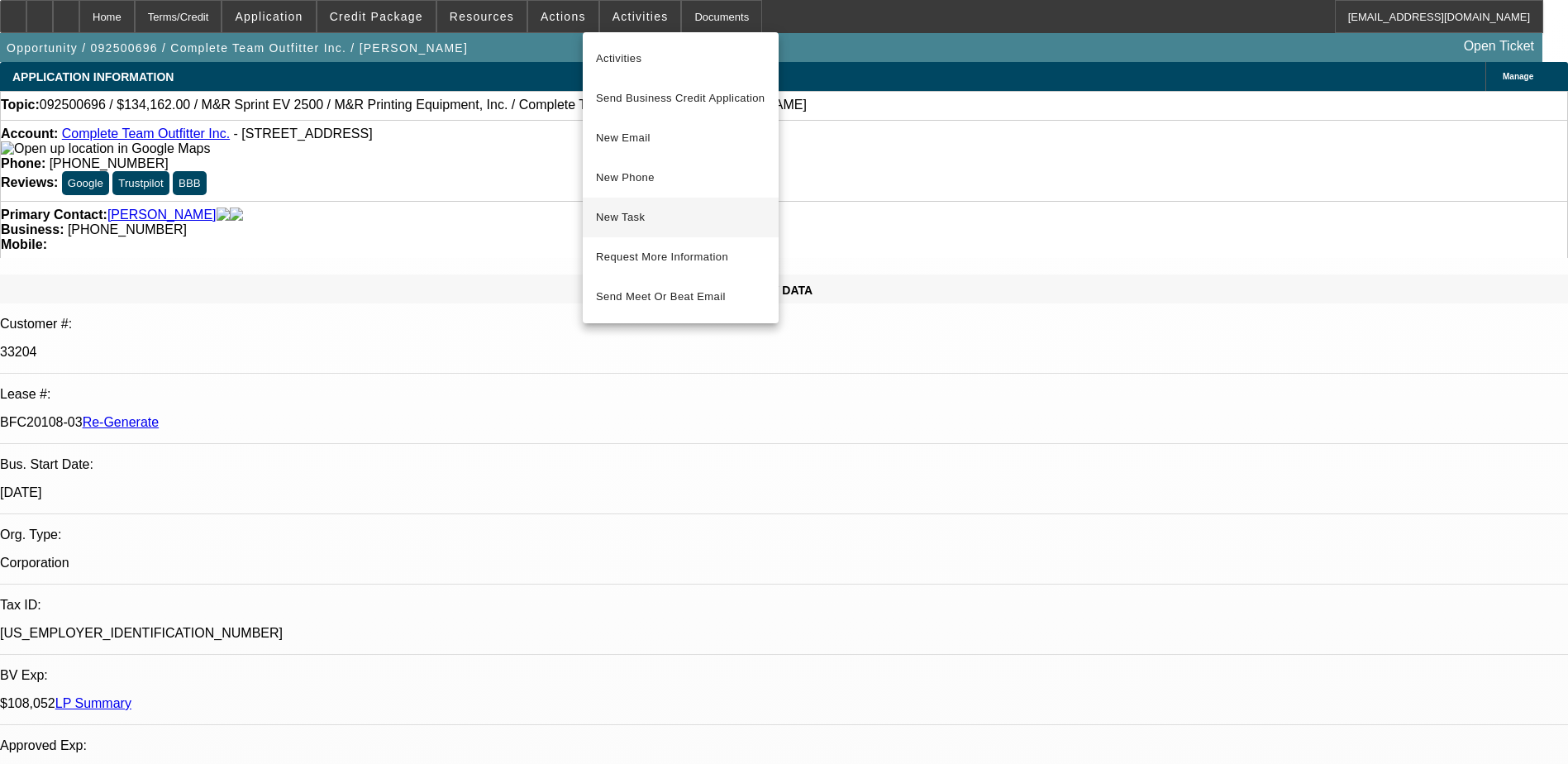
click at [633, 213] on span "New Task" at bounding box center [681, 218] width 169 height 20
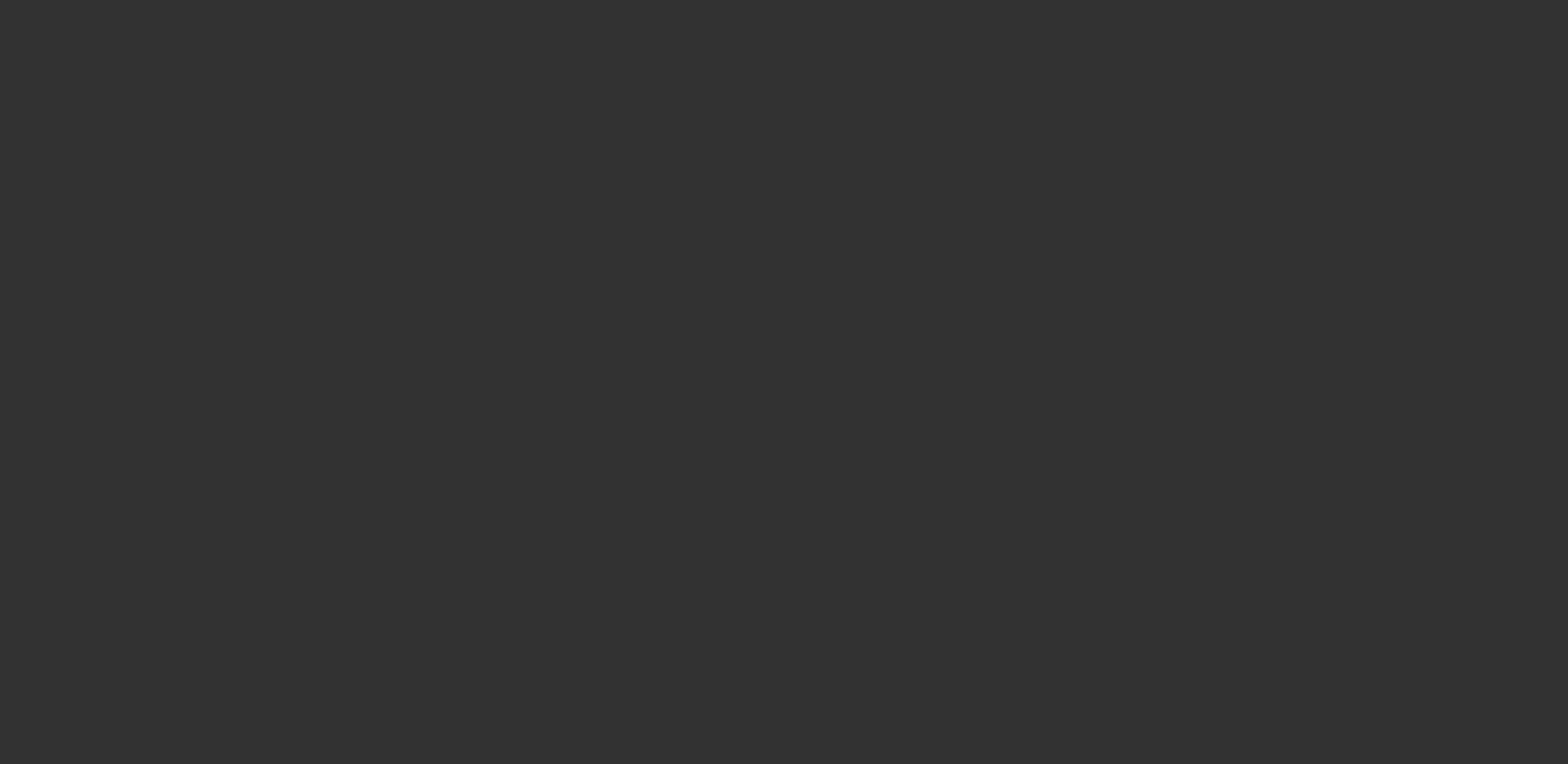
select select "3"
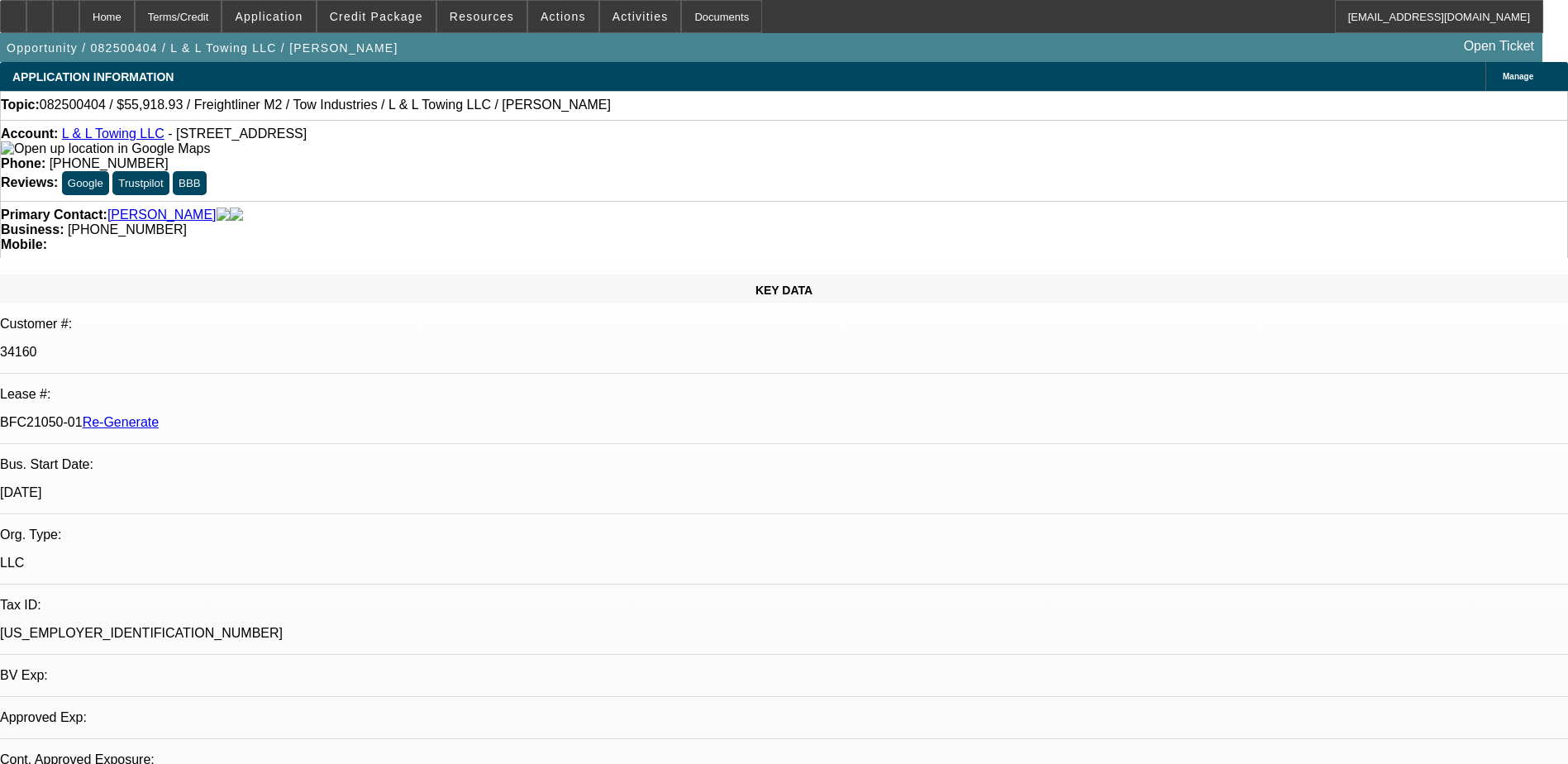
select select "0"
select select "2"
select select "0.1"
select select "1"
select select "2"
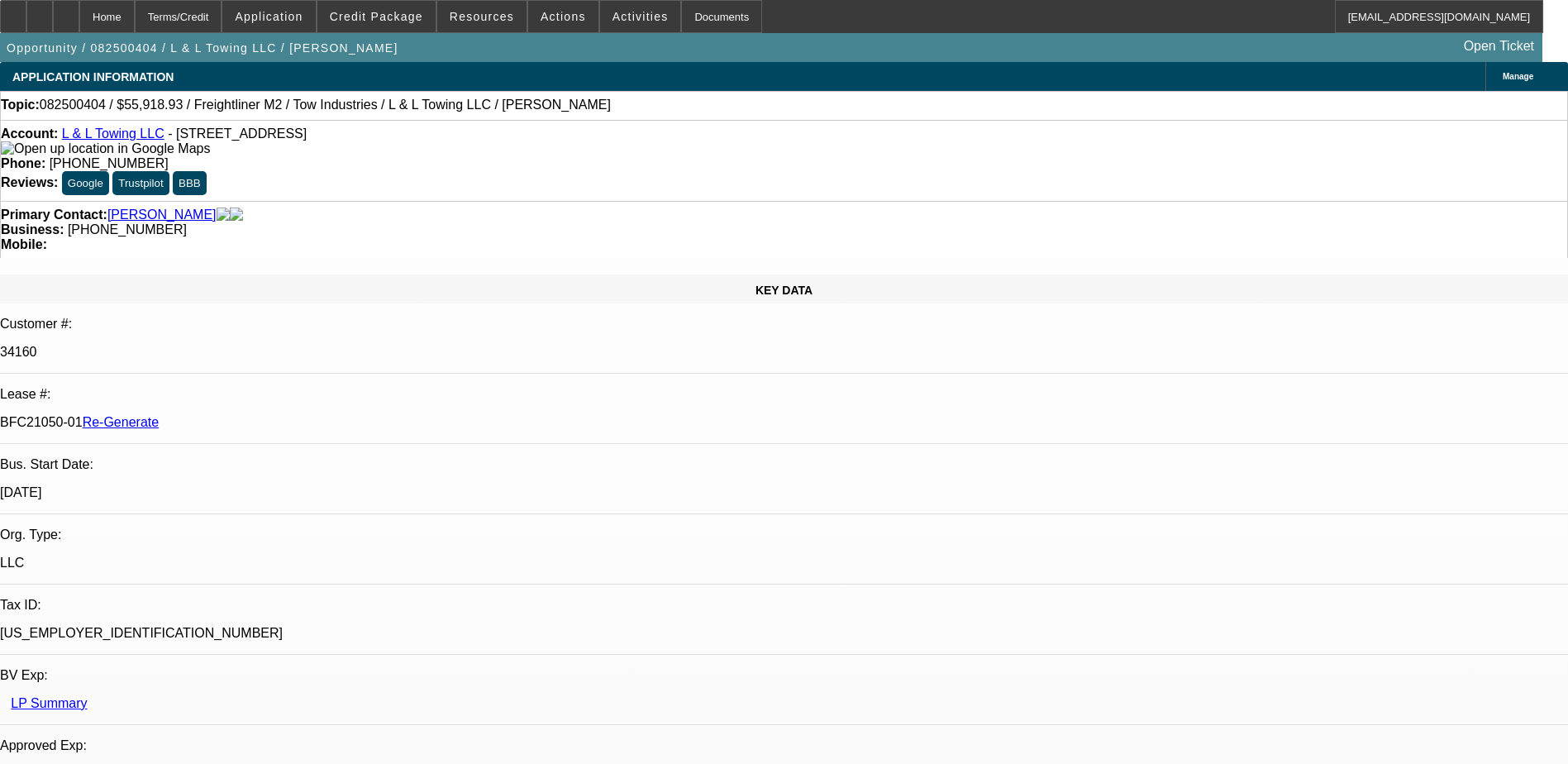
select select "4"
